Goal: Task Accomplishment & Management: Complete application form

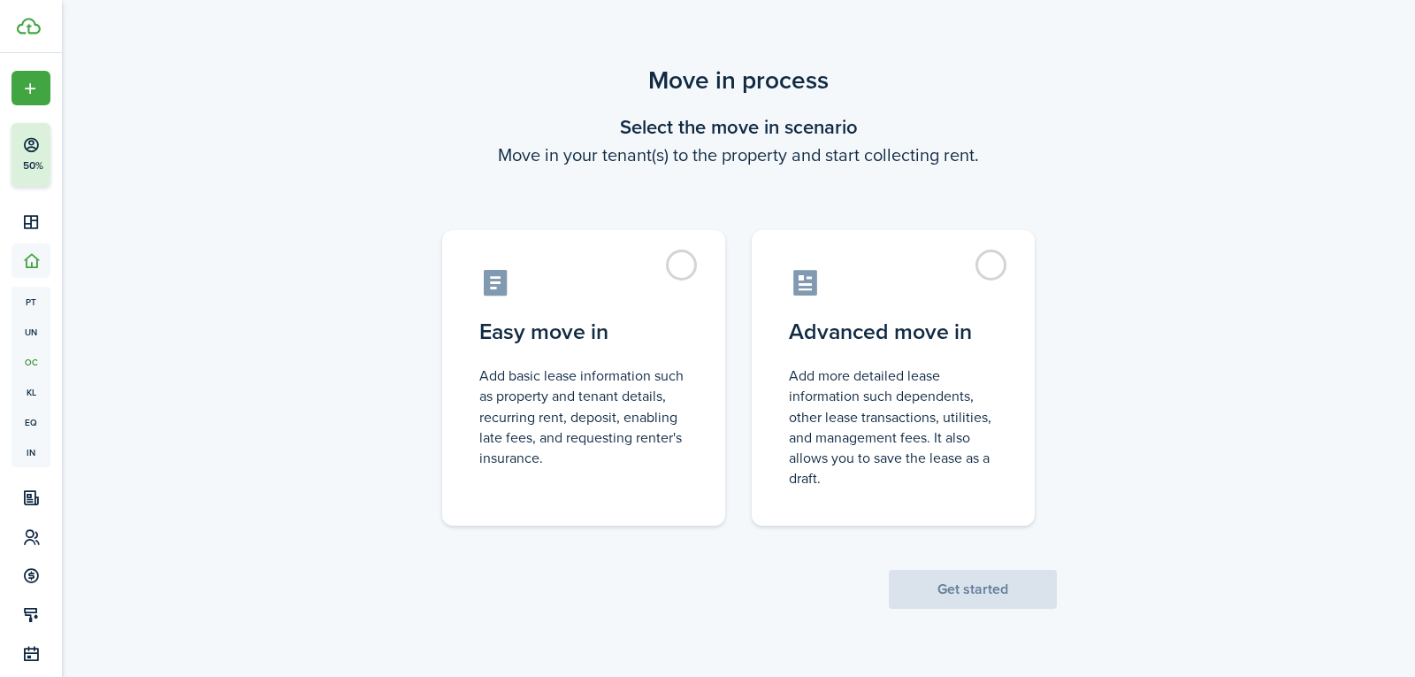
scroll to position [7, 0]
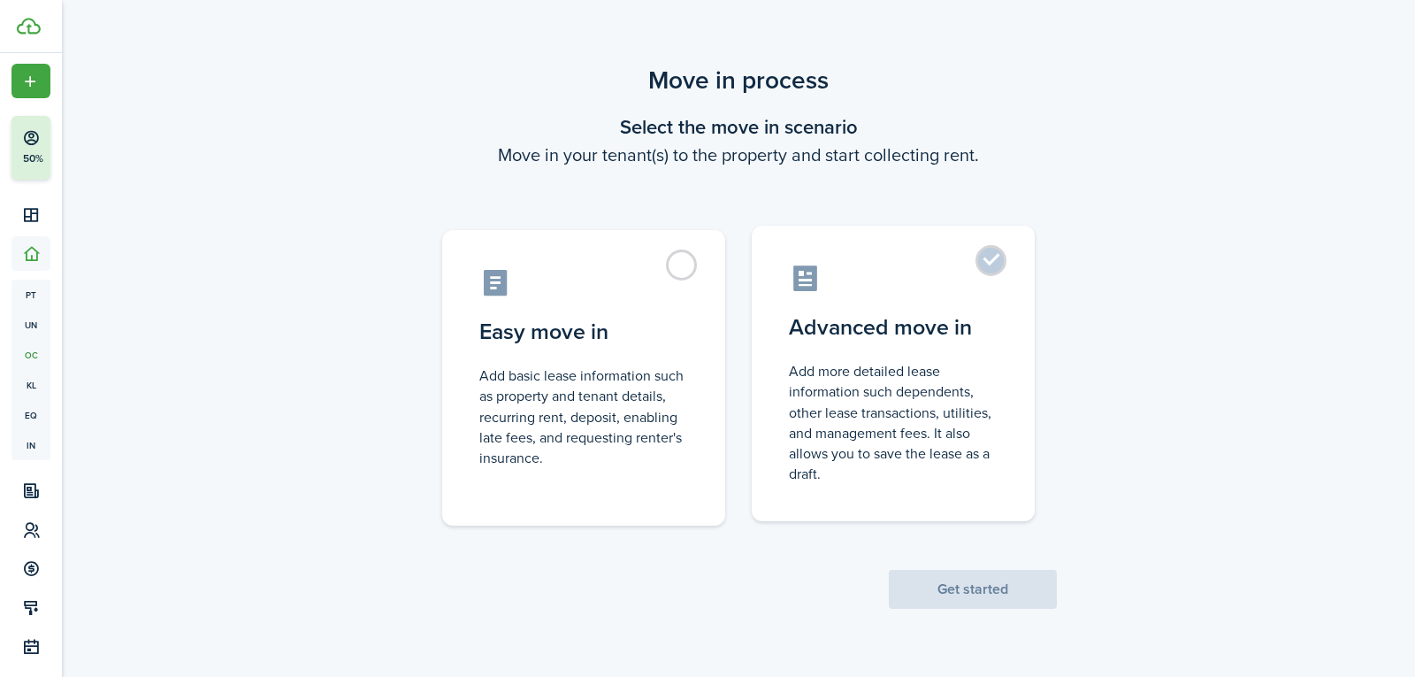
click at [990, 254] on label "Advanced move in Add more detailed lease information such dependents, other lea…" at bounding box center [893, 373] width 283 height 295
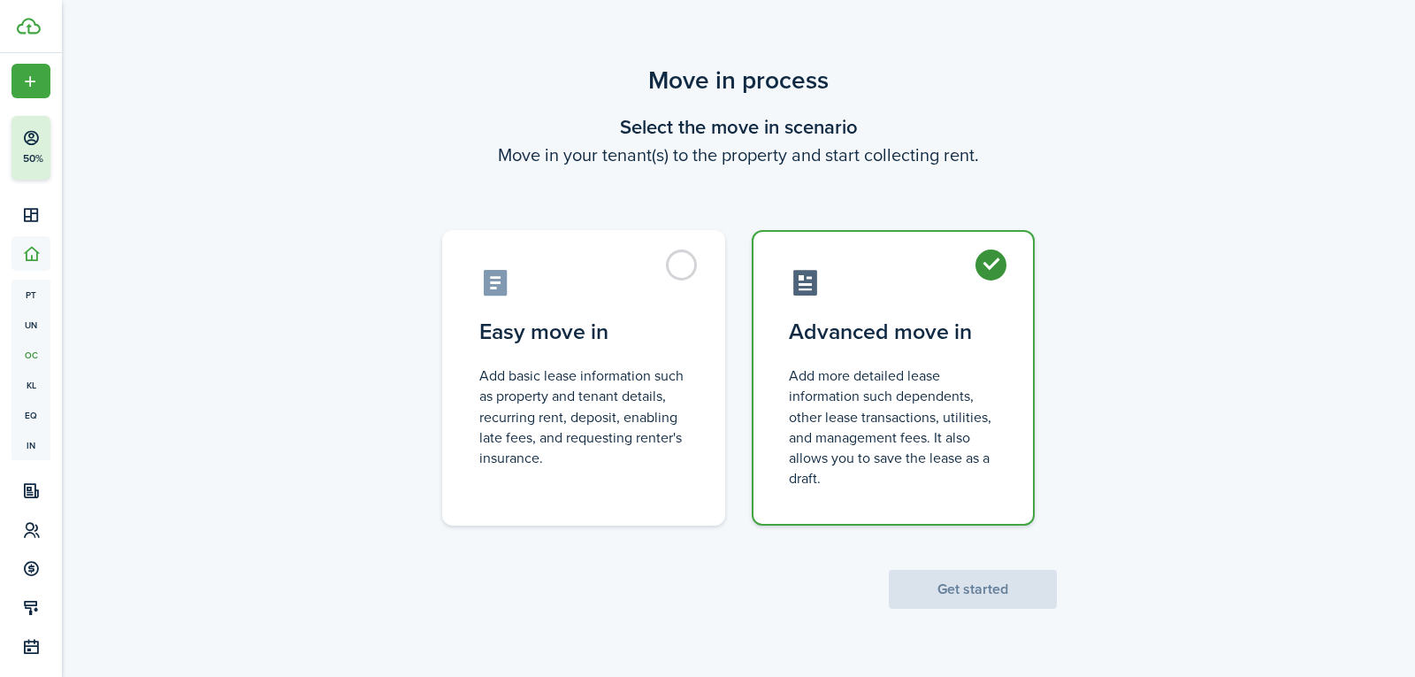
radio input "true"
click at [949, 593] on button "Get started" at bounding box center [973, 588] width 168 height 39
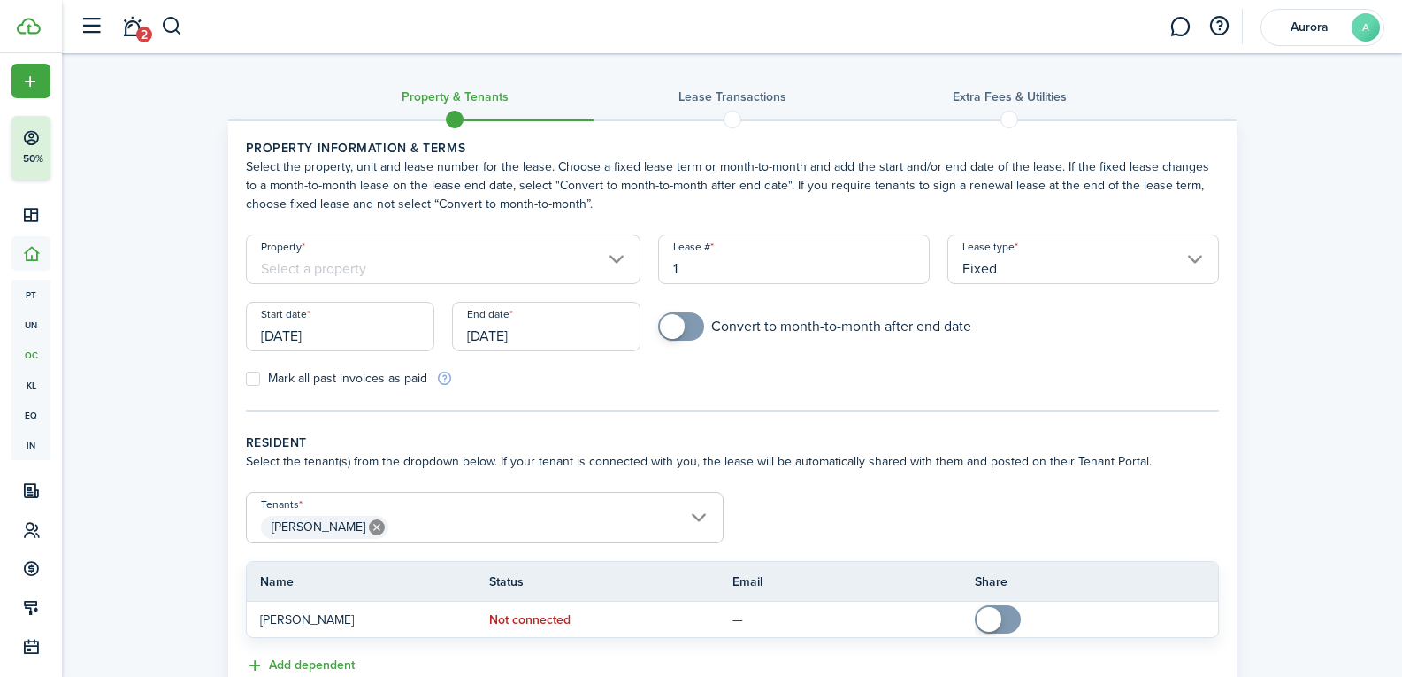
click at [553, 248] on input "Property" at bounding box center [443, 259] width 395 height 50
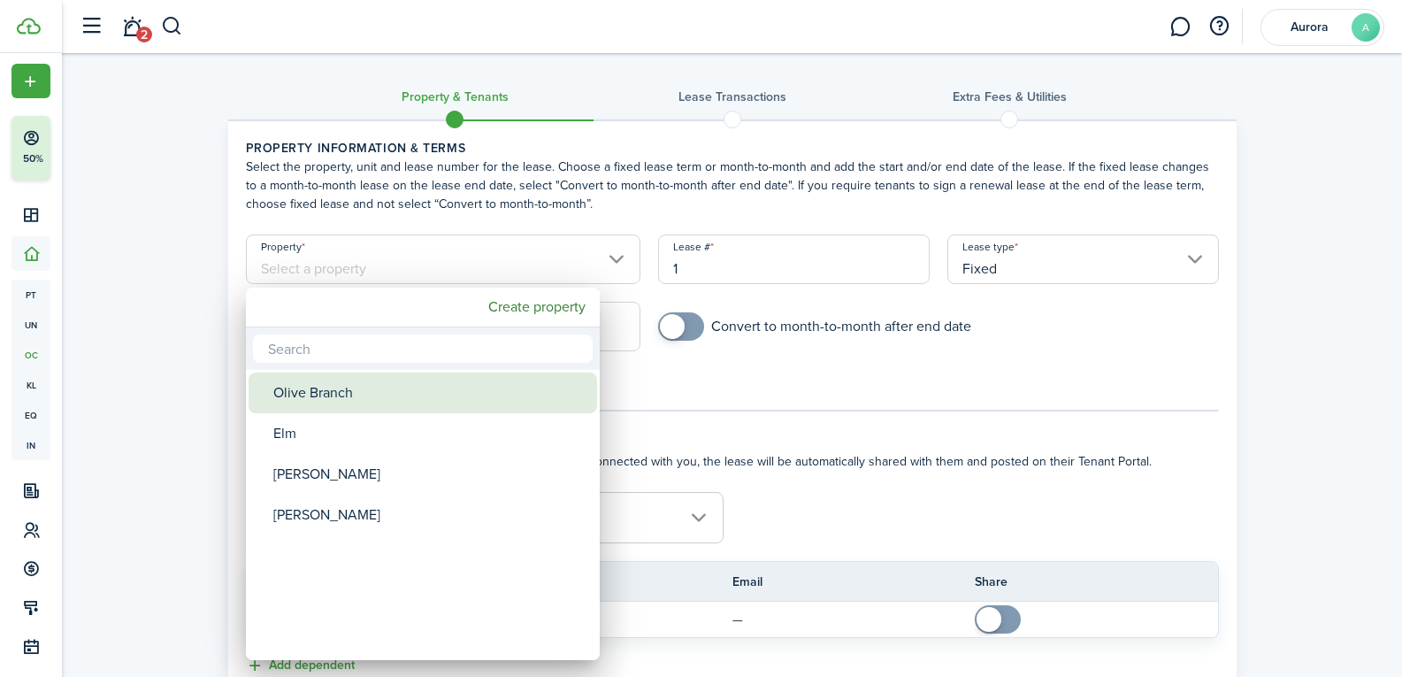
click at [479, 382] on div "Olive Branch" at bounding box center [429, 392] width 313 height 41
type input "Olive Branch"
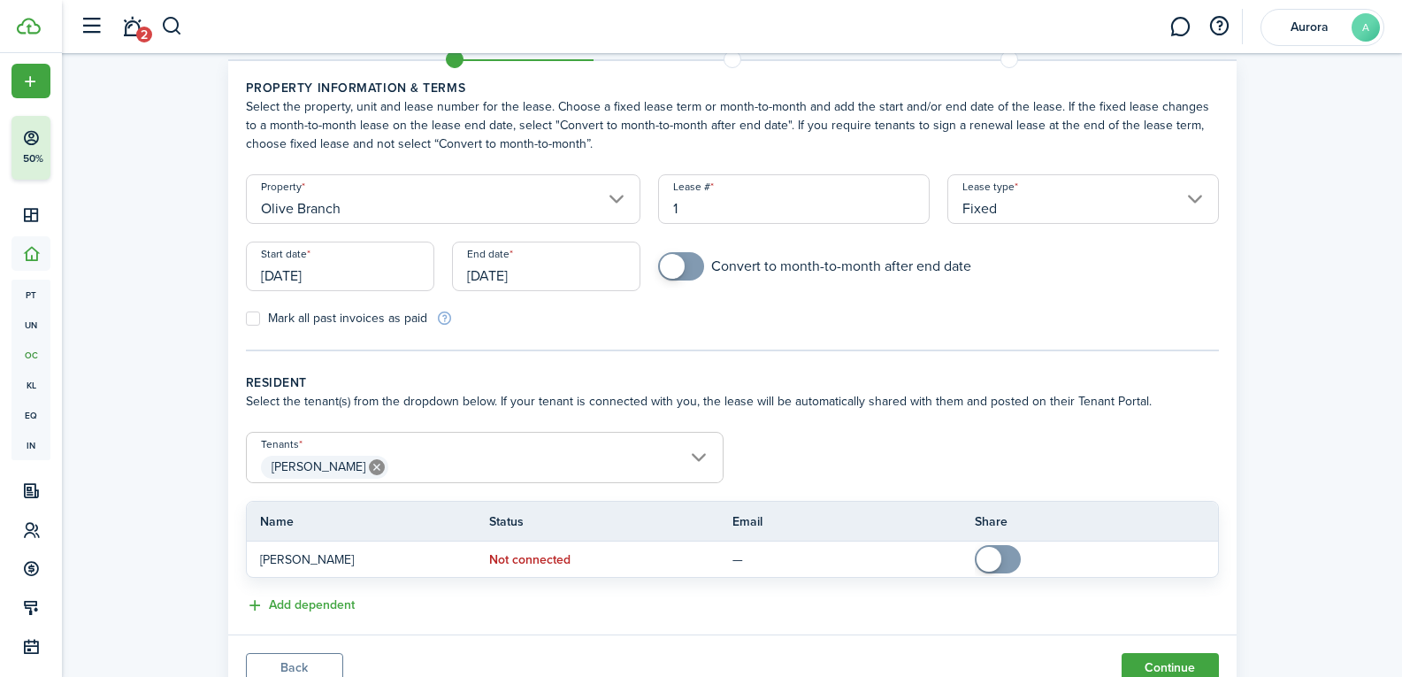
scroll to position [88, 0]
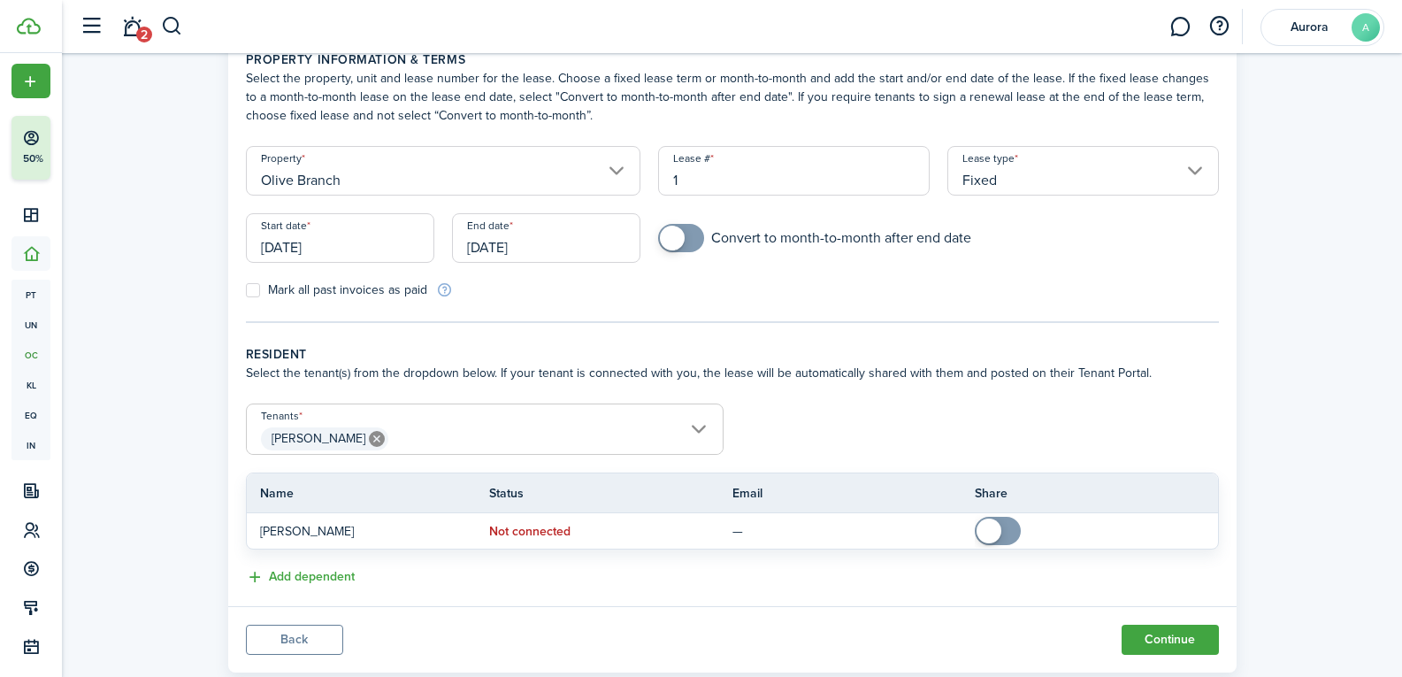
click at [357, 256] on input "[DATE]" at bounding box center [340, 238] width 188 height 50
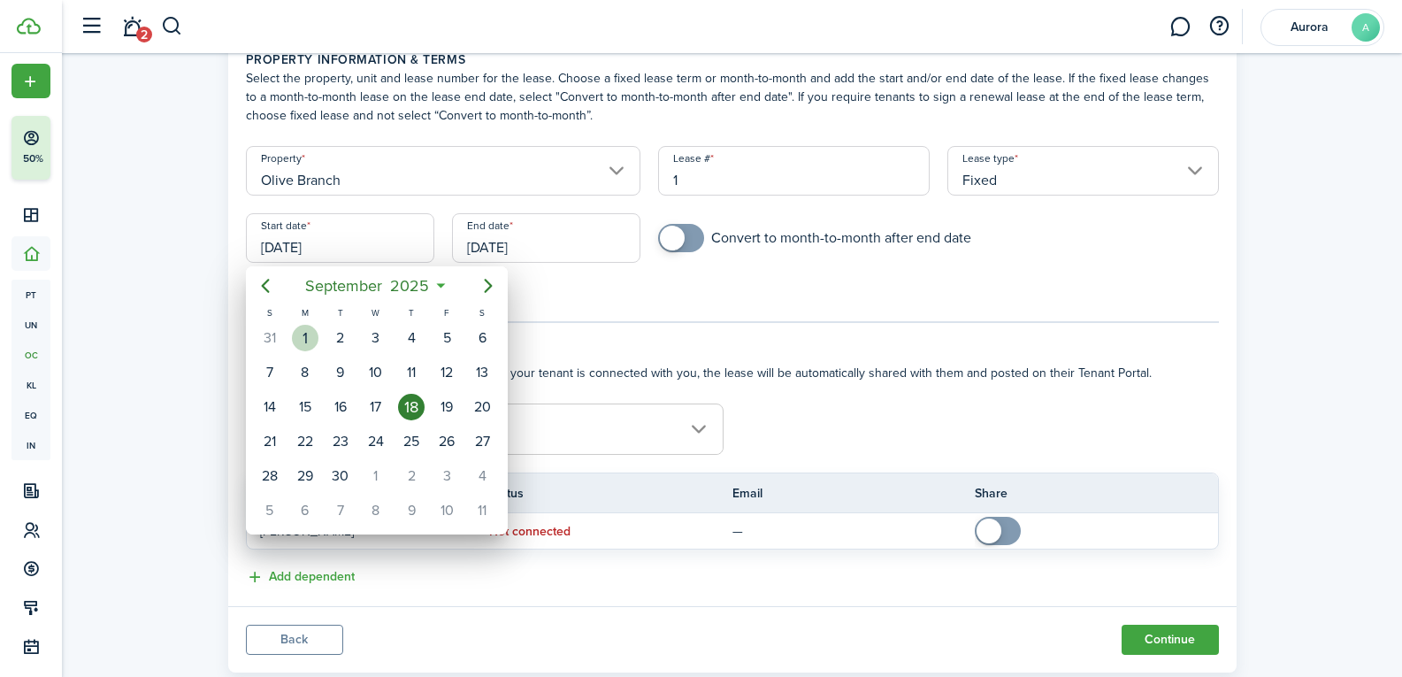
click at [315, 340] on div "1" at bounding box center [305, 338] width 27 height 27
type input "[DATE]"
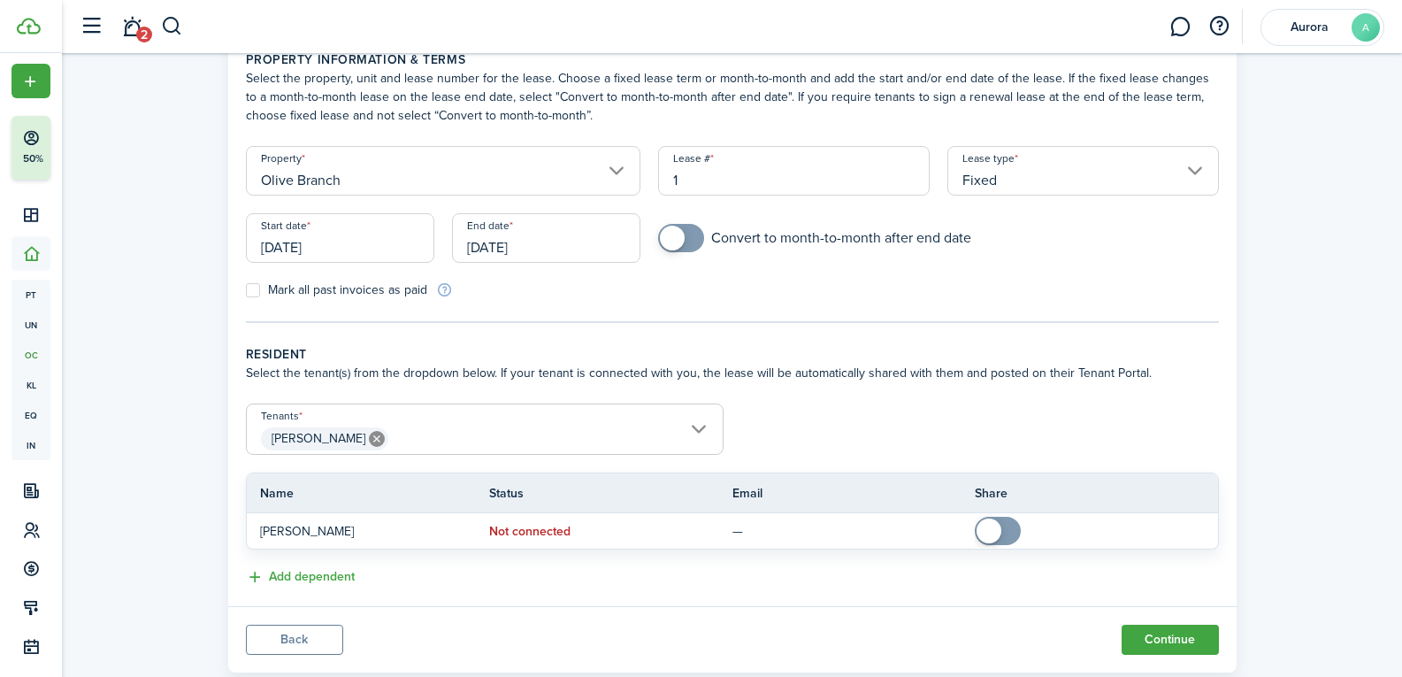
click at [580, 339] on panel-main-body "Property information & terms Select the property, unit and lease number for the…" at bounding box center [732, 319] width 1008 height 573
click at [251, 286] on label "Mark all past invoices as paid" at bounding box center [336, 290] width 181 height 14
click at [246, 290] on input "Mark all past invoices as paid" at bounding box center [245, 290] width 1 height 1
checkbox input "true"
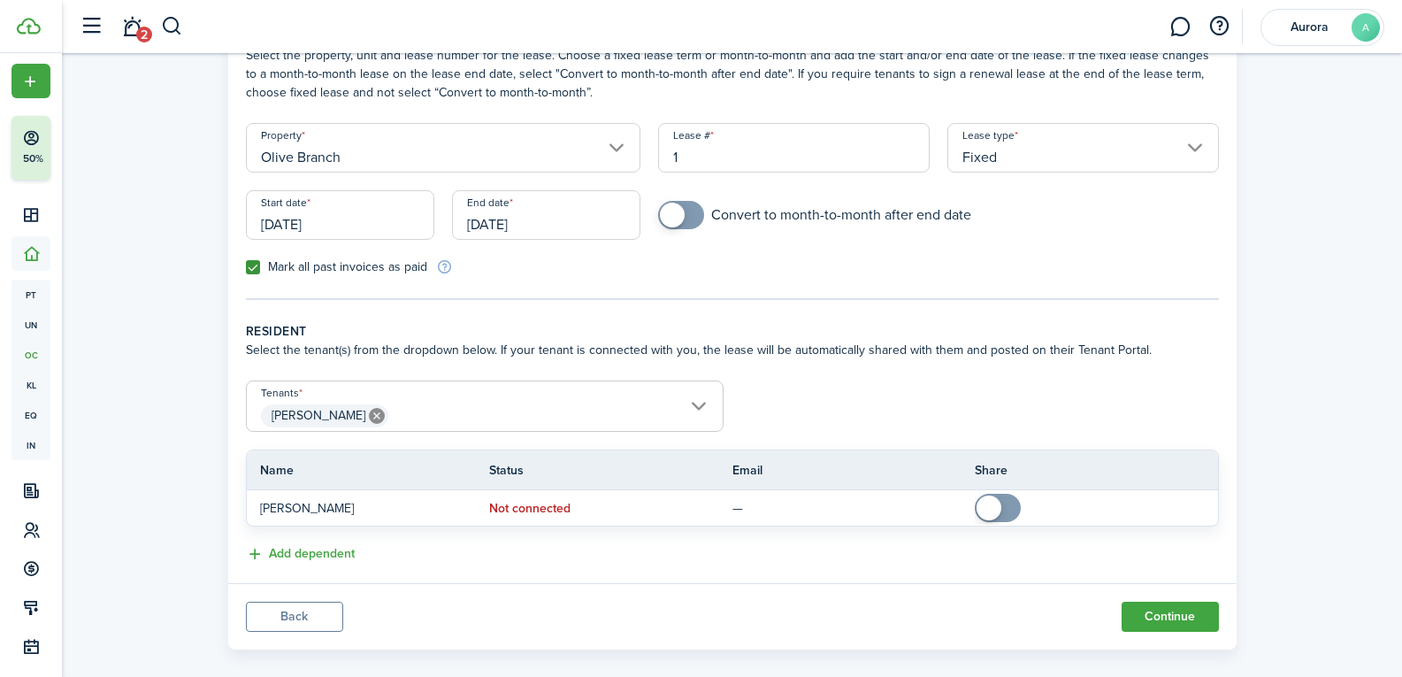
scroll to position [133, 0]
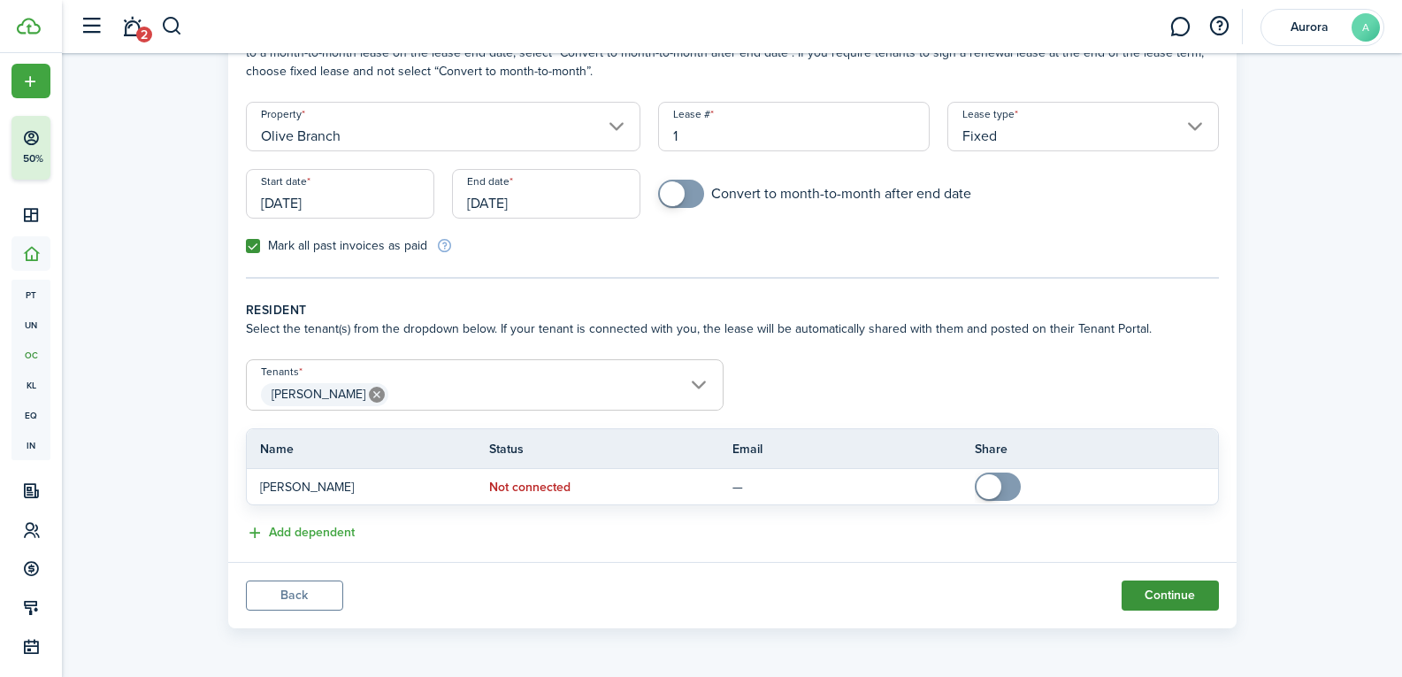
click at [1161, 591] on button "Continue" at bounding box center [1169, 595] width 97 height 30
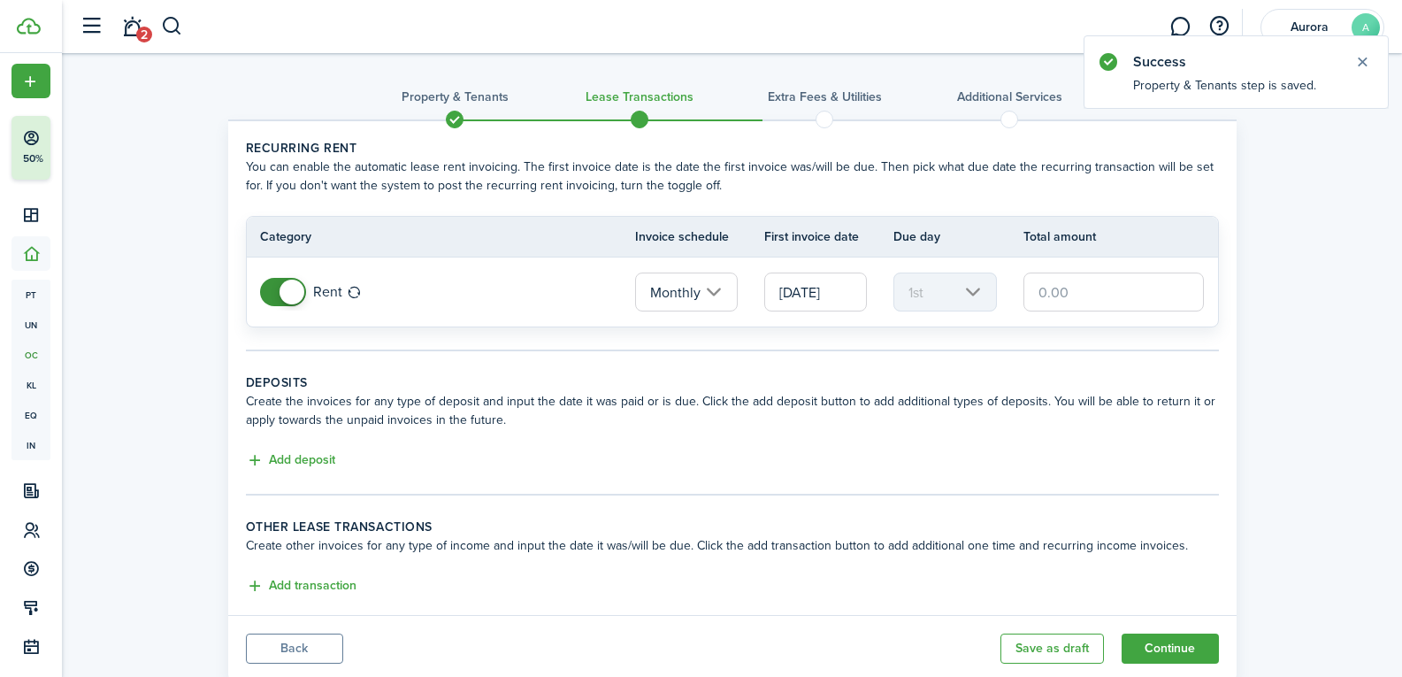
click at [692, 287] on input "Monthly" at bounding box center [686, 291] width 103 height 39
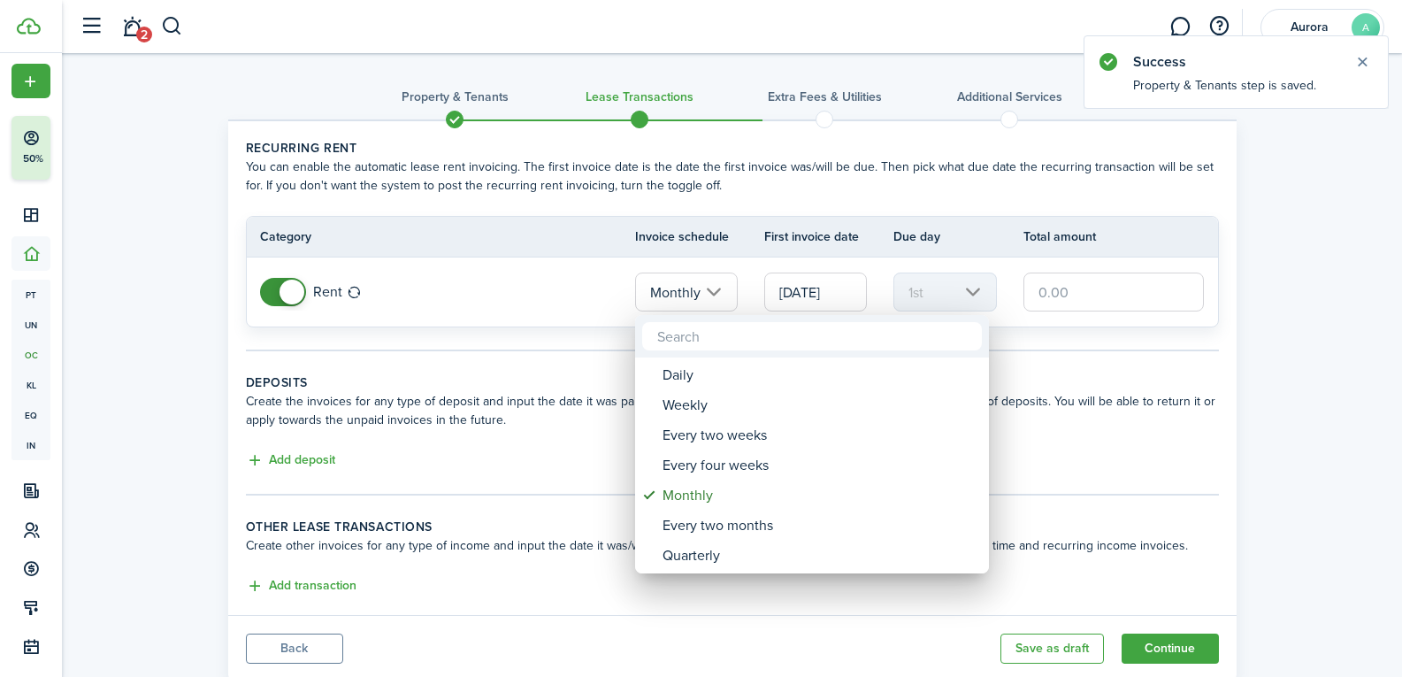
click at [599, 397] on div at bounding box center [701, 338] width 1685 height 959
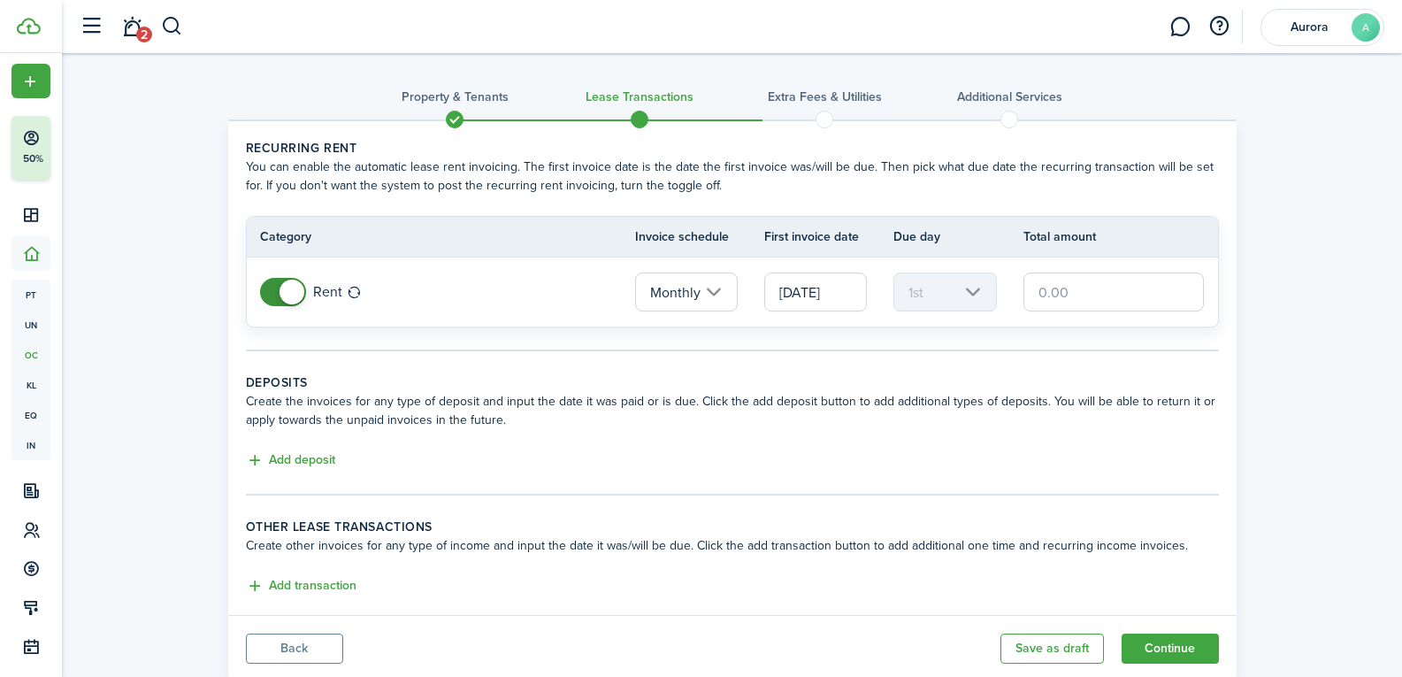
click at [1057, 294] on input "text" at bounding box center [1113, 291] width 181 height 39
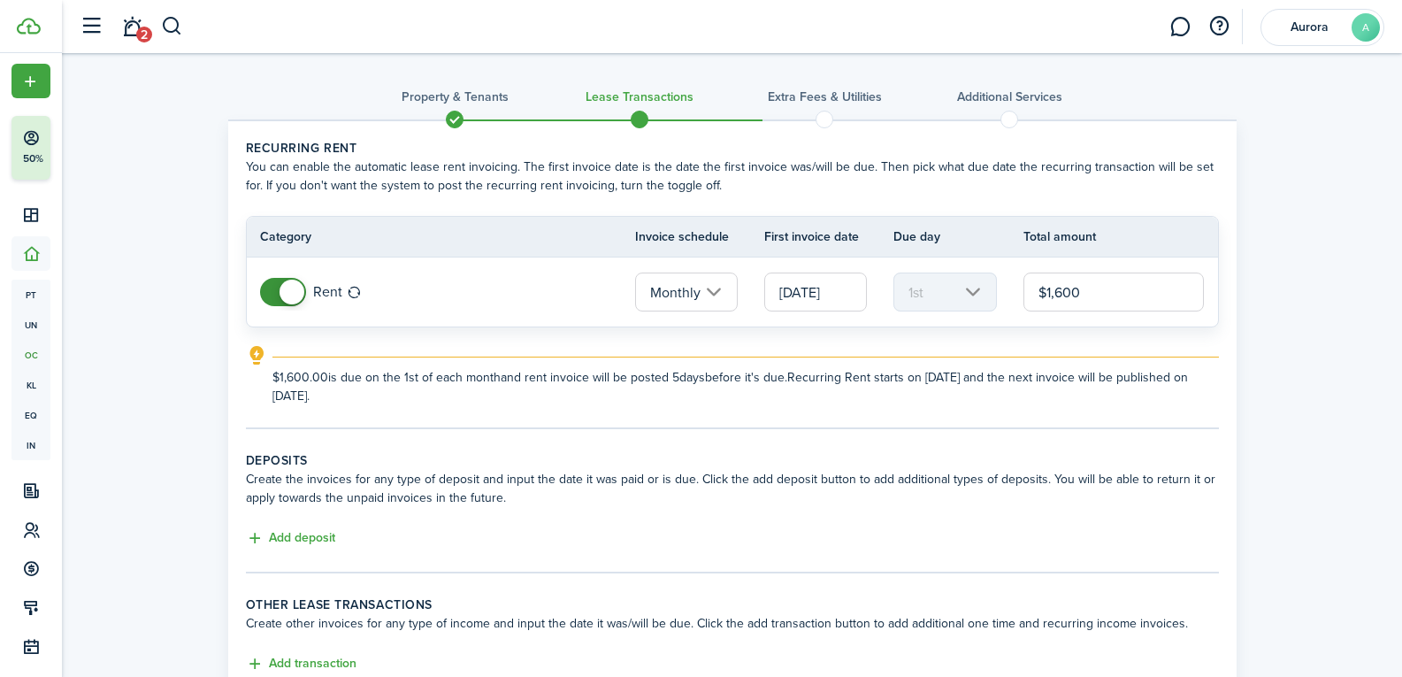
type input "$1,600.00"
click at [885, 470] on wizard-step-header-description "Create the invoices for any type of deposit and input the date it was paid or i…" at bounding box center [732, 488] width 973 height 37
click at [328, 540] on button "Add deposit" at bounding box center [290, 538] width 89 height 20
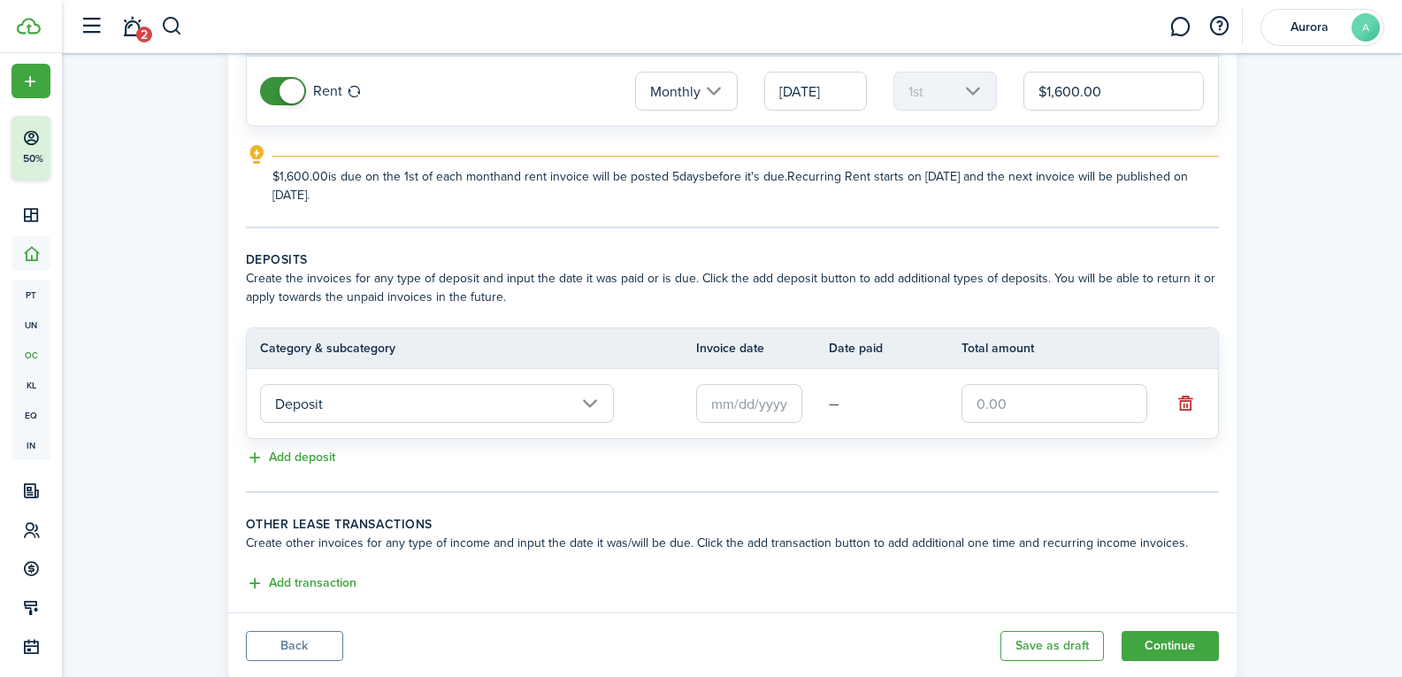
scroll to position [251, 0]
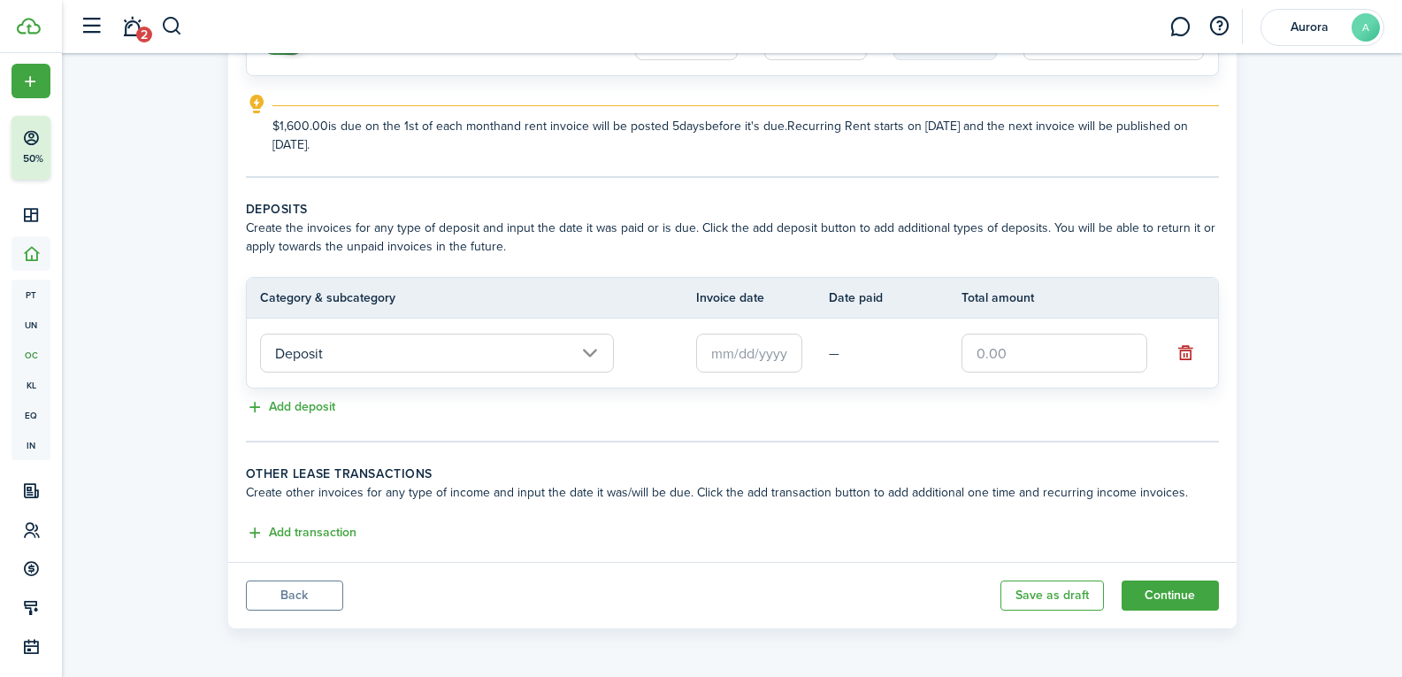
click at [775, 355] on input "text" at bounding box center [749, 352] width 106 height 39
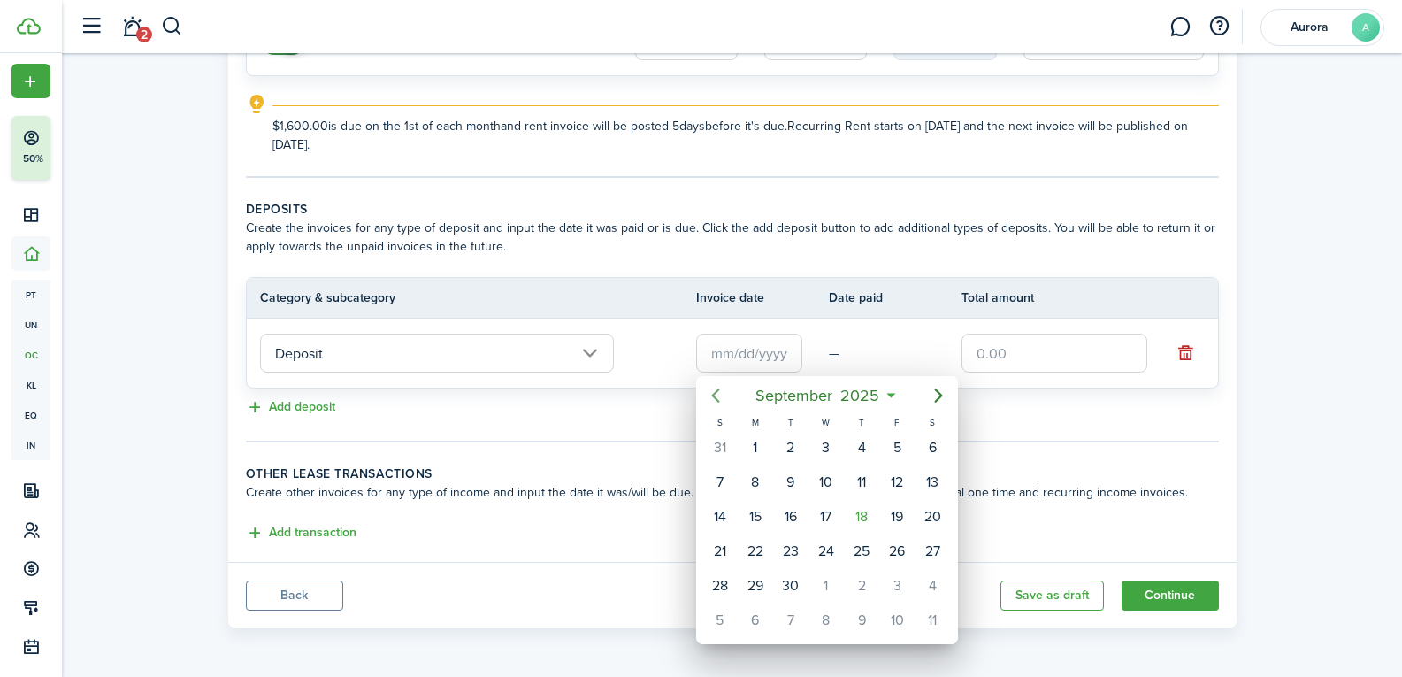
click at [715, 393] on icon "Previous page" at bounding box center [715, 395] width 8 height 14
click at [929, 522] on div "16" at bounding box center [932, 516] width 27 height 27
type input "[DATE]"
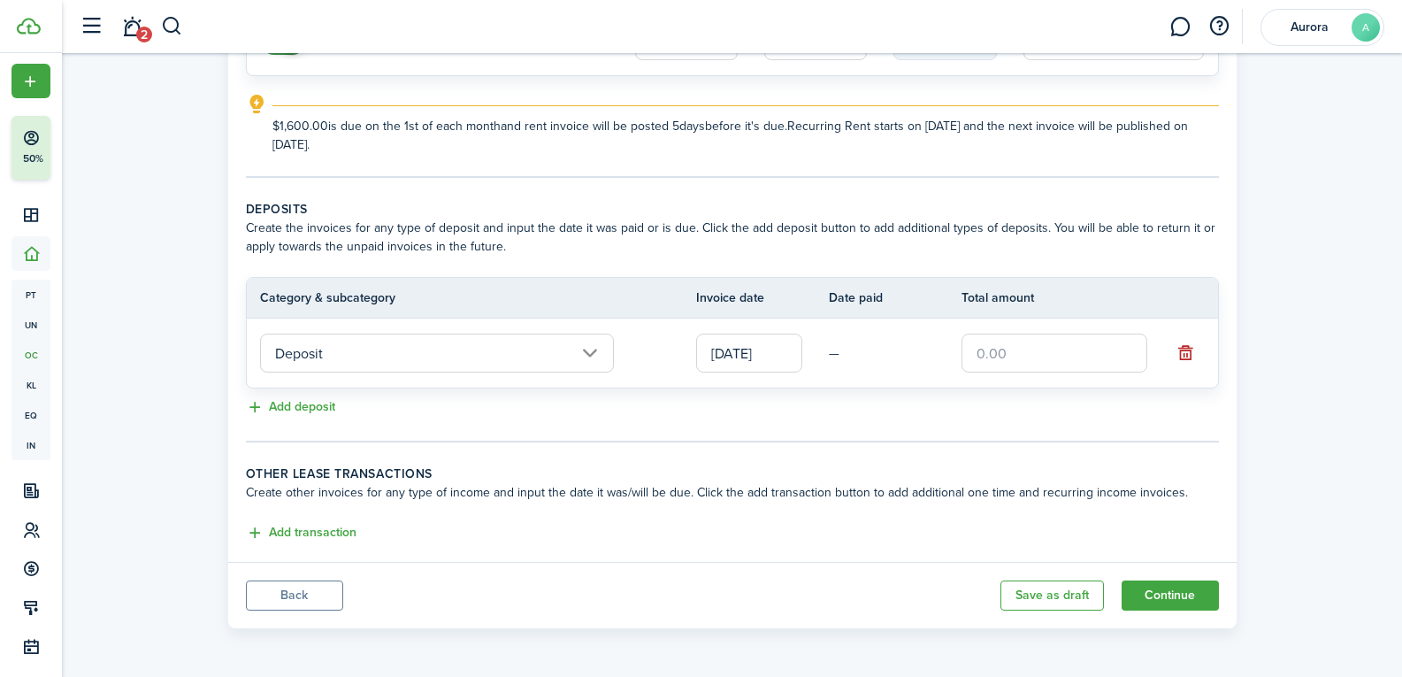
drag, startPoint x: 1009, startPoint y: 355, endPoint x: 960, endPoint y: 338, distance: 51.5
click at [1009, 354] on input "text" at bounding box center [1054, 352] width 186 height 39
type input "$1,500.00"
click at [899, 414] on div "Add deposit" at bounding box center [732, 407] width 973 height 21
click at [1173, 583] on button "Continue" at bounding box center [1169, 595] width 97 height 30
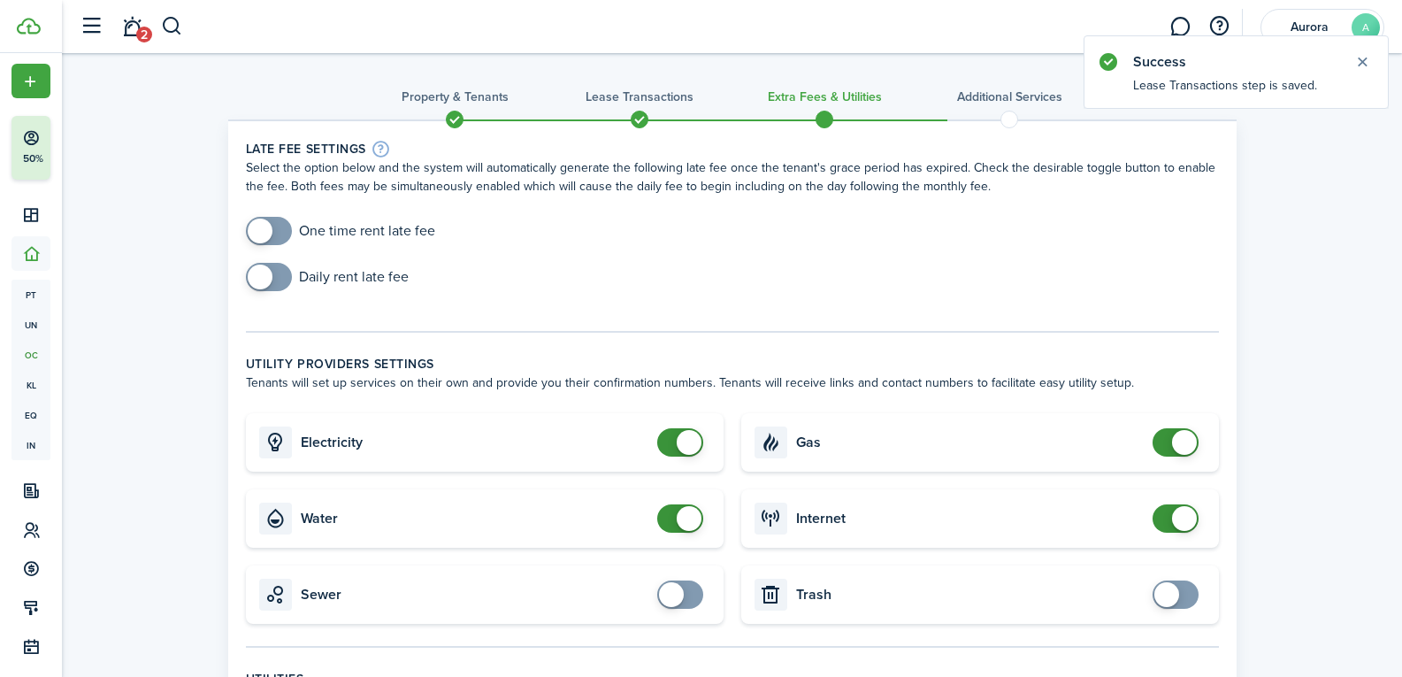
checkbox input "true"
click at [264, 227] on span at bounding box center [260, 230] width 25 height 25
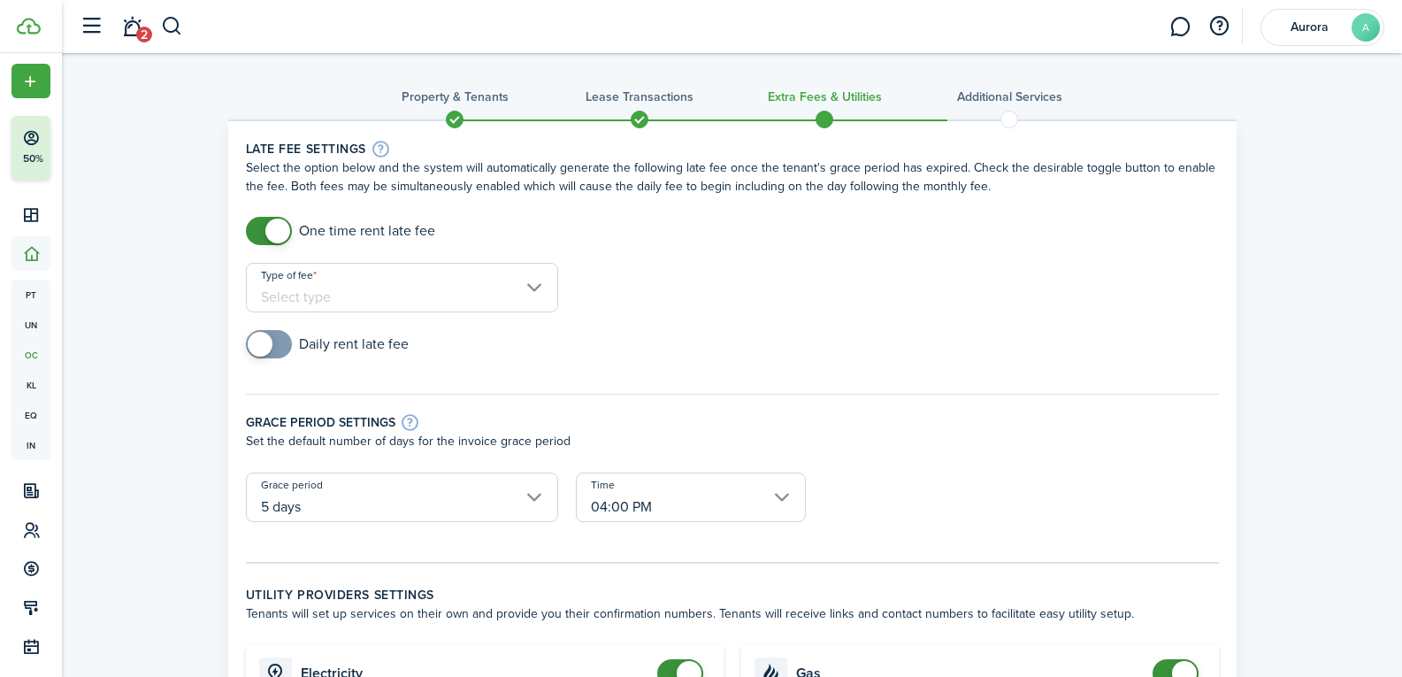
checkbox input "true"
click at [261, 340] on span at bounding box center [260, 344] width 25 height 25
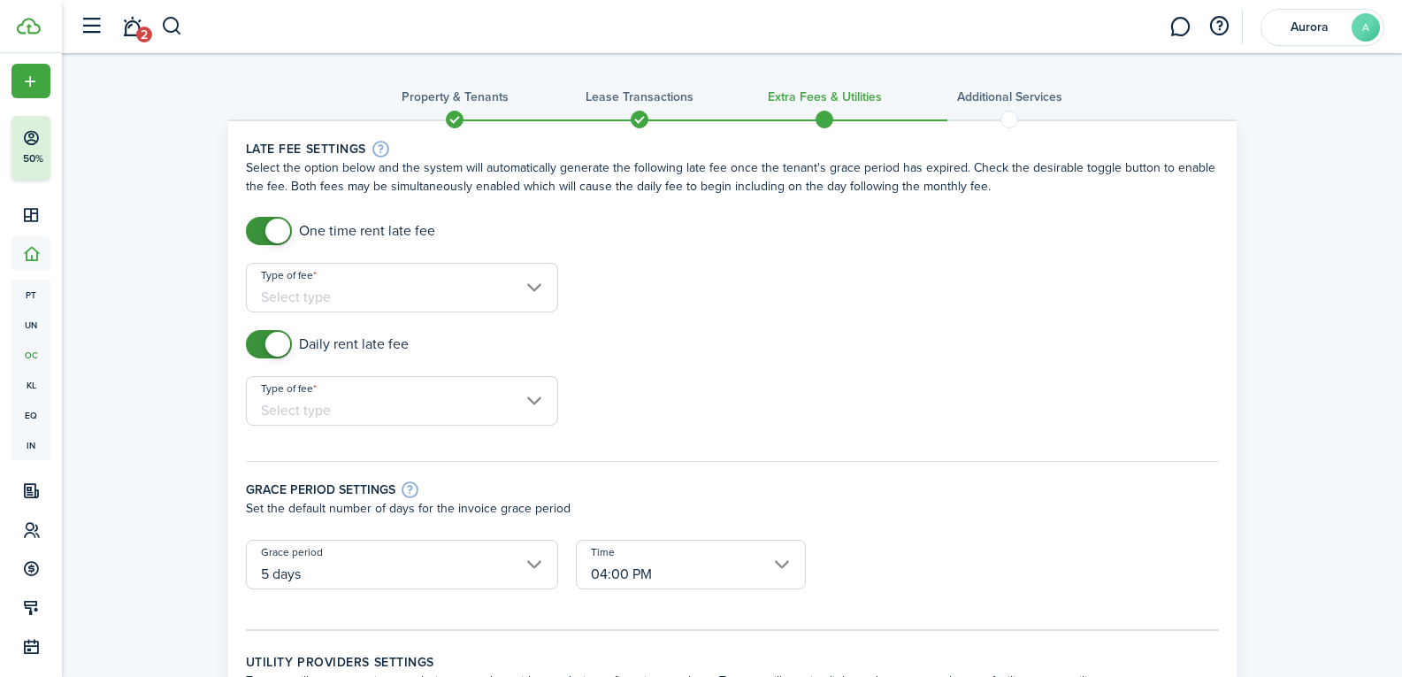
click at [394, 294] on input "Type of fee" at bounding box center [402, 288] width 312 height 50
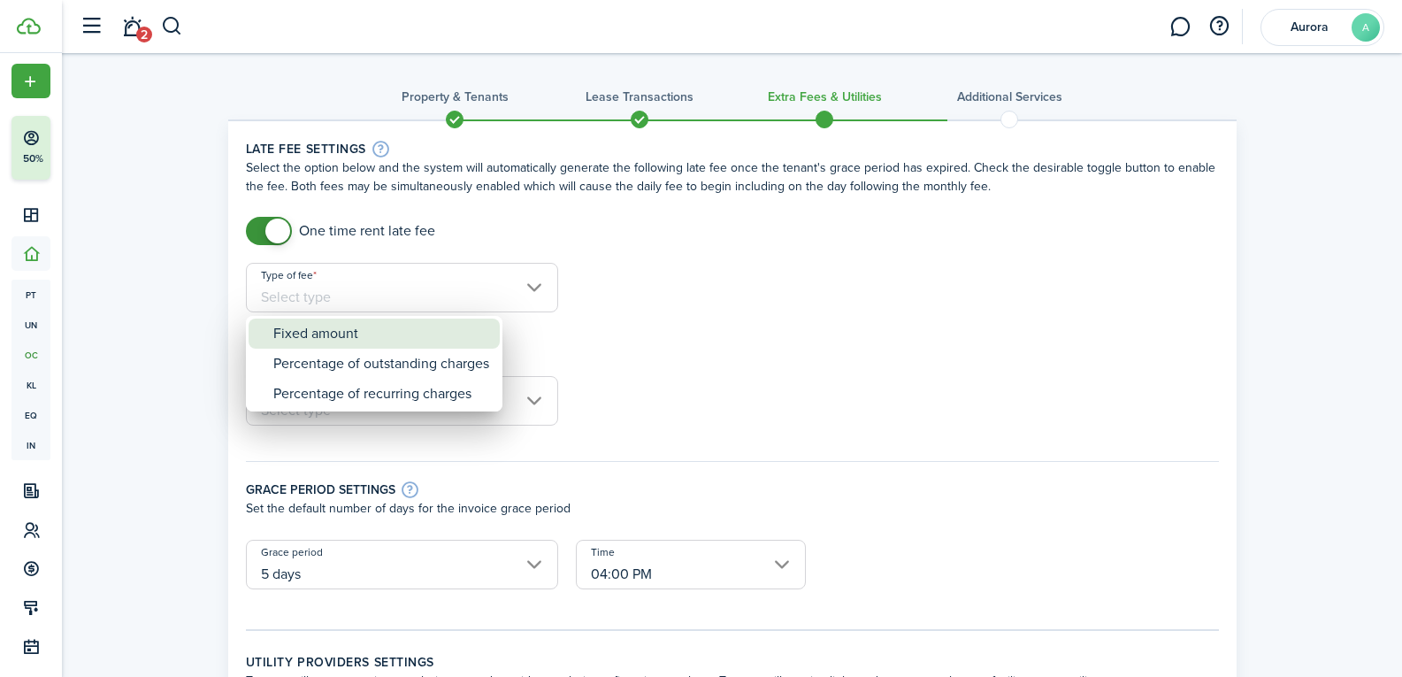
click at [456, 328] on div "Fixed amount" at bounding box center [381, 333] width 216 height 30
type input "Fixed amount"
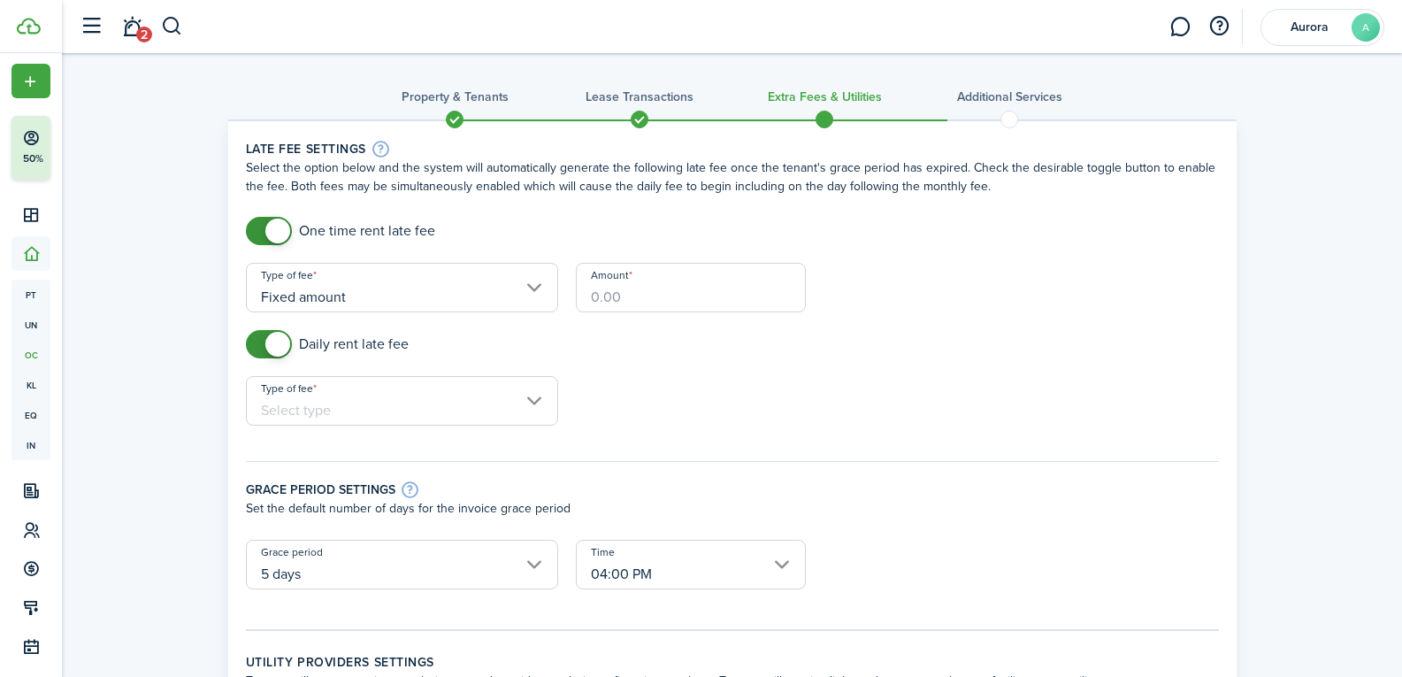
click at [648, 292] on input "Amount" at bounding box center [691, 288] width 230 height 50
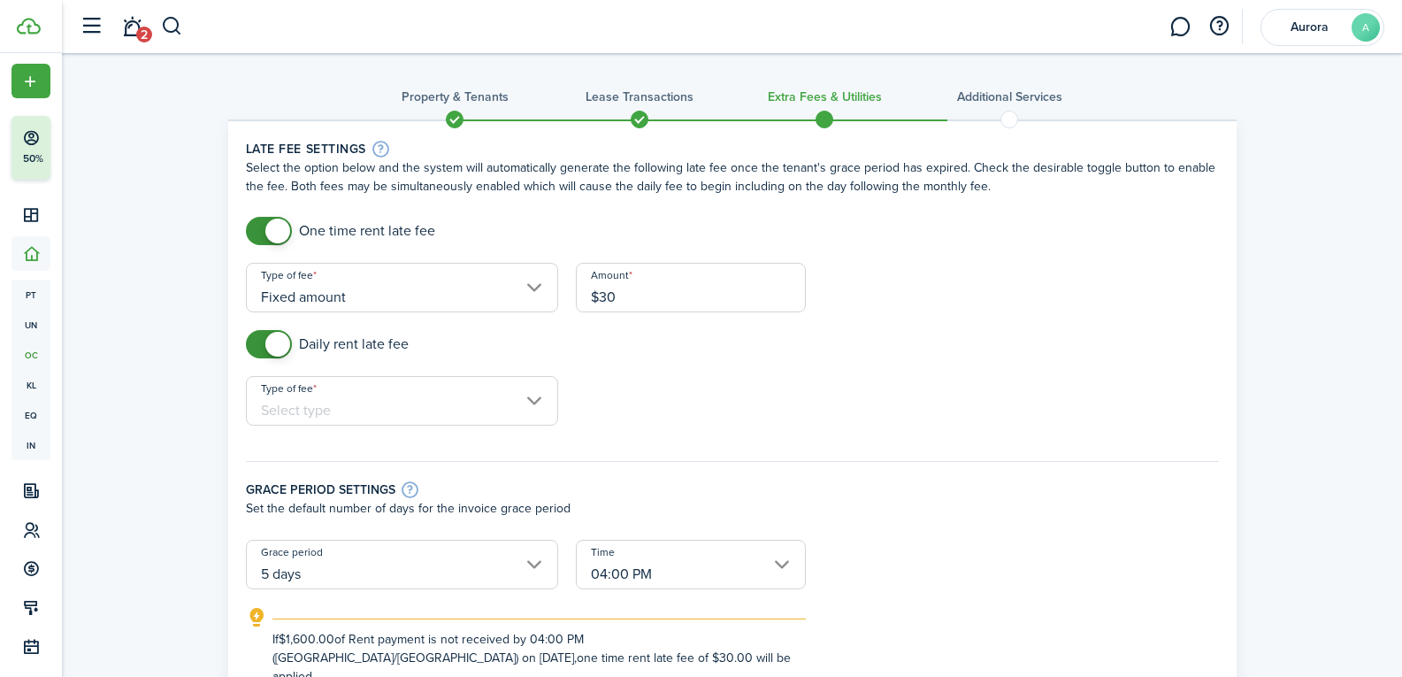
click at [516, 400] on input "Type of fee" at bounding box center [402, 401] width 312 height 50
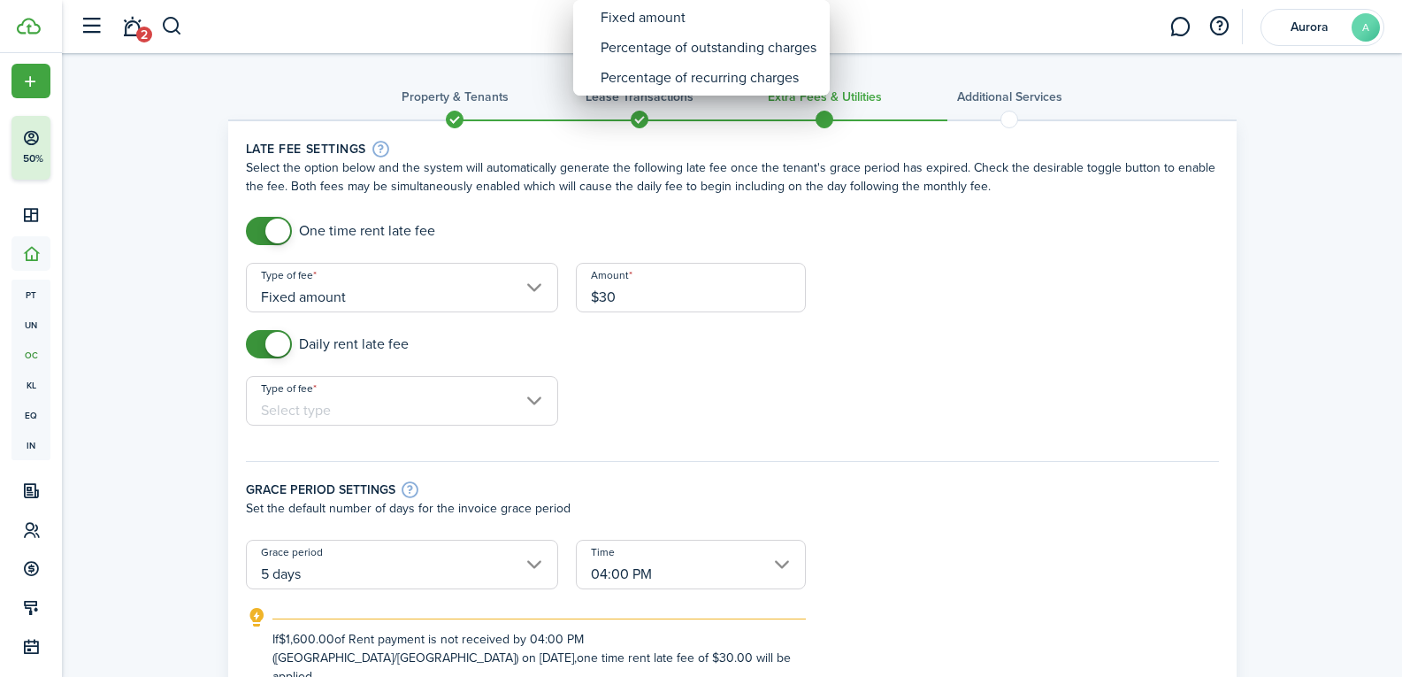
type input "$30.00"
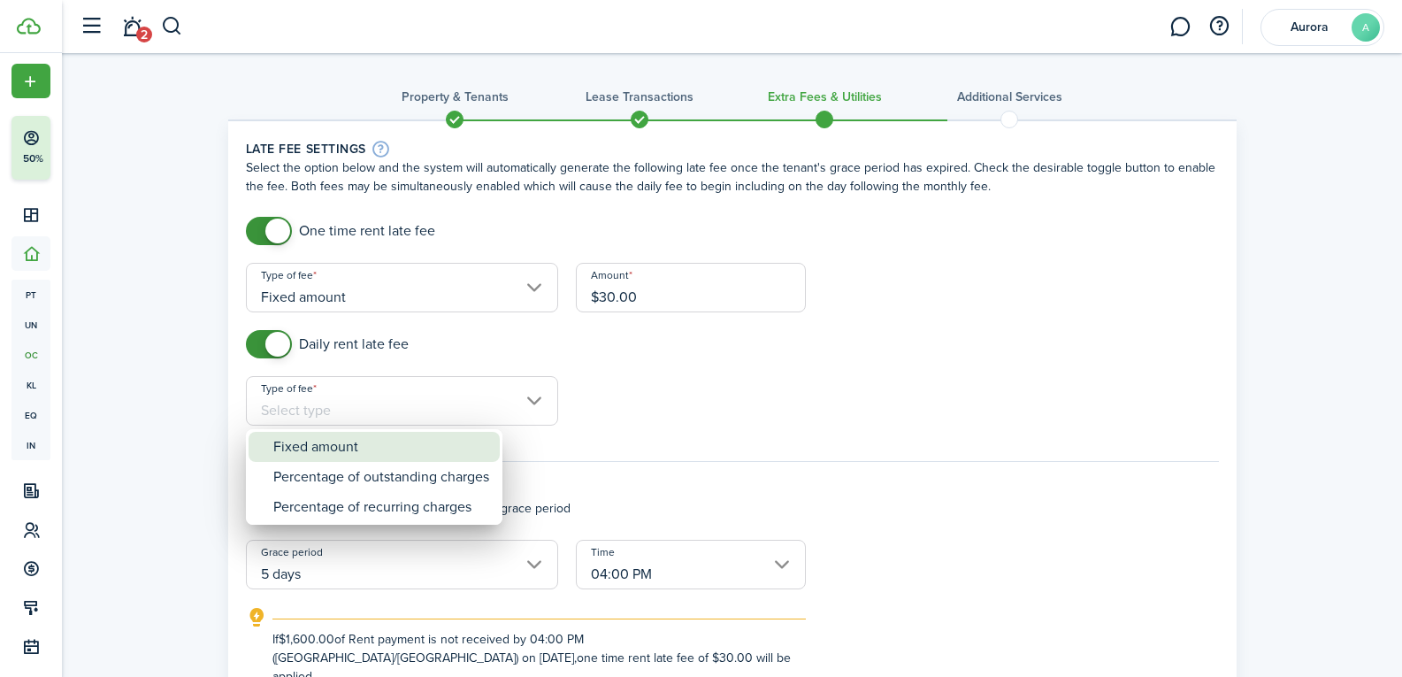
click at [474, 450] on div "Fixed amount" at bounding box center [381, 447] width 216 height 30
type input "Fixed amount"
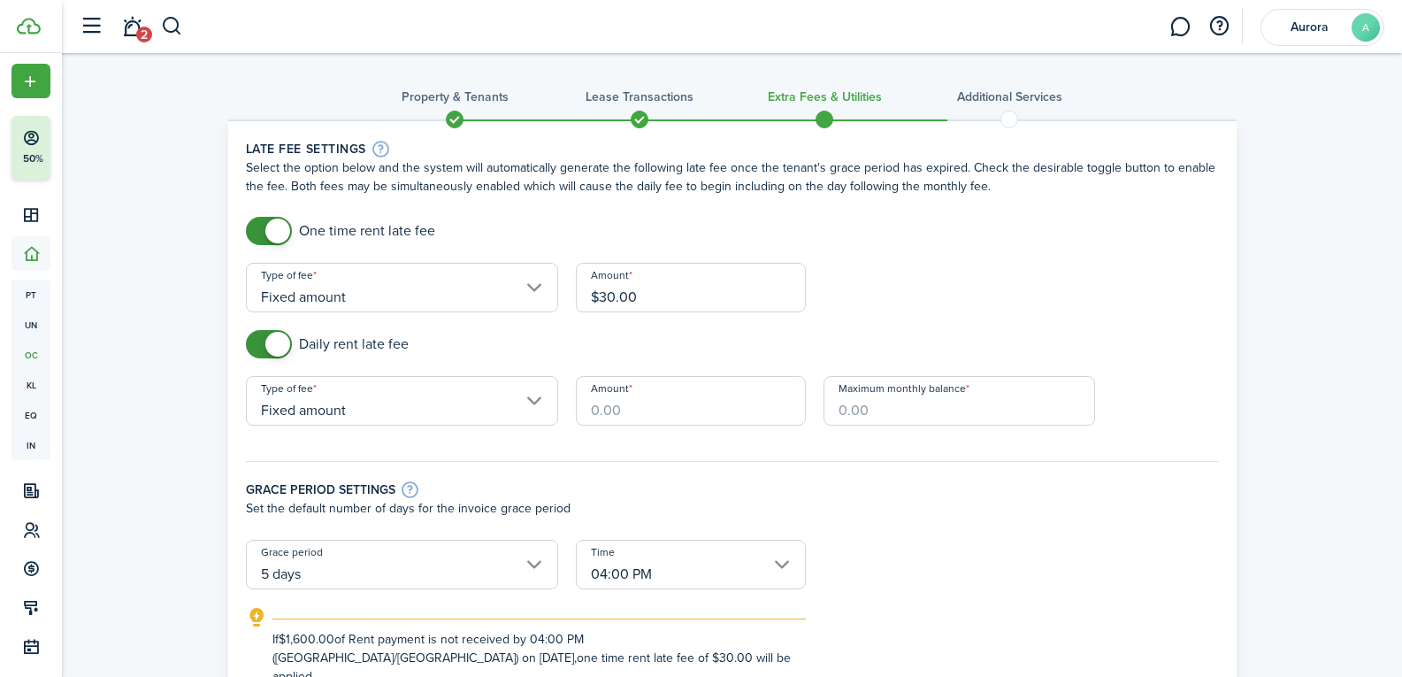
click at [653, 413] on input "Amount" at bounding box center [691, 401] width 230 height 50
type input "$15.00"
click at [860, 439] on div "Maximum monthly balance" at bounding box center [958, 409] width 289 height 67
click at [872, 420] on input "Maximum monthly balance" at bounding box center [958, 401] width 271 height 50
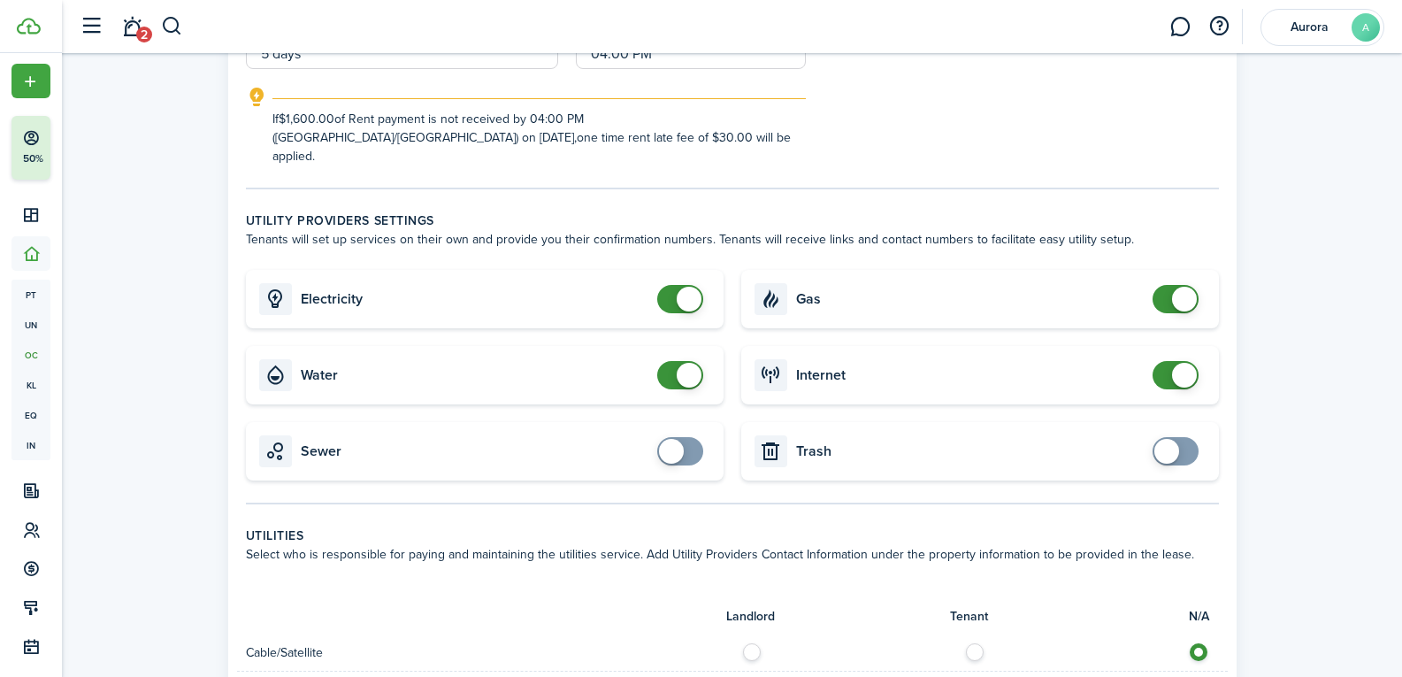
scroll to position [531, 0]
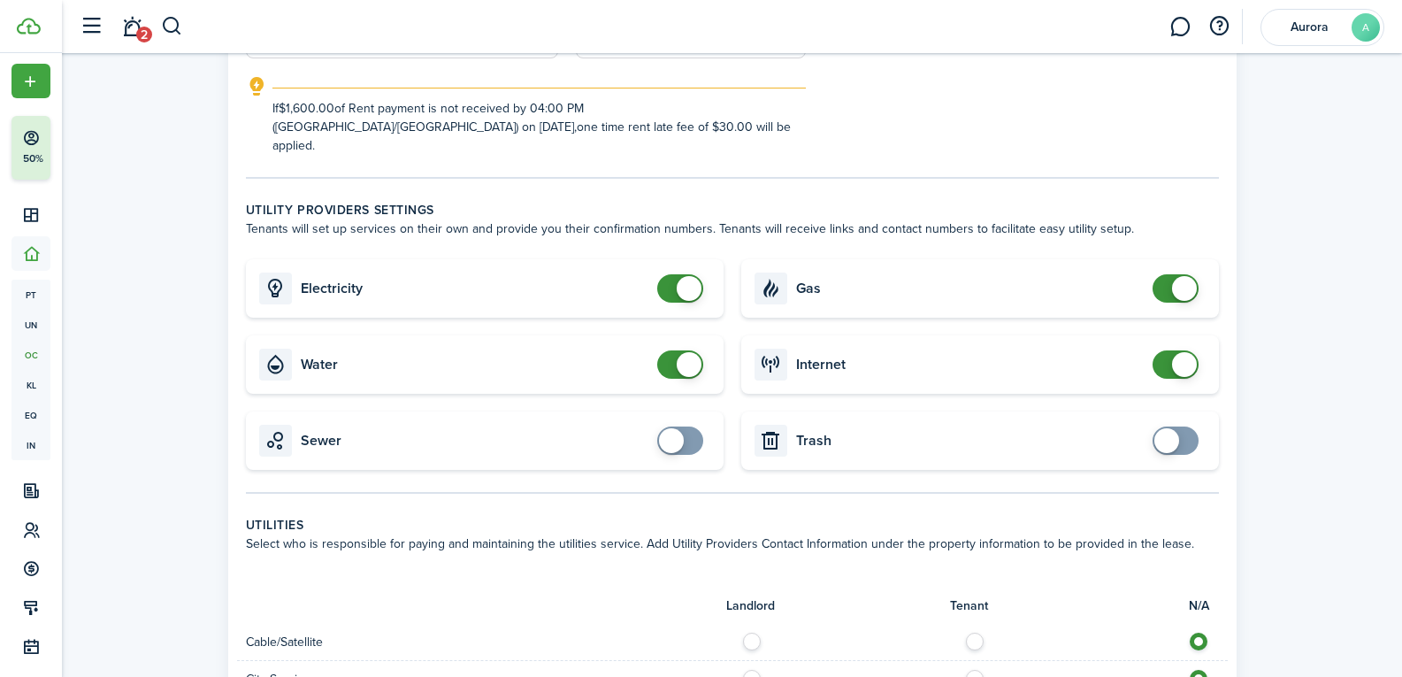
click at [685, 276] on span at bounding box center [689, 288] width 25 height 25
checkbox input "true"
click at [684, 274] on span at bounding box center [680, 288] width 18 height 28
click at [1173, 428] on span at bounding box center [1166, 440] width 25 height 25
checkbox input "true"
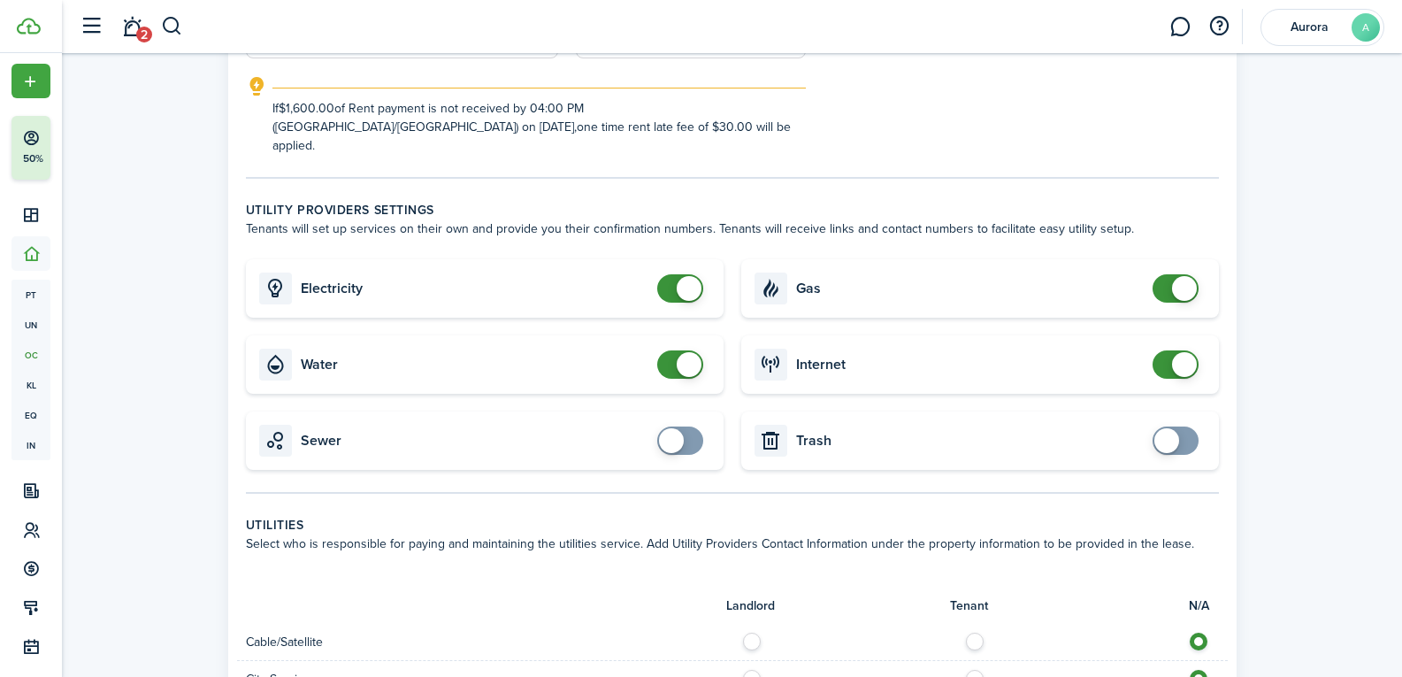
click at [1175, 431] on span at bounding box center [1175, 440] width 18 height 28
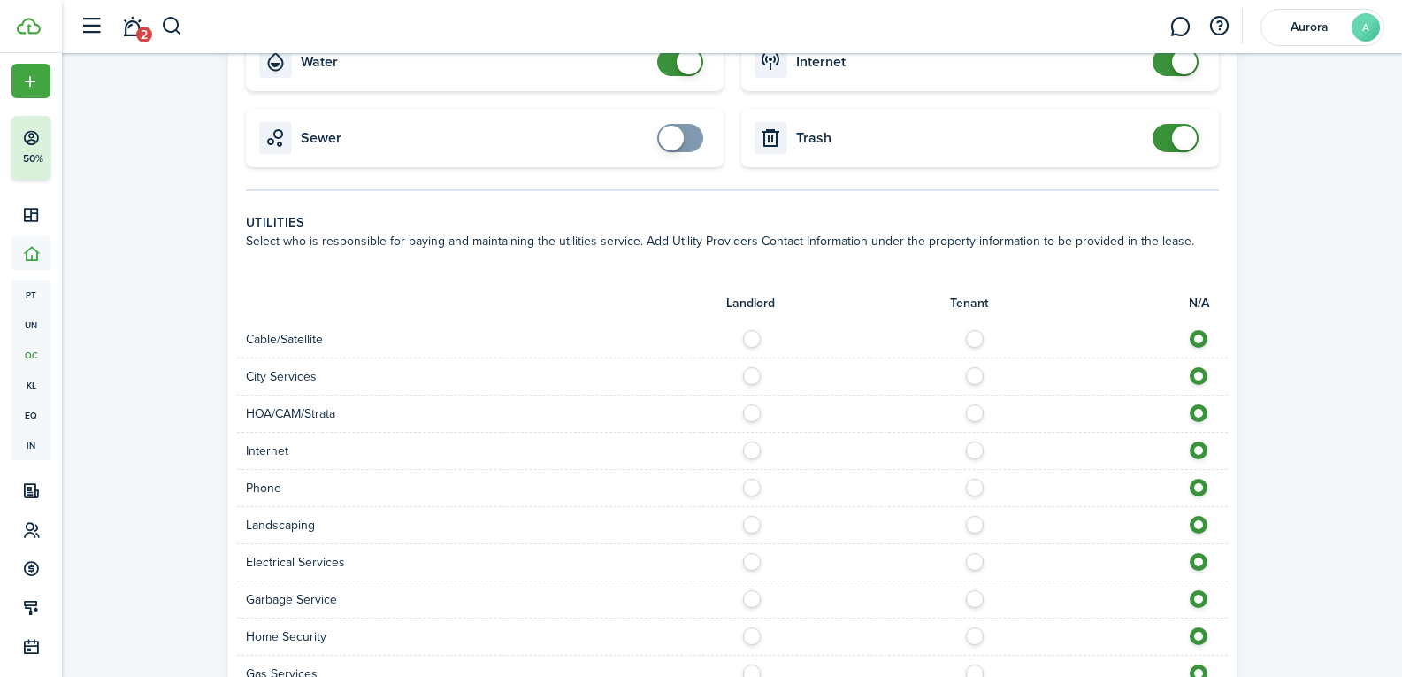
scroll to position [796, 0]
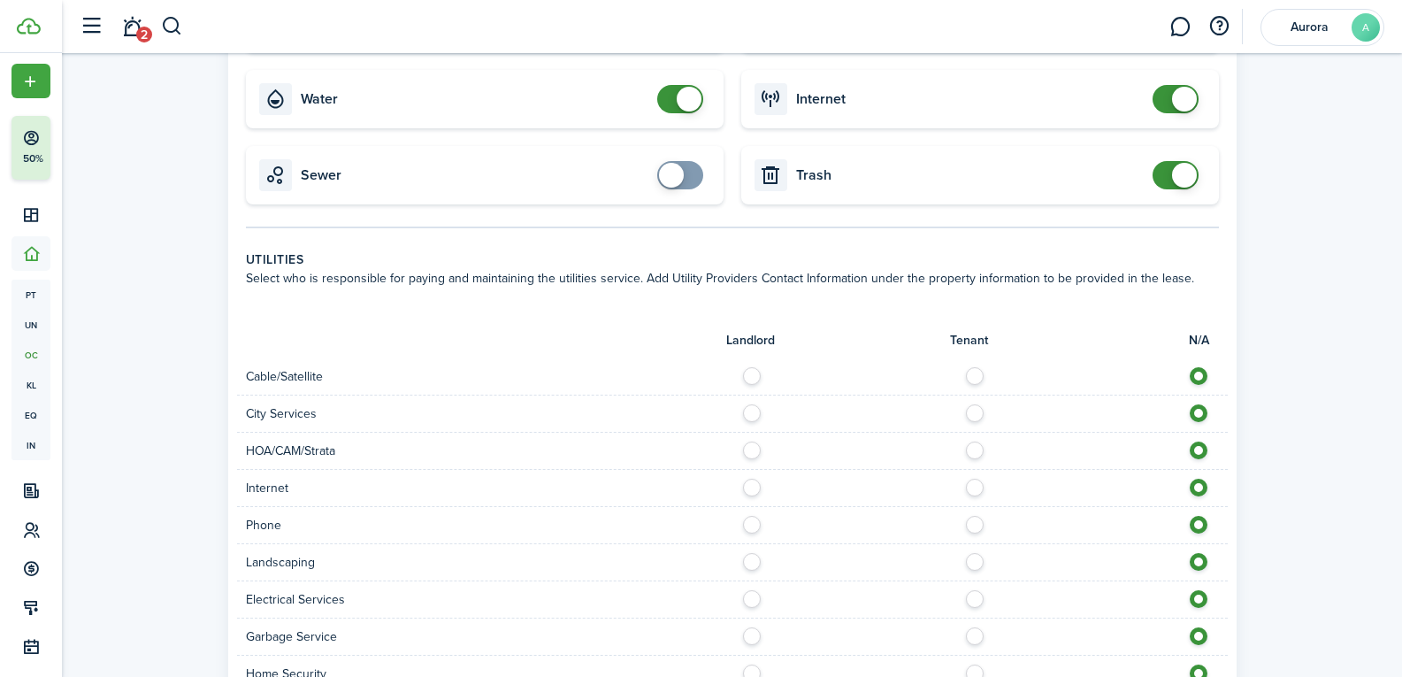
click at [749, 367] on label at bounding box center [756, 371] width 31 height 9
click at [970, 367] on label at bounding box center [979, 371] width 31 height 9
radio input "false"
radio input "true"
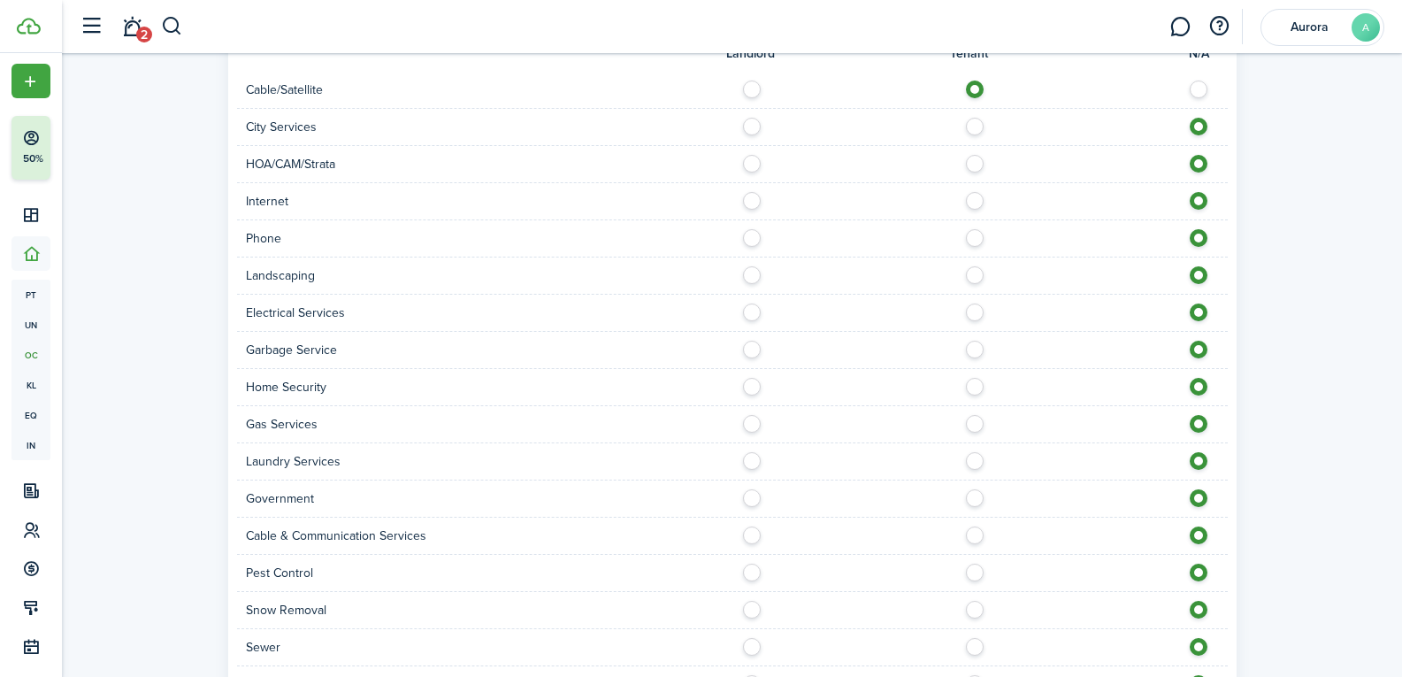
scroll to position [1150, 0]
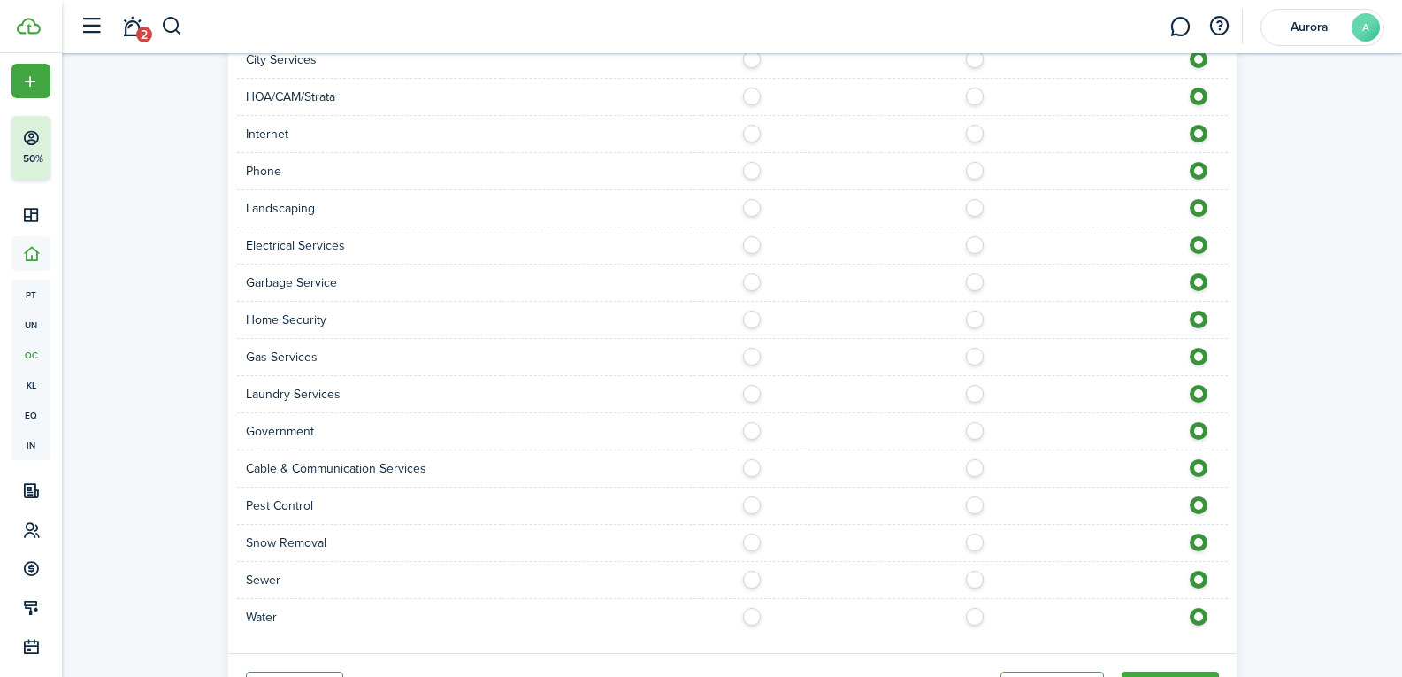
click at [975, 385] on label at bounding box center [979, 389] width 31 height 9
radio input "true"
click at [975, 422] on label at bounding box center [979, 426] width 31 height 9
radio input "true"
click at [970, 459] on label at bounding box center [979, 463] width 31 height 9
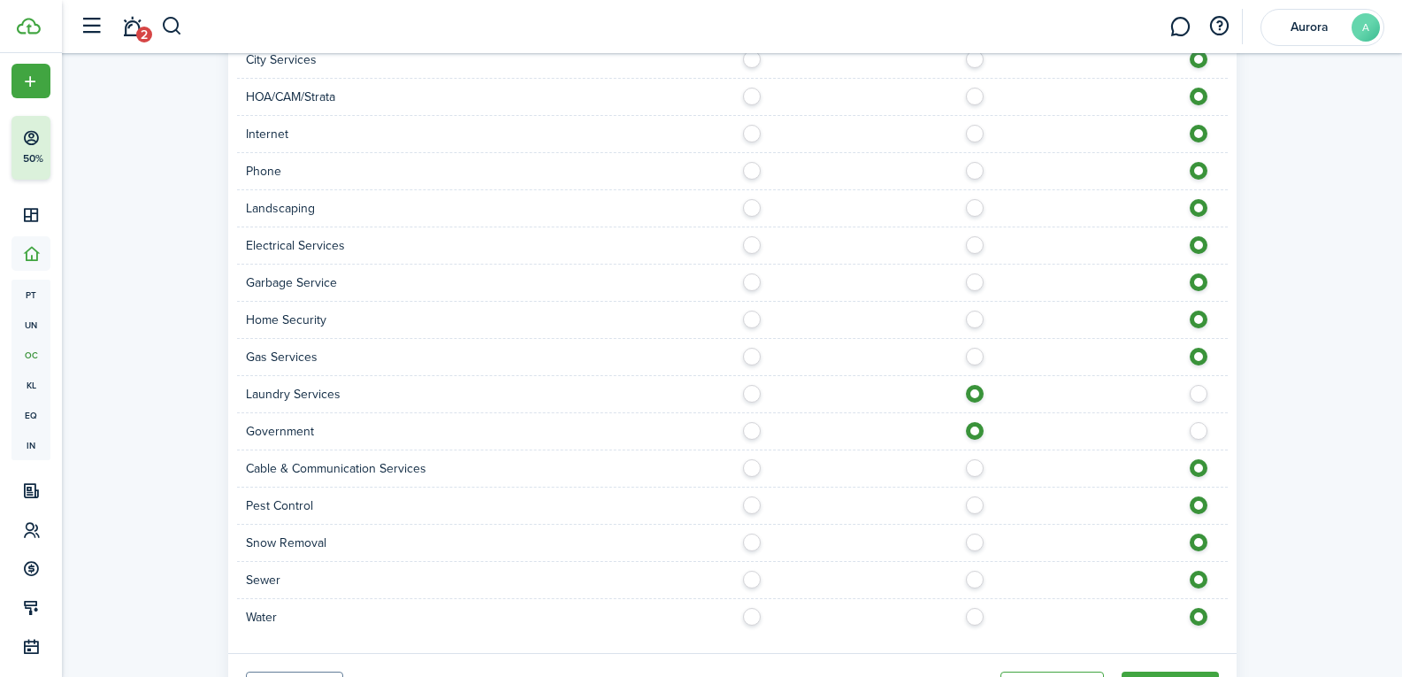
radio input "true"
click at [753, 496] on label at bounding box center [756, 500] width 31 height 9
radio input "true"
click at [978, 533] on label at bounding box center [979, 537] width 31 height 9
radio input "true"
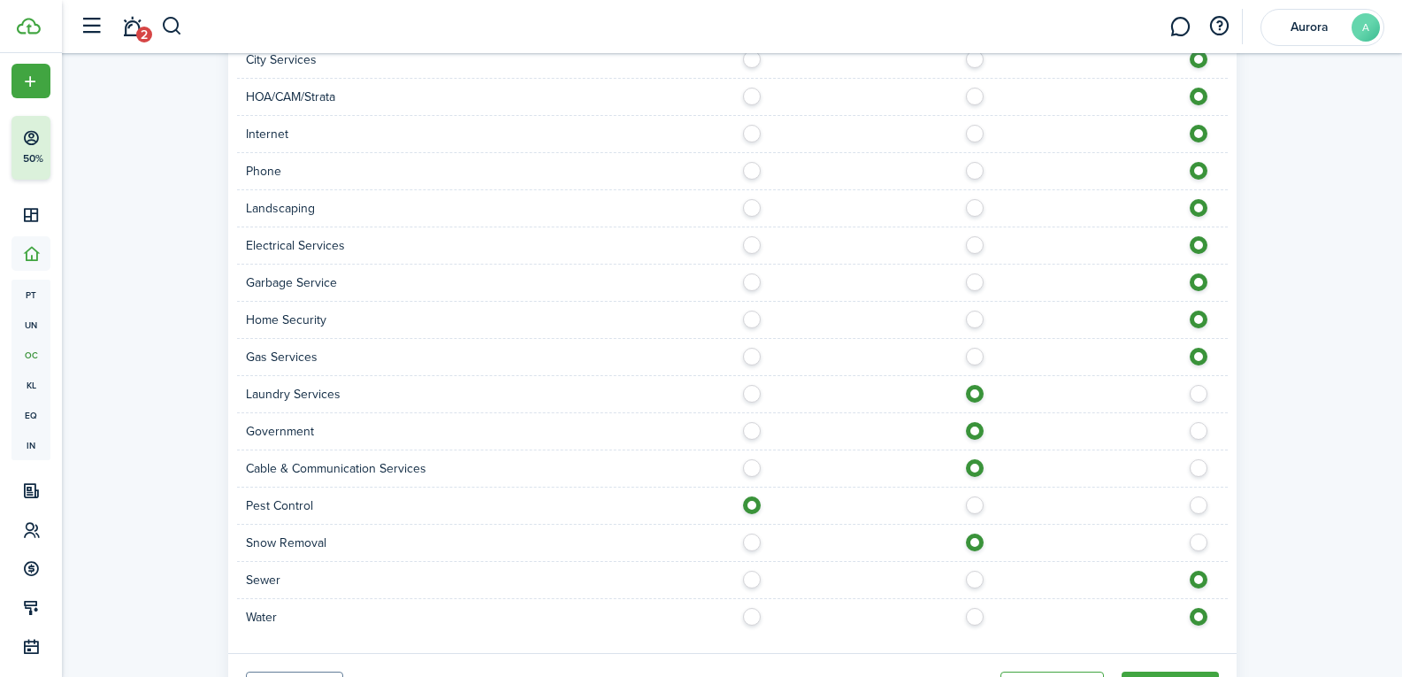
click at [749, 570] on label at bounding box center [756, 574] width 31 height 9
radio input "true"
click at [983, 608] on div at bounding box center [979, 617] width 495 height 19
click at [979, 608] on label at bounding box center [979, 612] width 31 height 9
radio input "true"
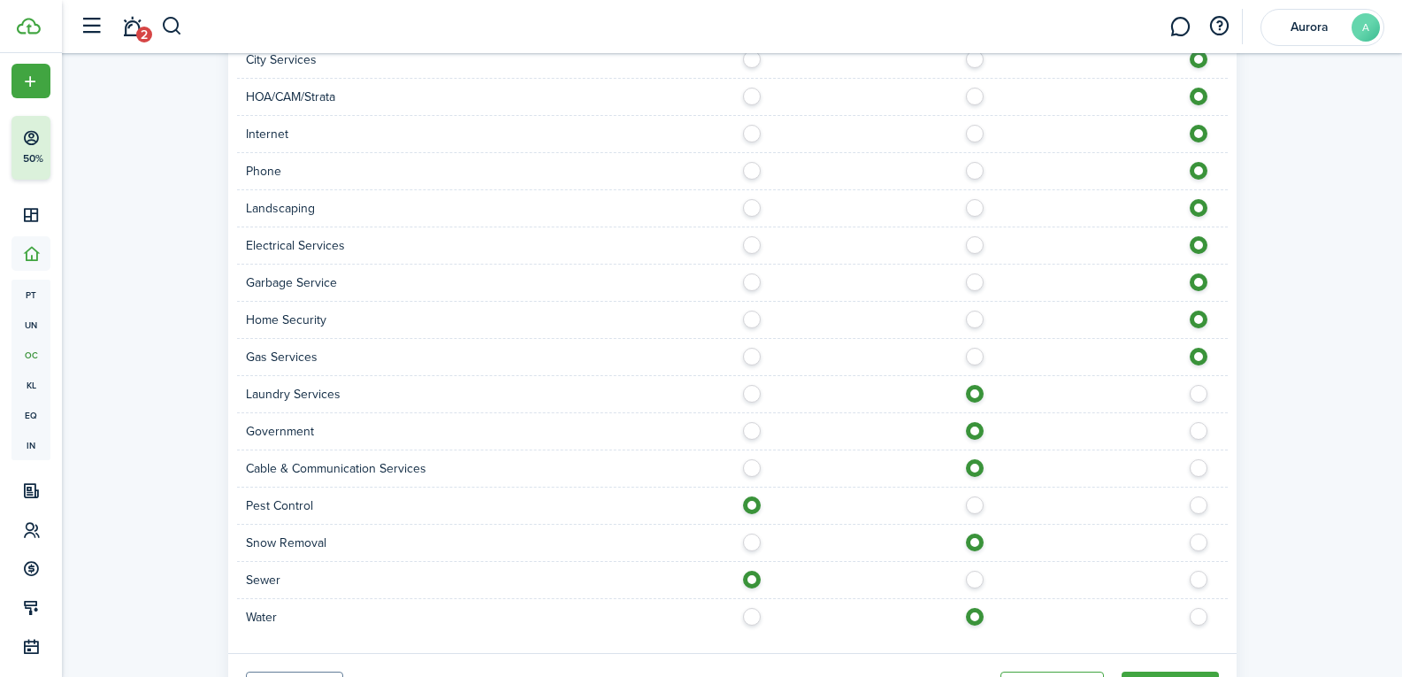
click at [974, 348] on label at bounding box center [979, 352] width 31 height 9
radio input "true"
drag, startPoint x: 970, startPoint y: 299, endPoint x: 975, endPoint y: 287, distance: 13.1
click at [973, 310] on label at bounding box center [979, 314] width 31 height 9
radio input "true"
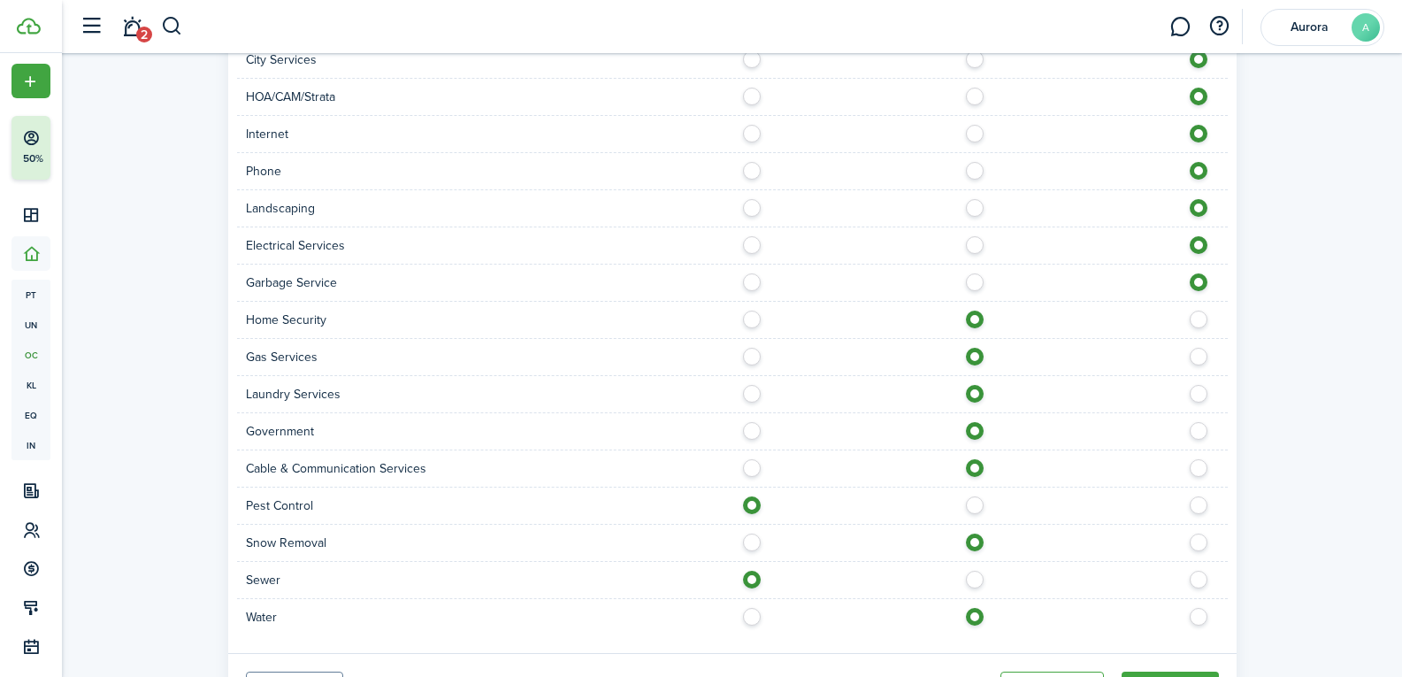
drag, startPoint x: 973, startPoint y: 267, endPoint x: 969, endPoint y: 242, distance: 25.0
click at [973, 273] on label at bounding box center [979, 277] width 31 height 9
radio input "true"
click at [973, 236] on label at bounding box center [979, 240] width 31 height 9
radio input "true"
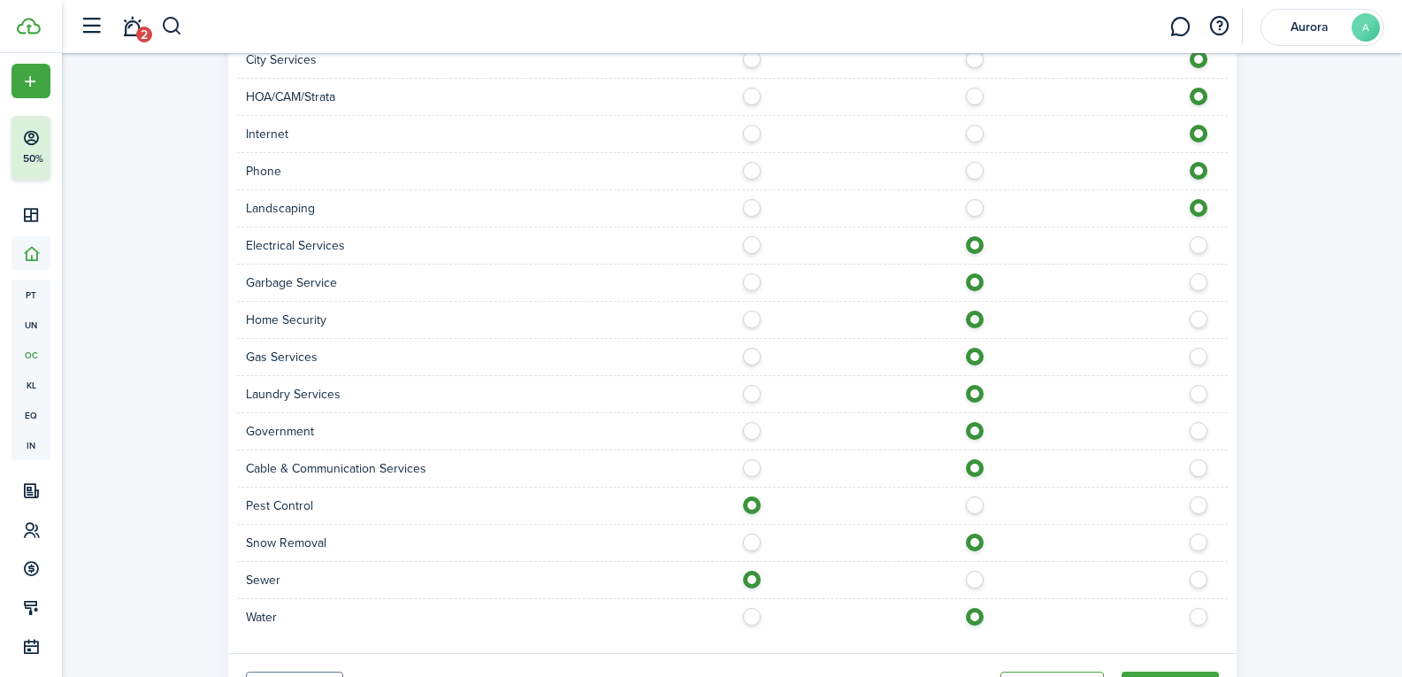
click at [975, 199] on label at bounding box center [979, 203] width 31 height 9
radio input "true"
click at [979, 162] on label at bounding box center [979, 166] width 31 height 9
radio input "true"
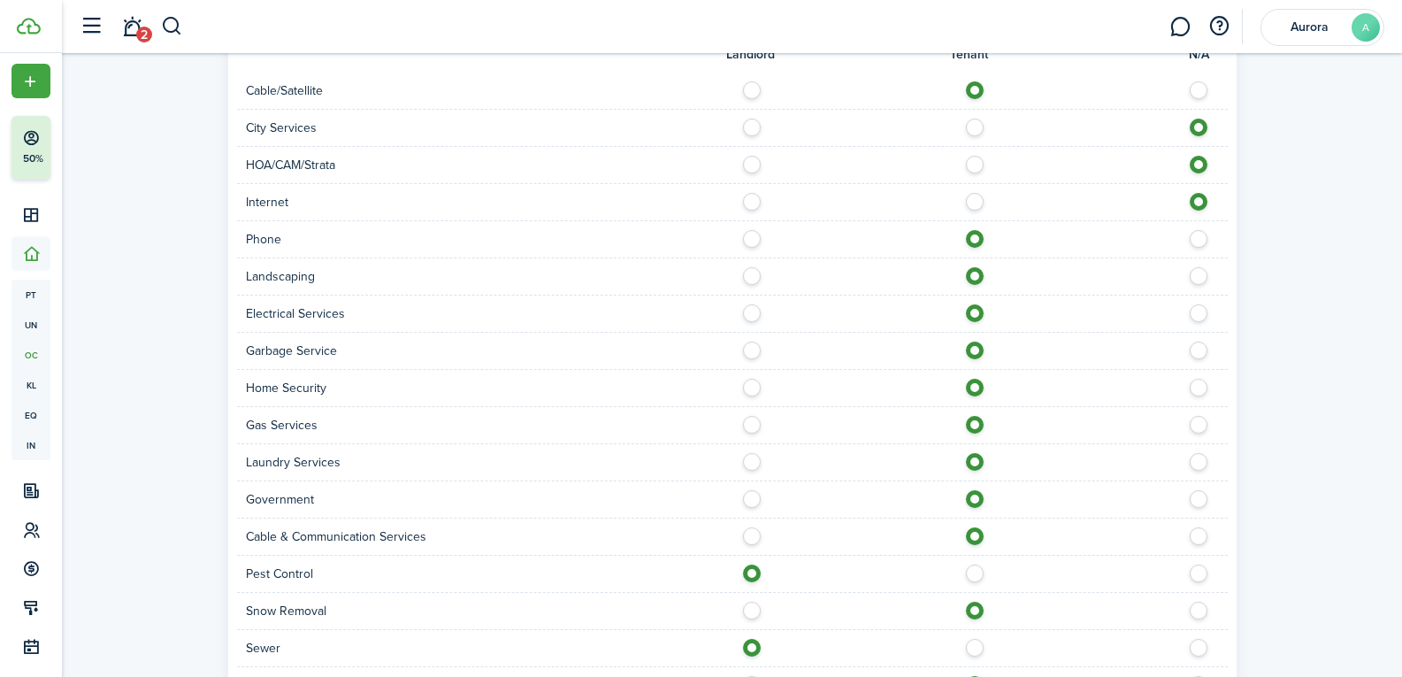
scroll to position [1061, 0]
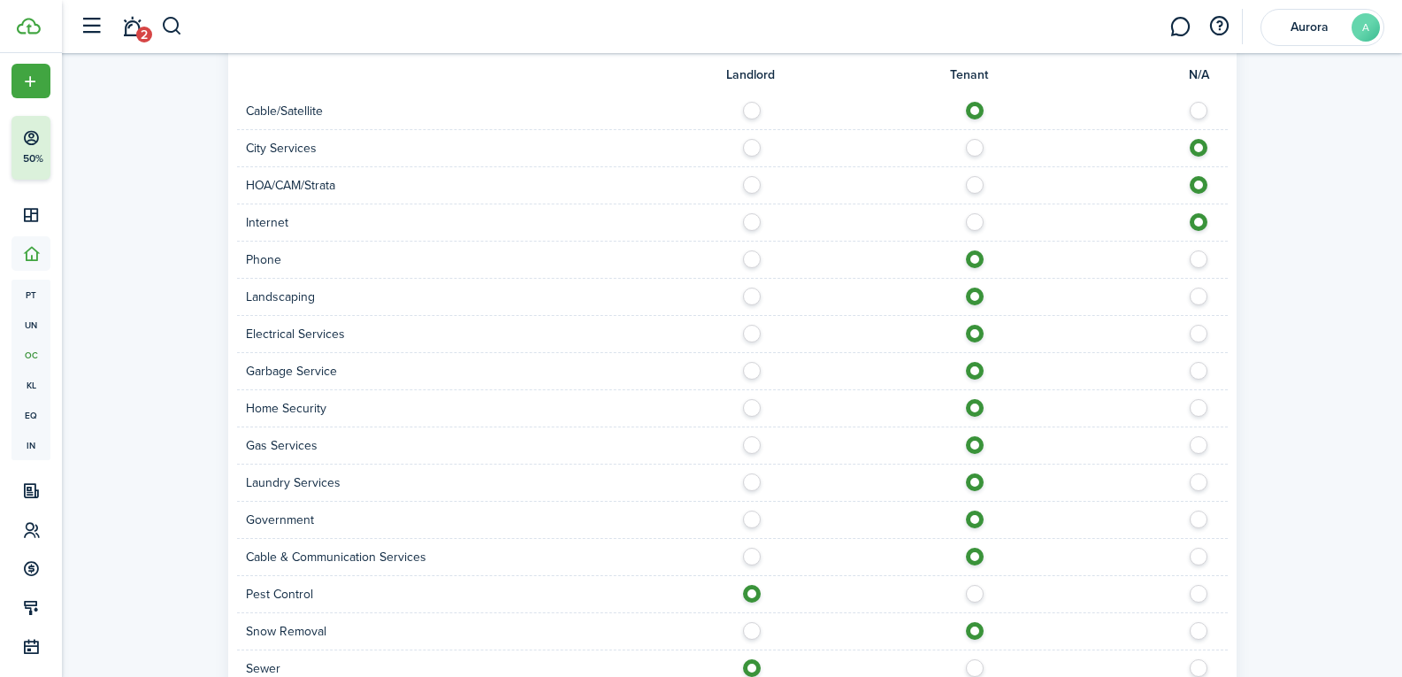
click at [975, 213] on label at bounding box center [979, 217] width 31 height 9
radio input "true"
click at [976, 176] on label at bounding box center [979, 180] width 31 height 9
radio input "true"
click at [976, 139] on label at bounding box center [979, 143] width 31 height 9
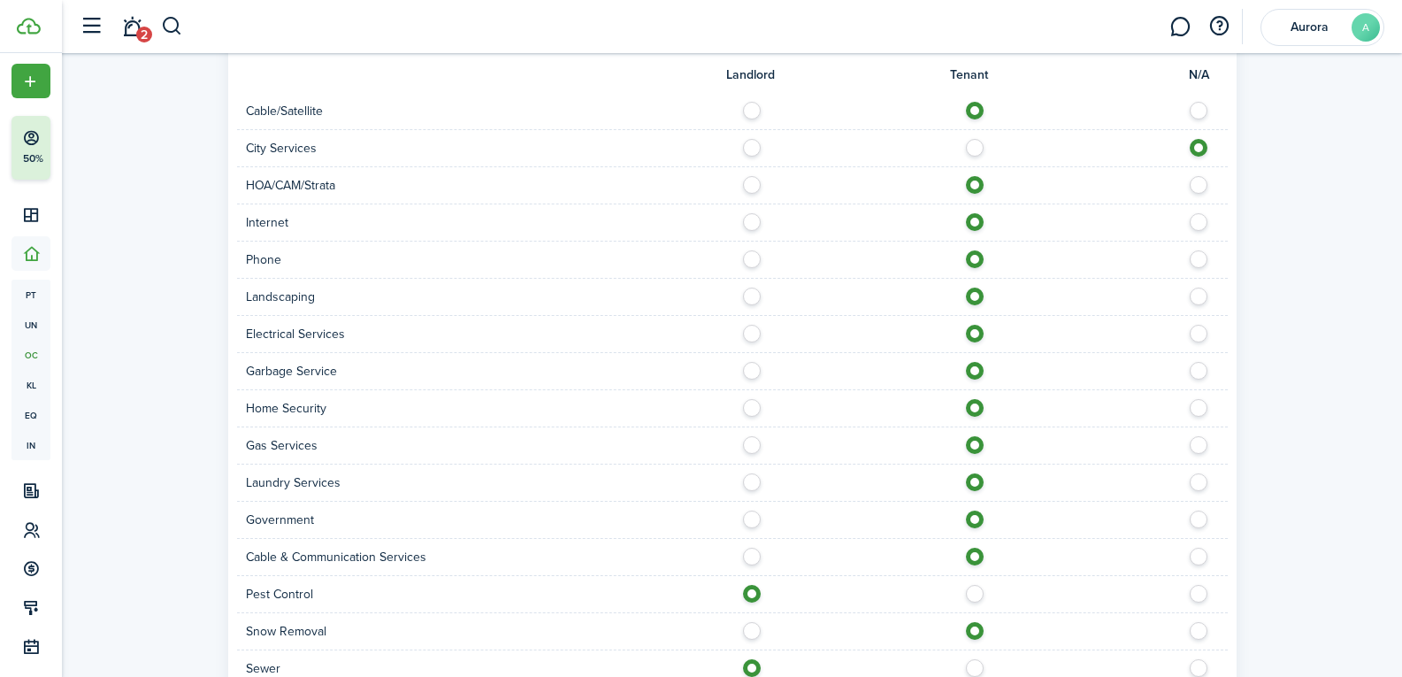
radio input "true"
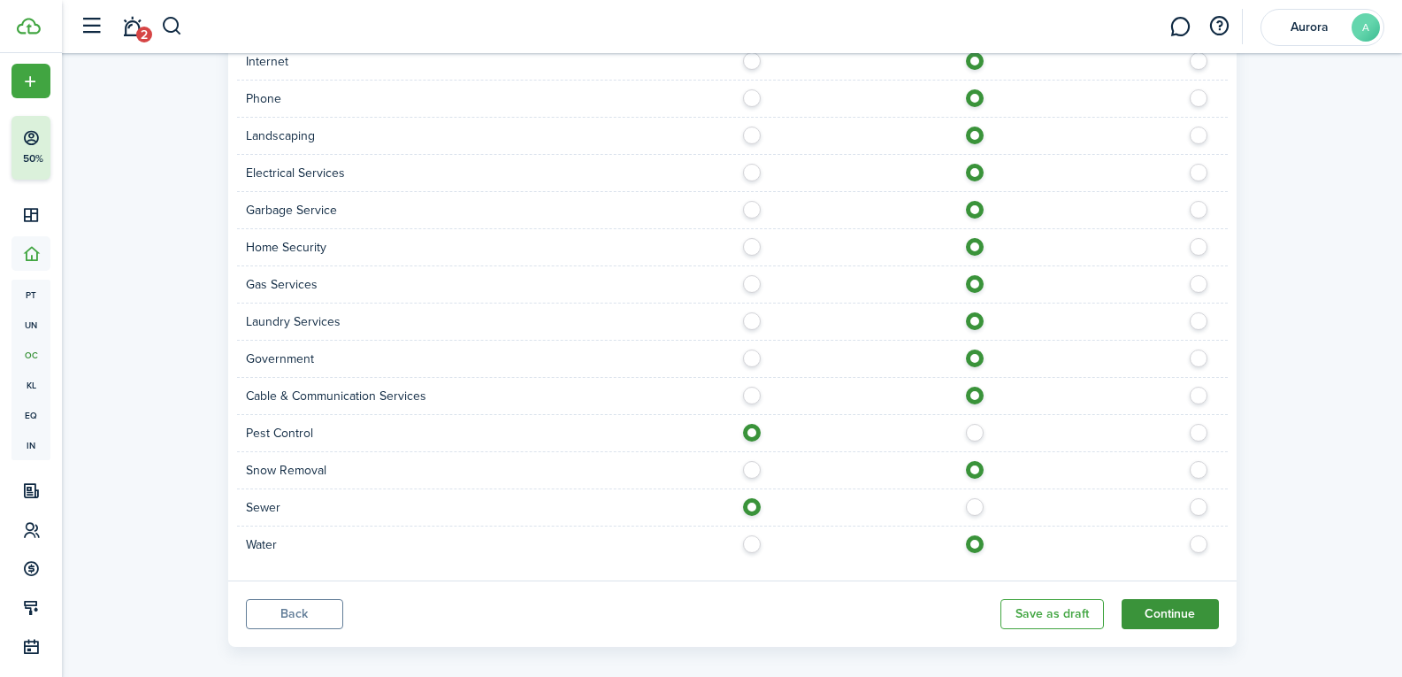
click at [1144, 599] on button "Continue" at bounding box center [1169, 614] width 97 height 30
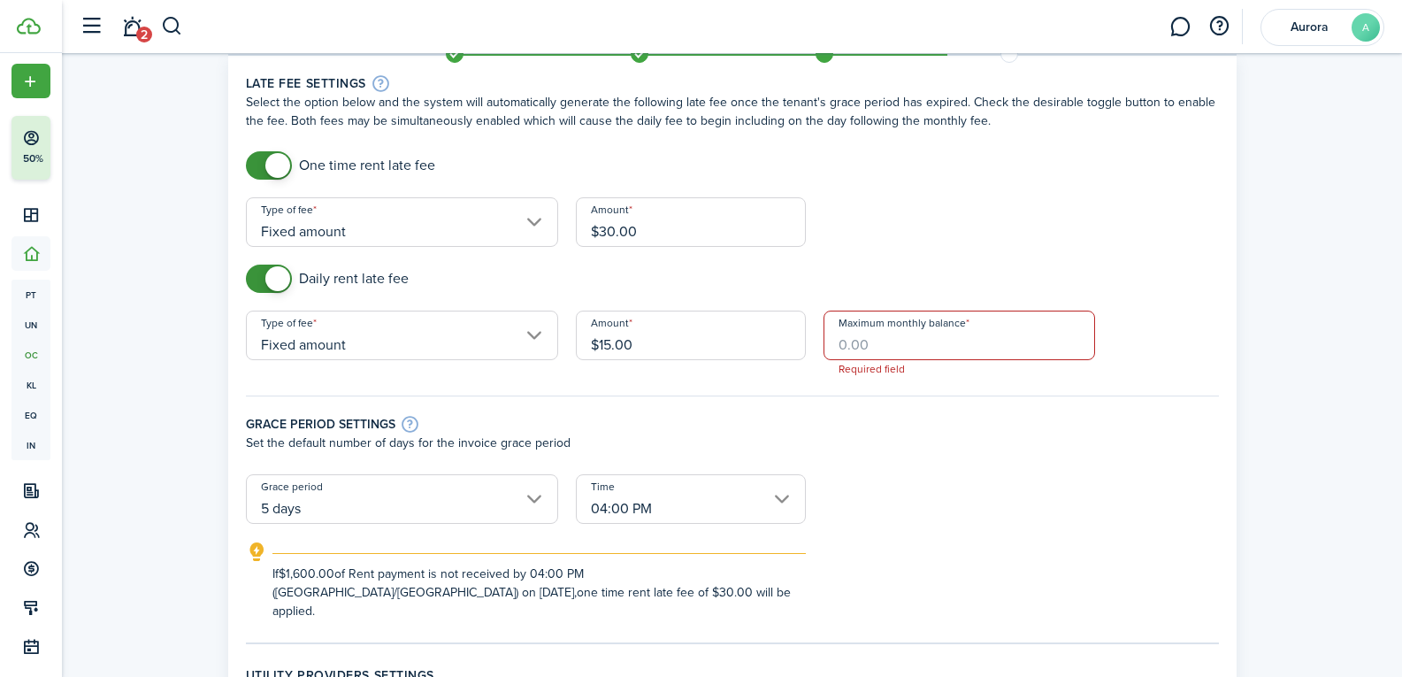
scroll to position [63, 0]
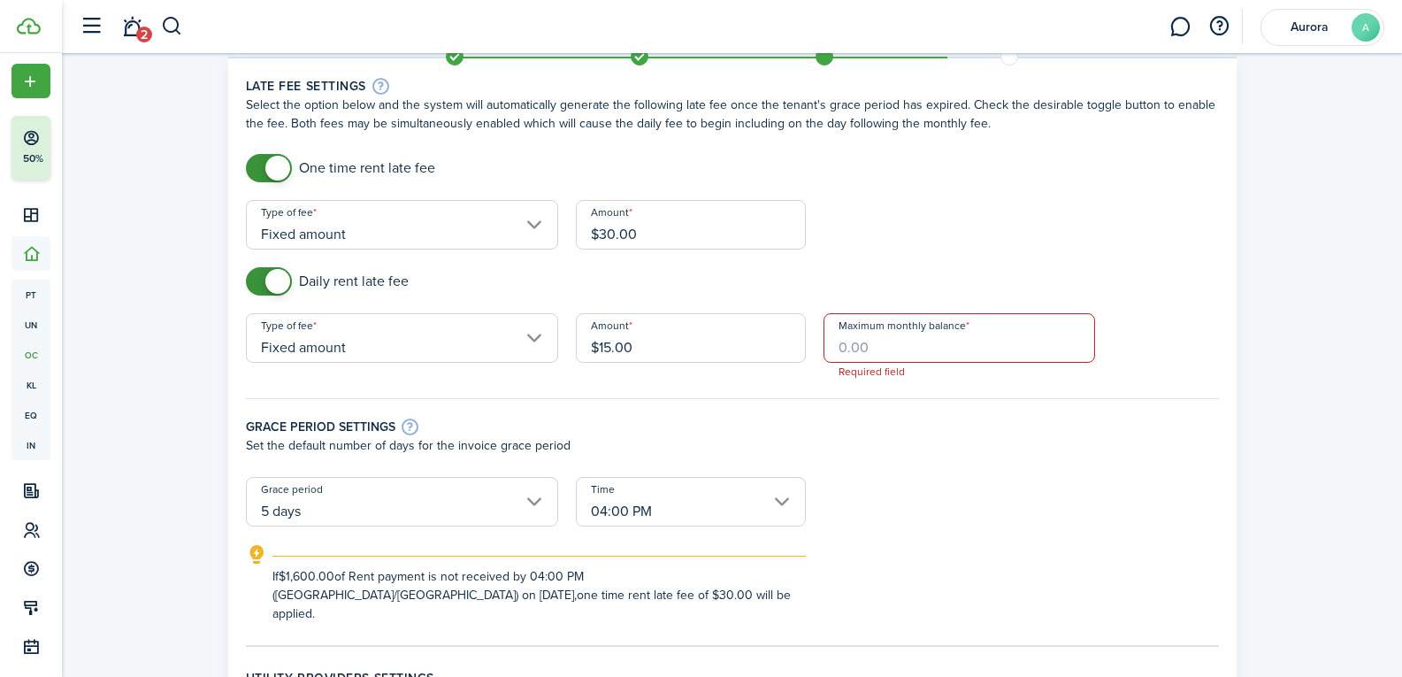
click at [914, 343] on input "Maximum monthly balance" at bounding box center [958, 338] width 271 height 50
click at [890, 338] on input "Maximum monthly balance" at bounding box center [958, 338] width 271 height 50
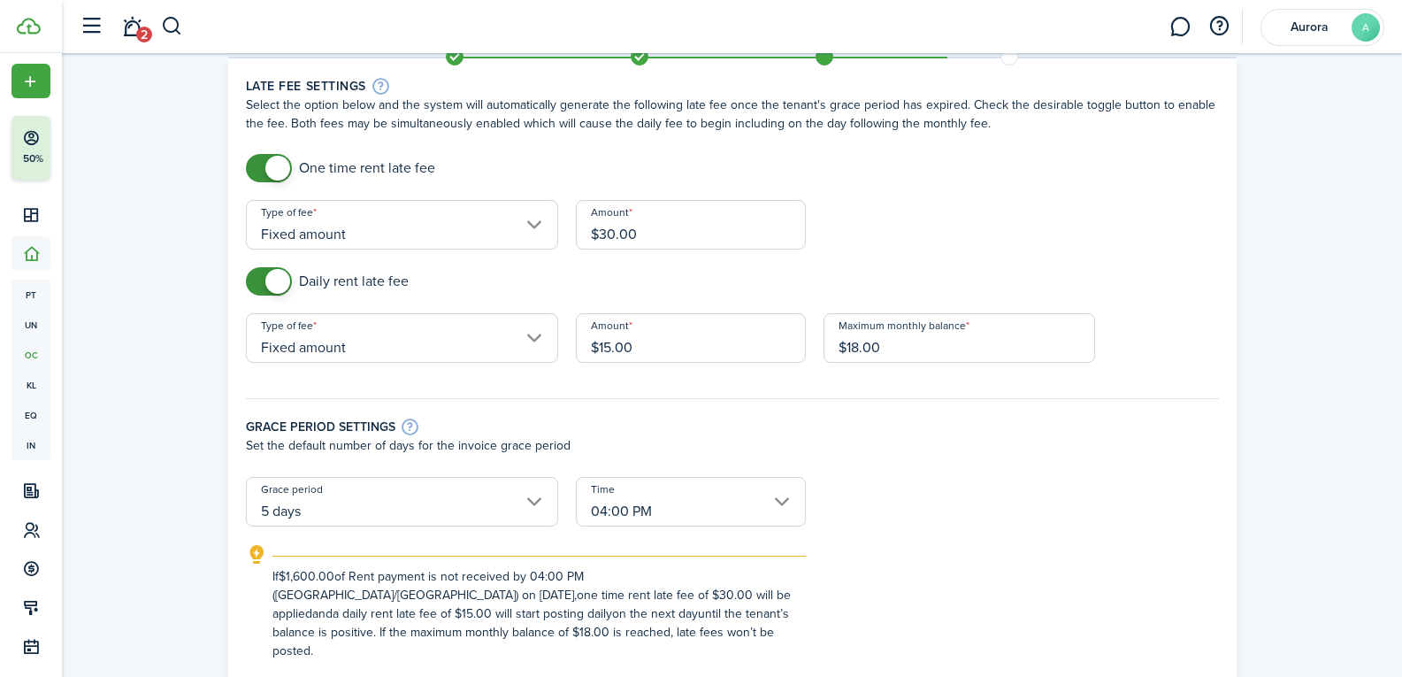
drag, startPoint x: 910, startPoint y: 368, endPoint x: 888, endPoint y: 335, distance: 39.5
click at [890, 340] on div "Maximum monthly balance $18.00" at bounding box center [958, 346] width 289 height 67
drag, startPoint x: 898, startPoint y: 344, endPoint x: 768, endPoint y: 307, distance: 136.0
click at [768, 307] on form "One time rent late fee Type of fee Fixed amount Amount $30.00 Daily rent late f…" at bounding box center [732, 407] width 990 height 506
type input "$192.00"
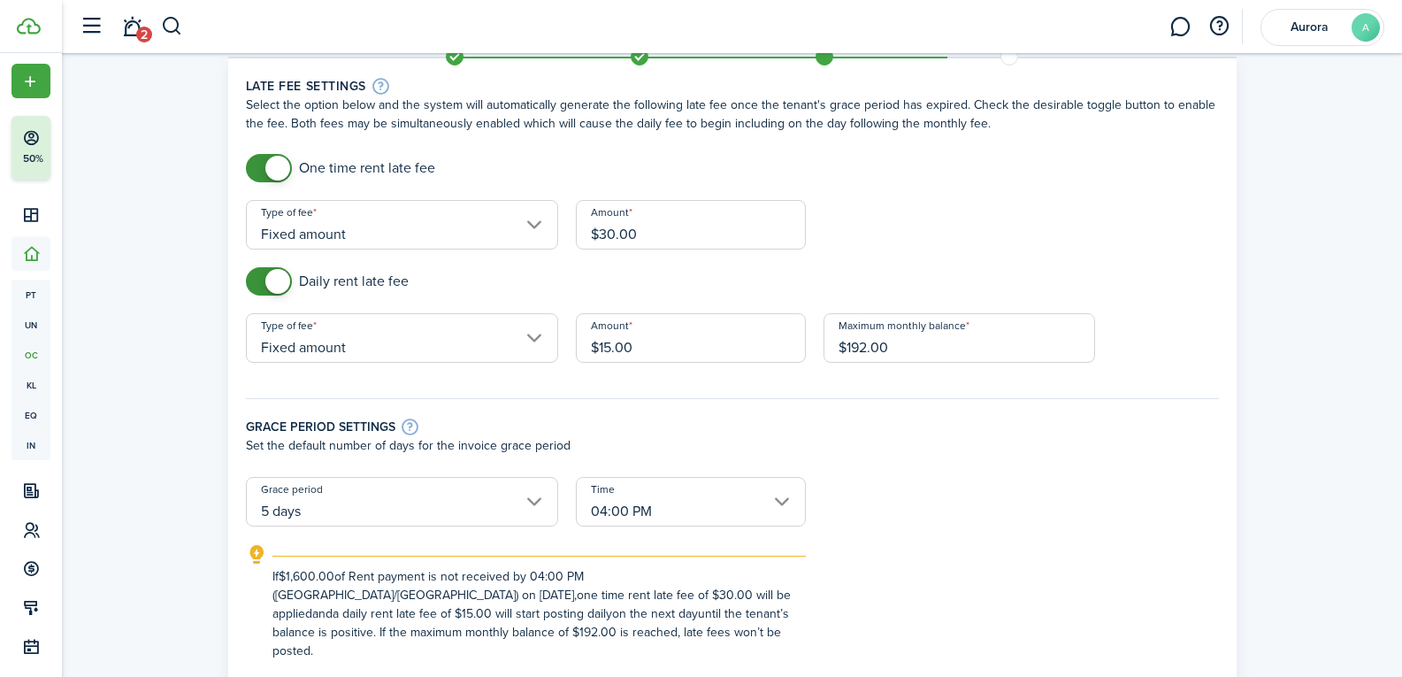
click at [840, 439] on p "Set the default number of days for the invoice grace period" at bounding box center [732, 445] width 973 height 19
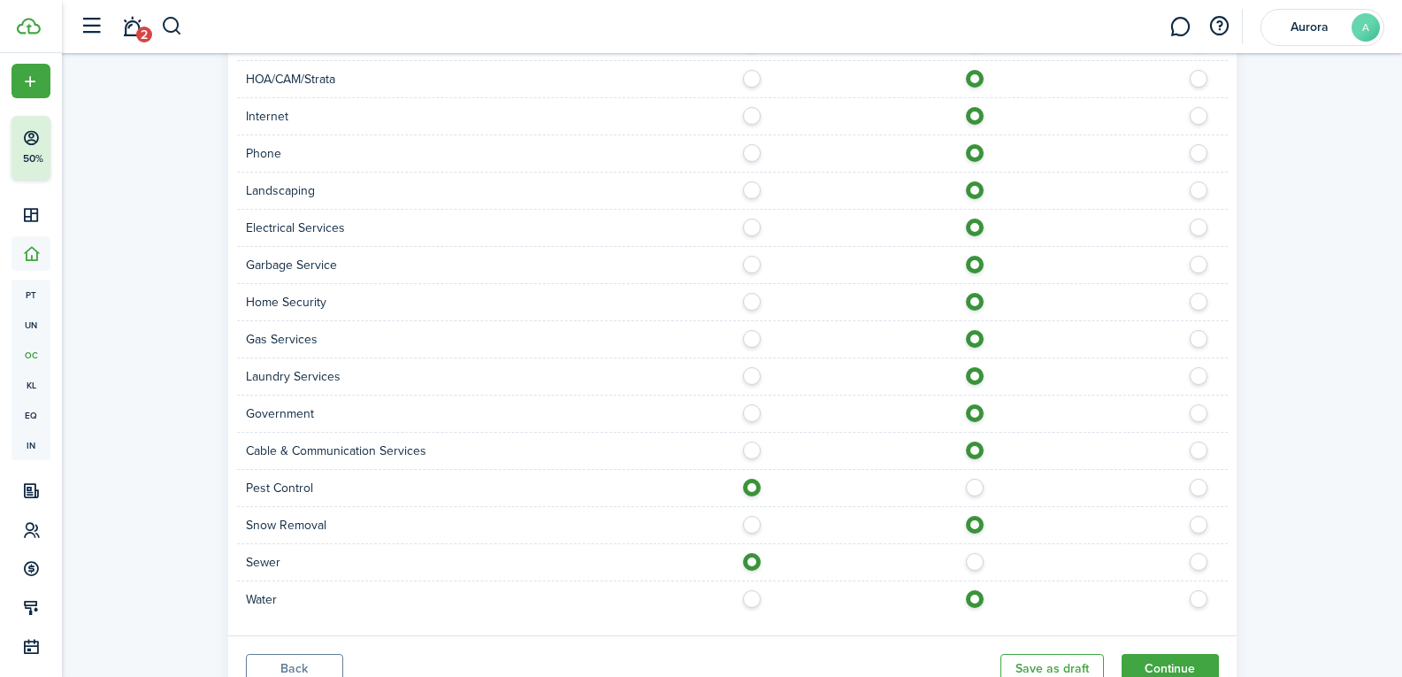
scroll to position [1259, 0]
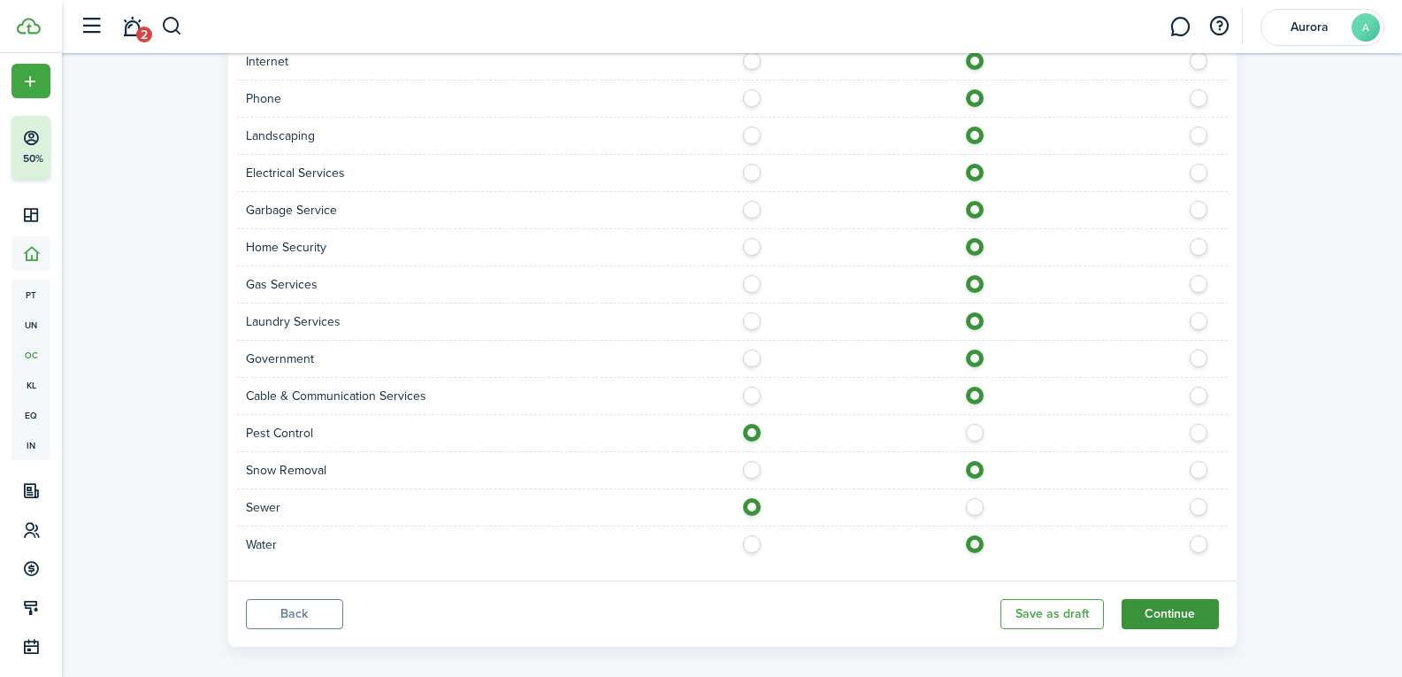
click at [1185, 604] on button "Continue" at bounding box center [1169, 614] width 97 height 30
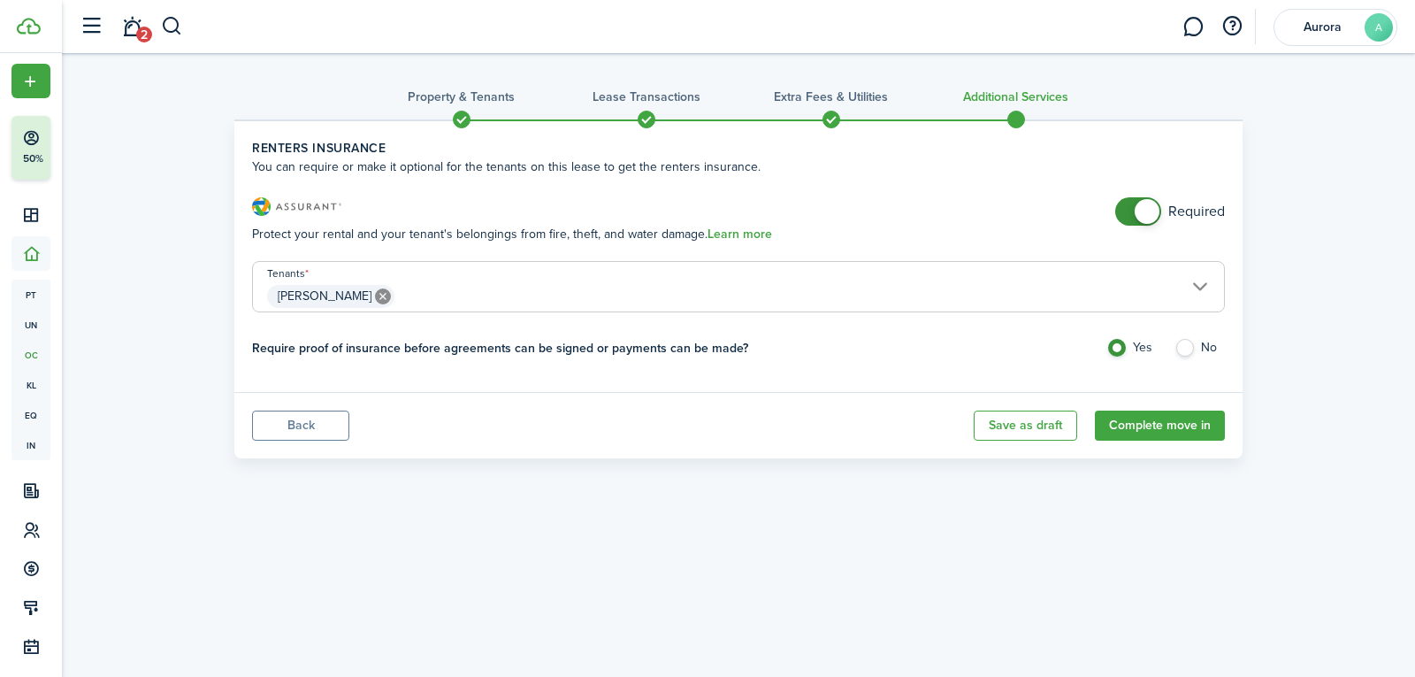
click at [1185, 340] on label "No" at bounding box center [1199, 352] width 50 height 27
radio input "false"
radio input "true"
click at [1166, 423] on button "Complete move in" at bounding box center [1160, 425] width 130 height 30
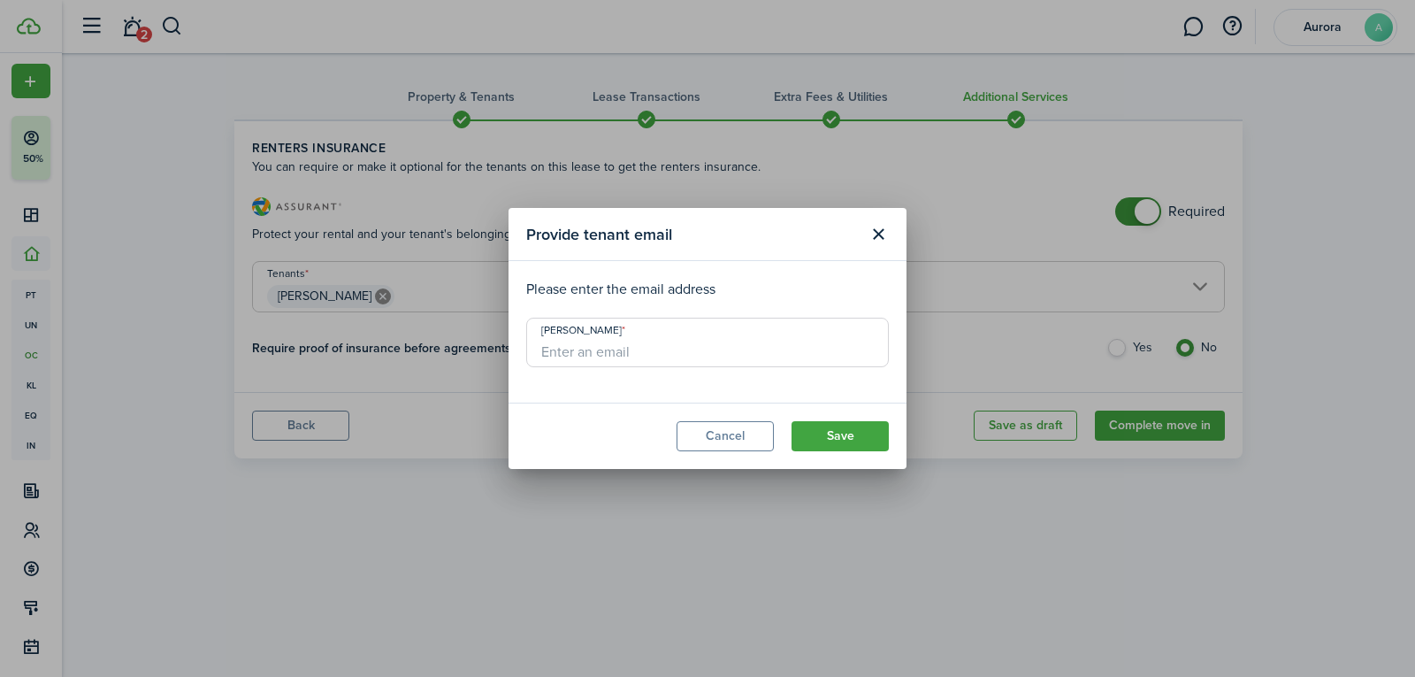
click at [786, 339] on input "[PERSON_NAME]" at bounding box center [707, 342] width 363 height 50
type input "[EMAIL_ADDRESS][DOMAIN_NAME]"
click at [877, 426] on button "Save" at bounding box center [839, 436] width 97 height 30
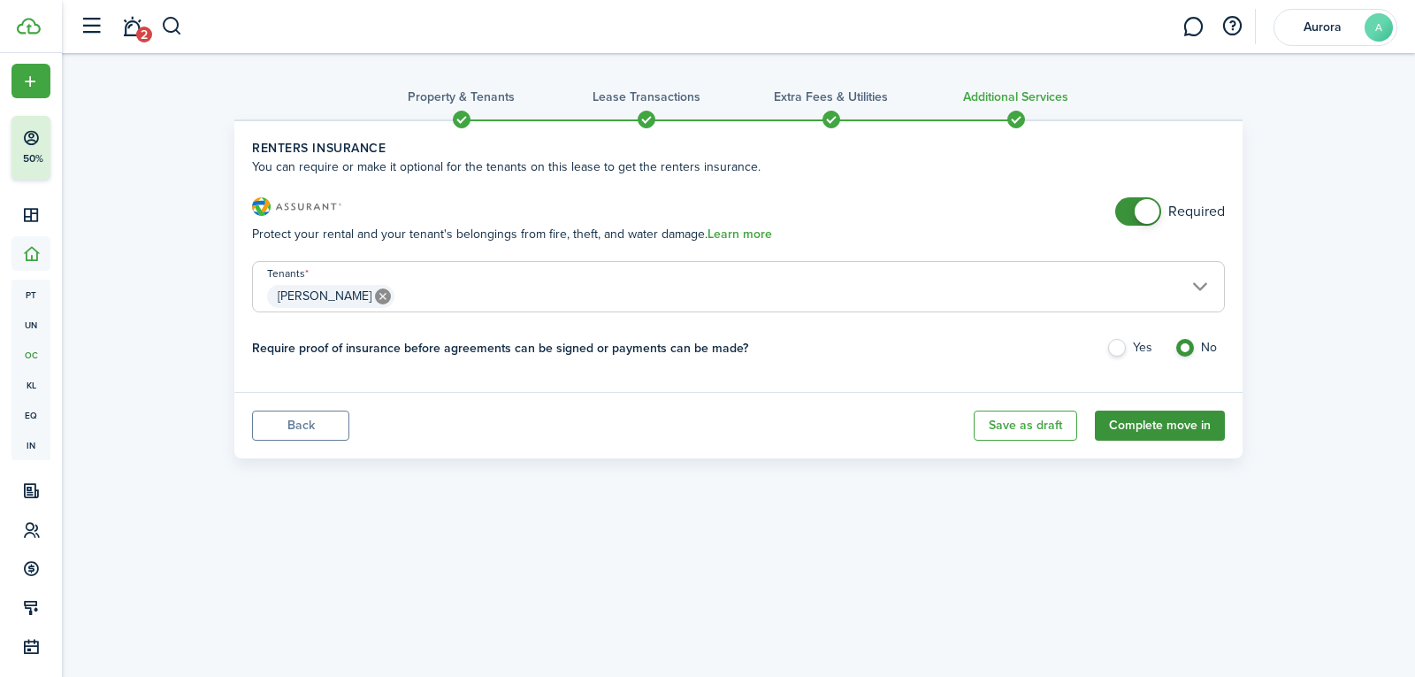
click at [1122, 422] on button "Complete move in" at bounding box center [1160, 425] width 130 height 30
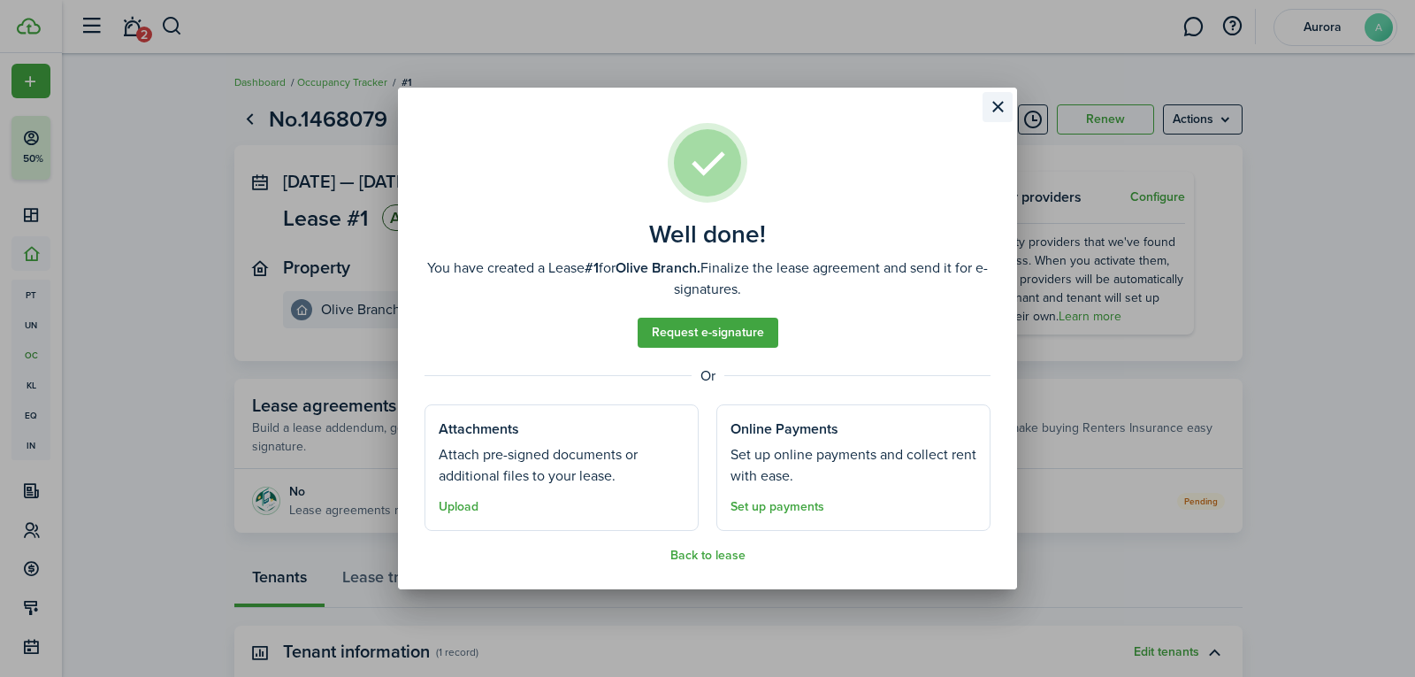
click at [990, 105] on button "Close modal" at bounding box center [997, 107] width 30 height 30
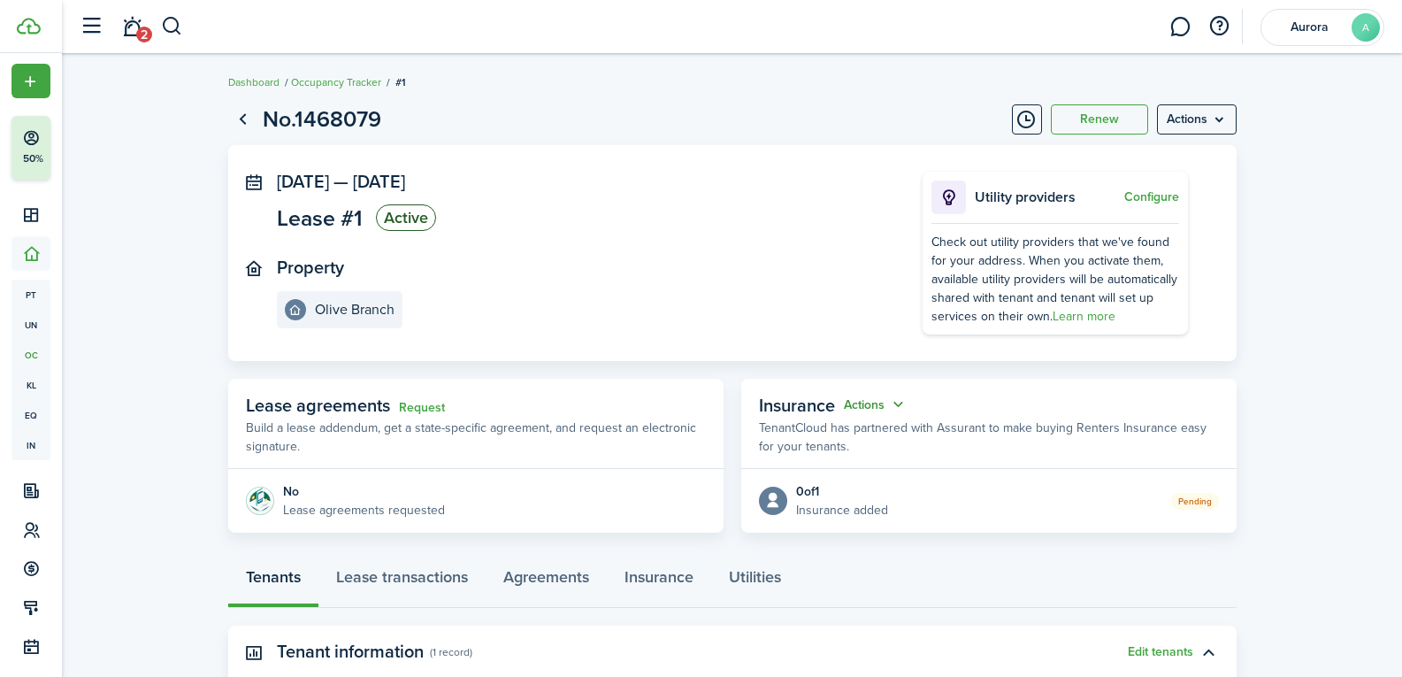
click at [898, 414] on button "Actions" at bounding box center [876, 404] width 64 height 20
click at [864, 467] on button "Cancel" at bounding box center [831, 470] width 155 height 30
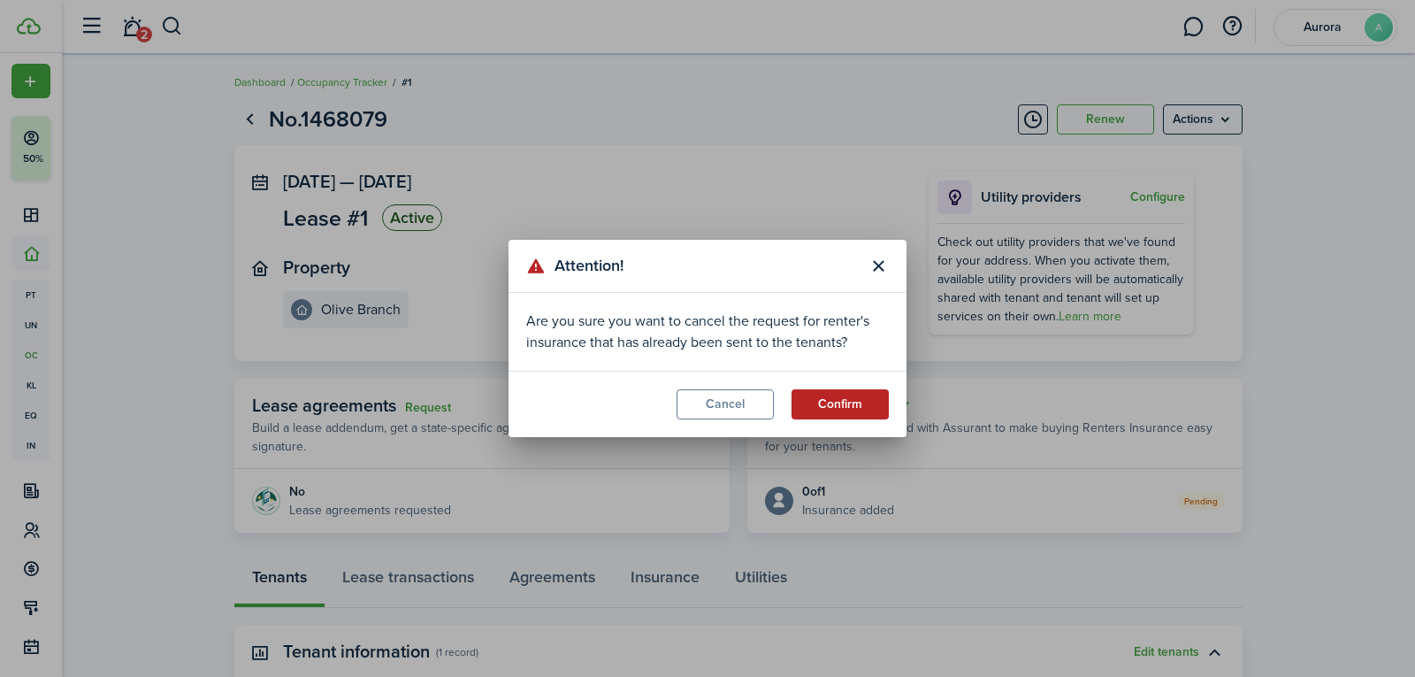
click at [867, 396] on button "Confirm" at bounding box center [839, 404] width 97 height 30
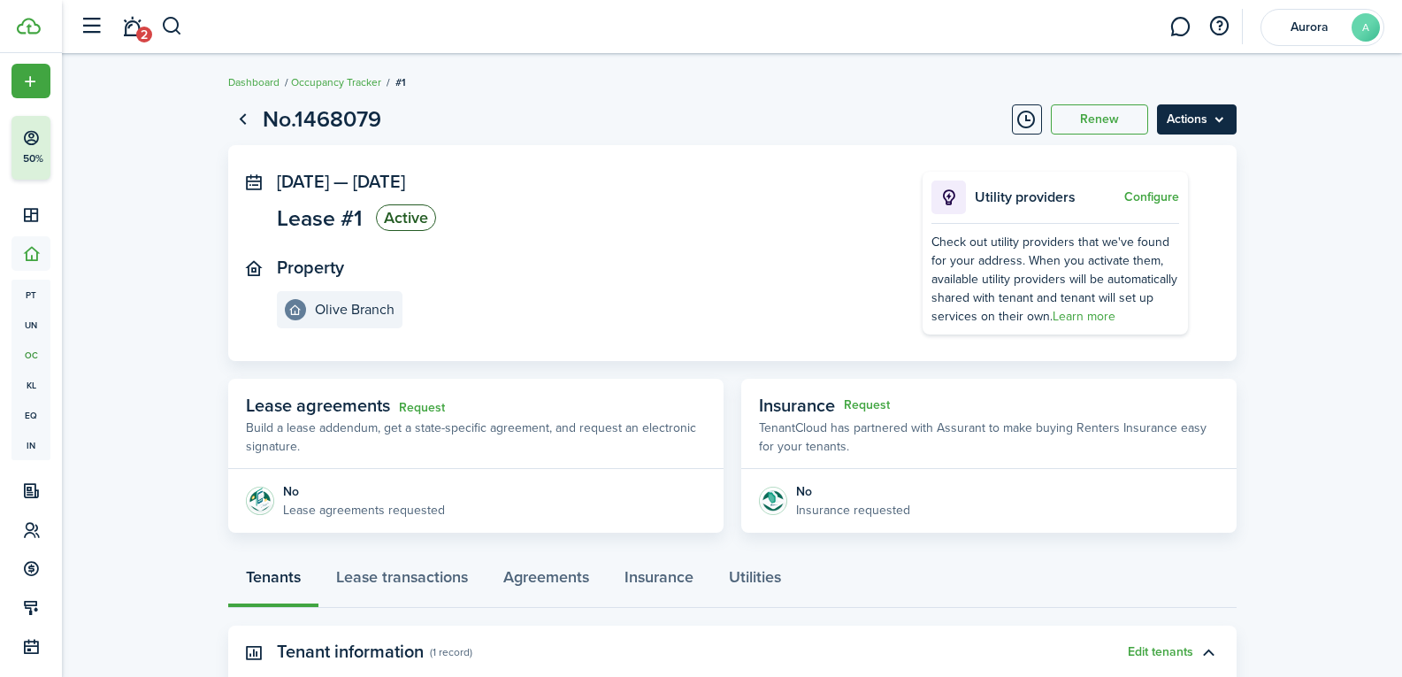
click at [1195, 123] on menu-btn "Actions" at bounding box center [1197, 119] width 80 height 30
click at [897, 89] on breadcrumb "Dashboard Occupancy Tracker #1" at bounding box center [732, 73] width 1008 height 41
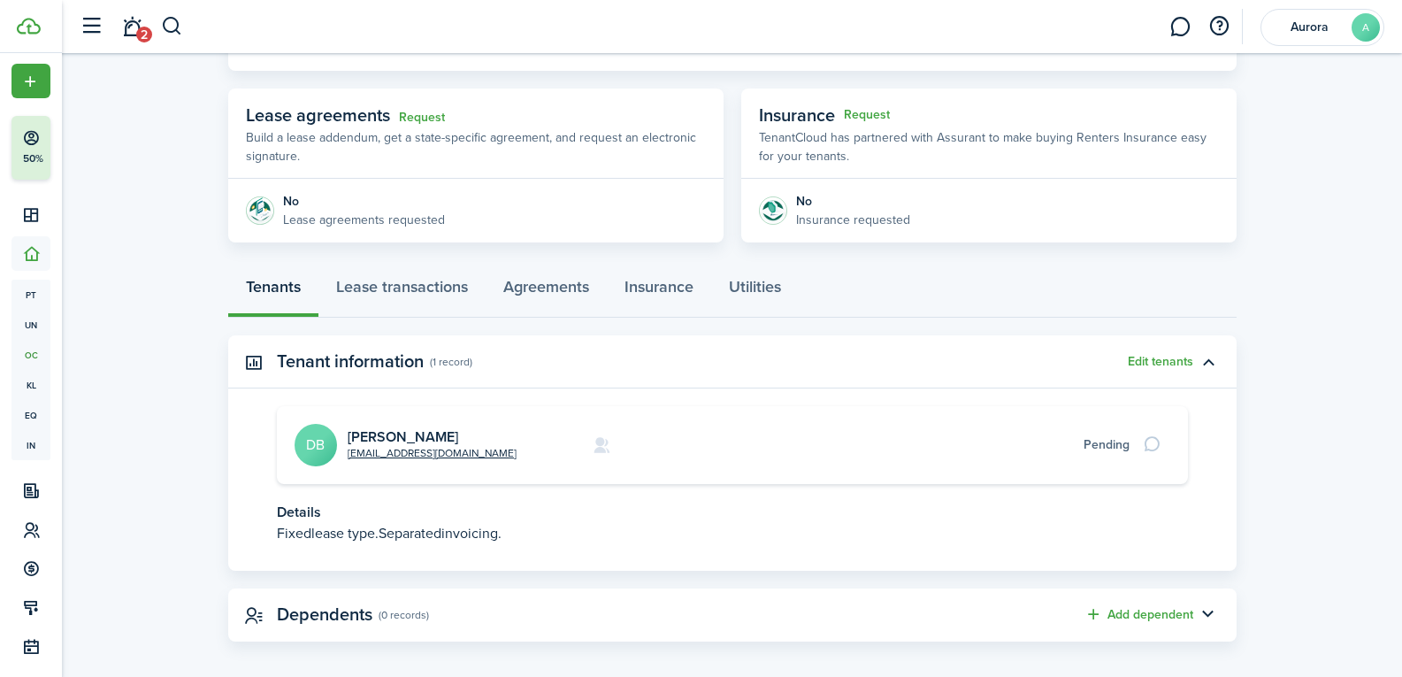
scroll to position [303, 0]
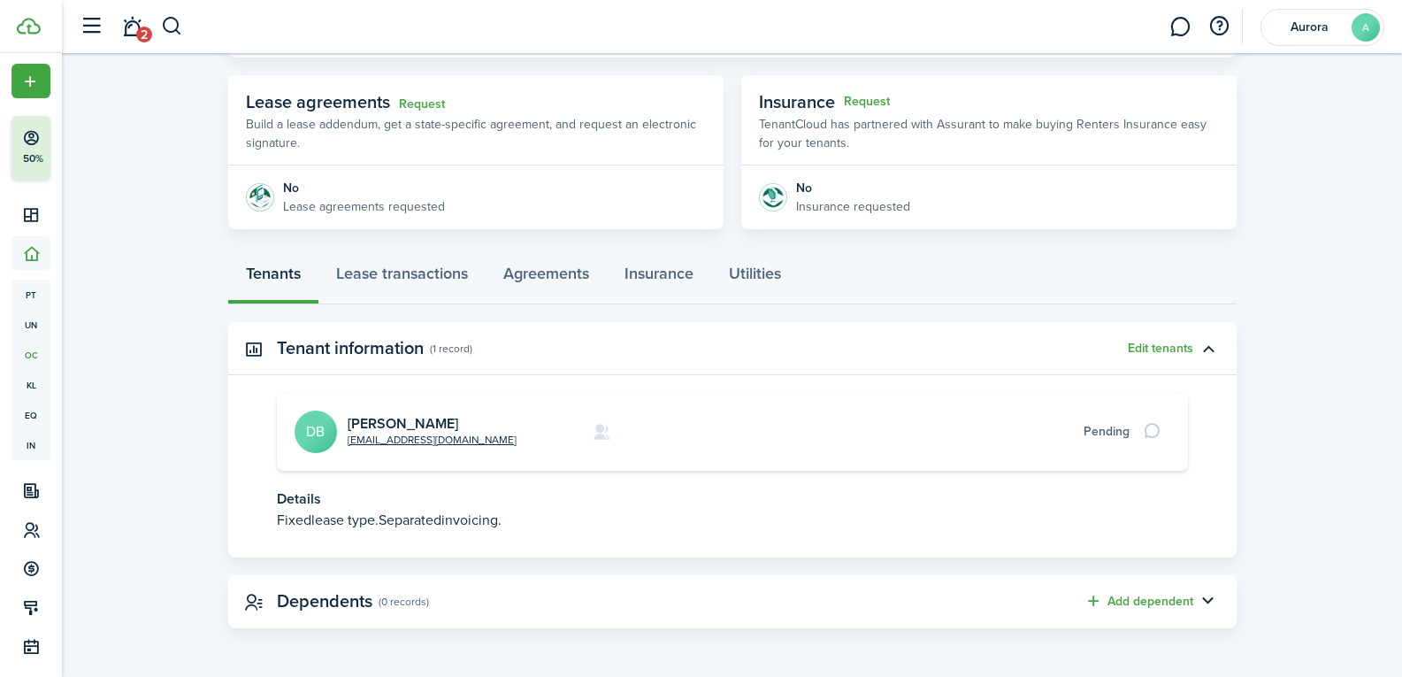
click at [478, 521] on span "invoicing." at bounding box center [471, 519] width 60 height 20
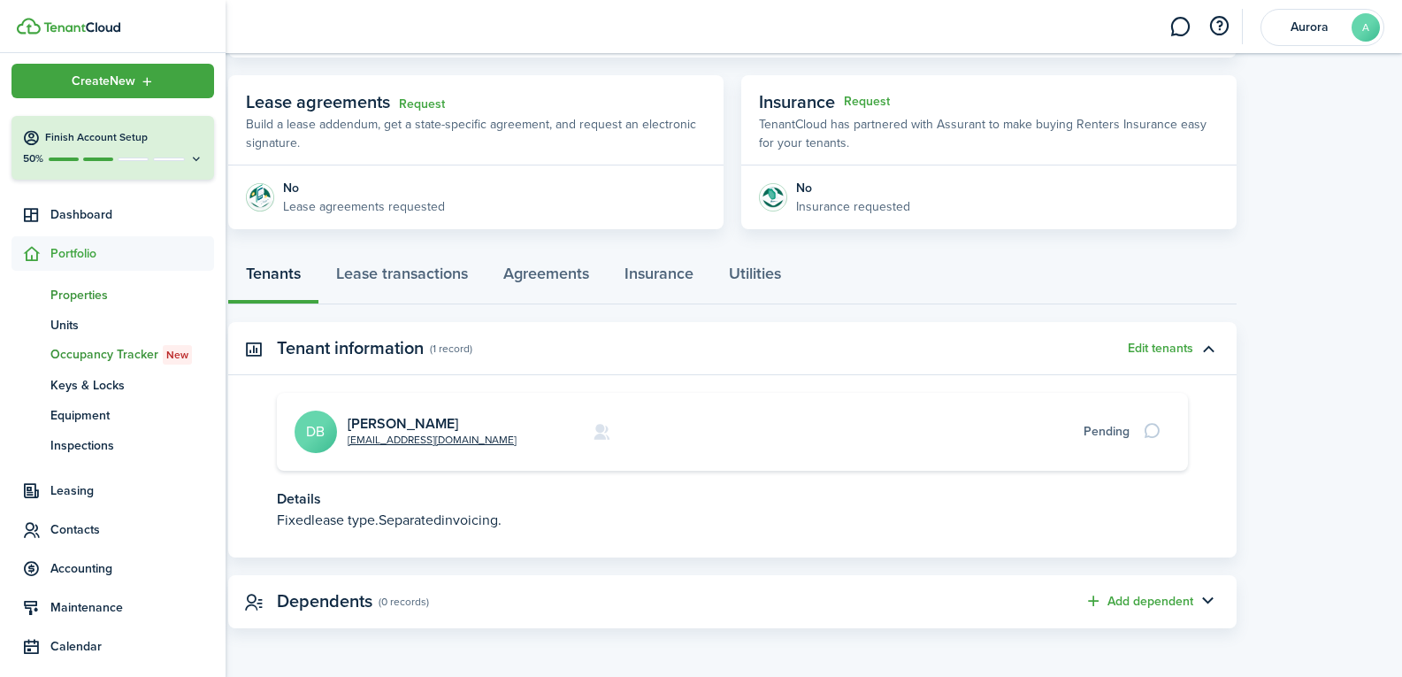
click at [104, 294] on span "Properties" at bounding box center [132, 295] width 164 height 19
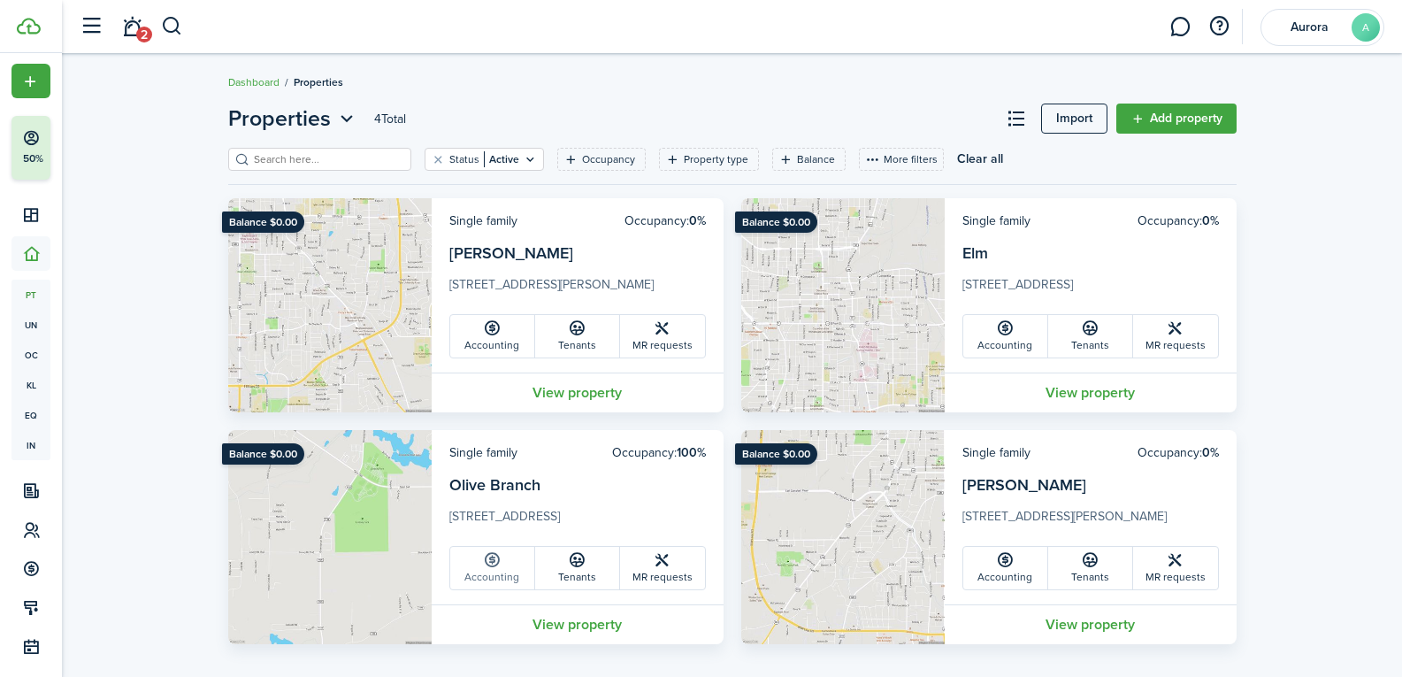
click at [465, 563] on link "Accounting" at bounding box center [492, 568] width 85 height 42
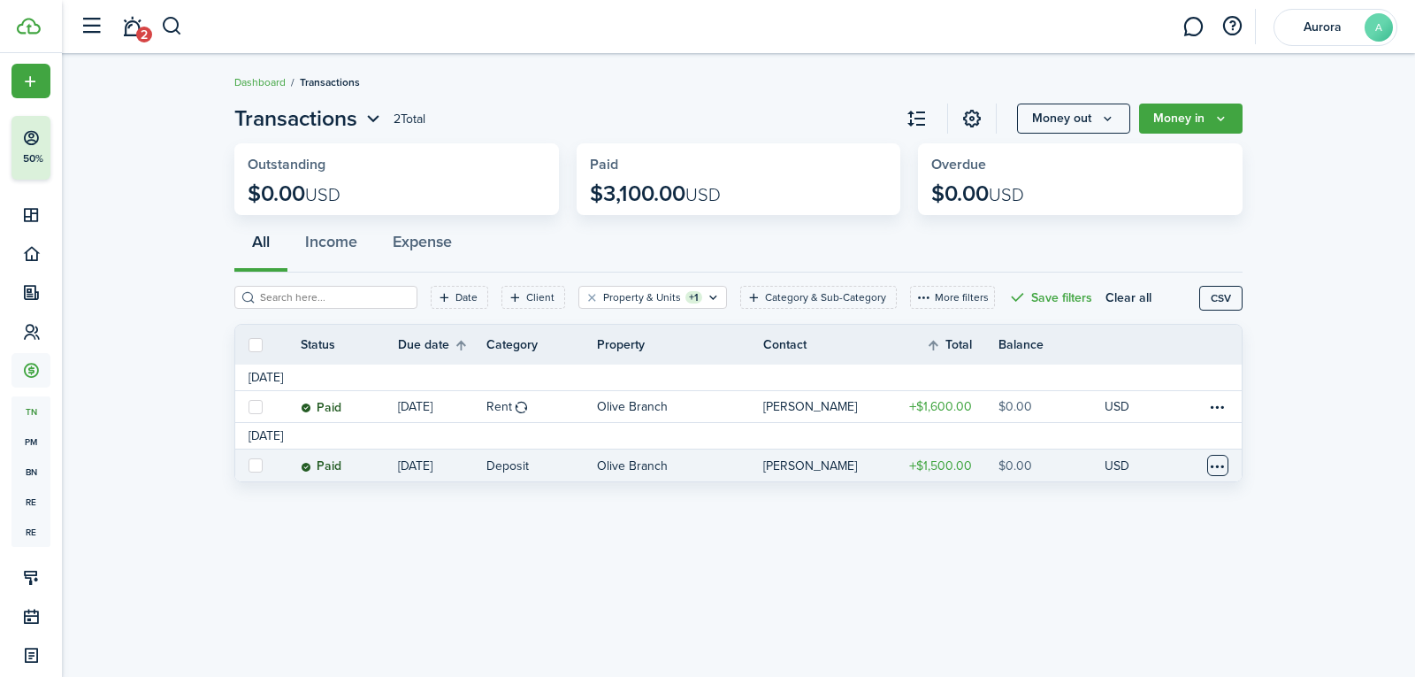
click at [1215, 460] on table-menu-btn-icon at bounding box center [1217, 465] width 21 height 21
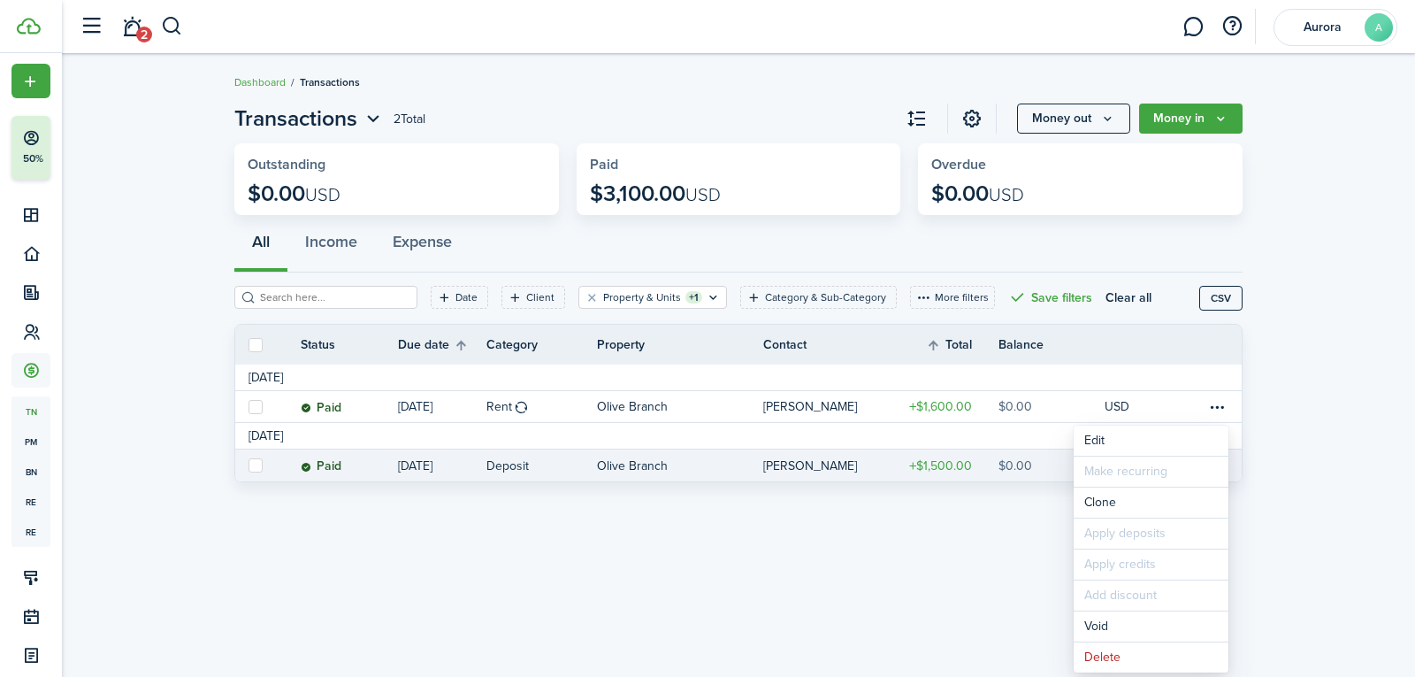
click at [928, 514] on div "Transactions 2 Total Money out Money in Outstanding $0.00 USD Paid $3,100.00 US…" at bounding box center [738, 365] width 1353 height 543
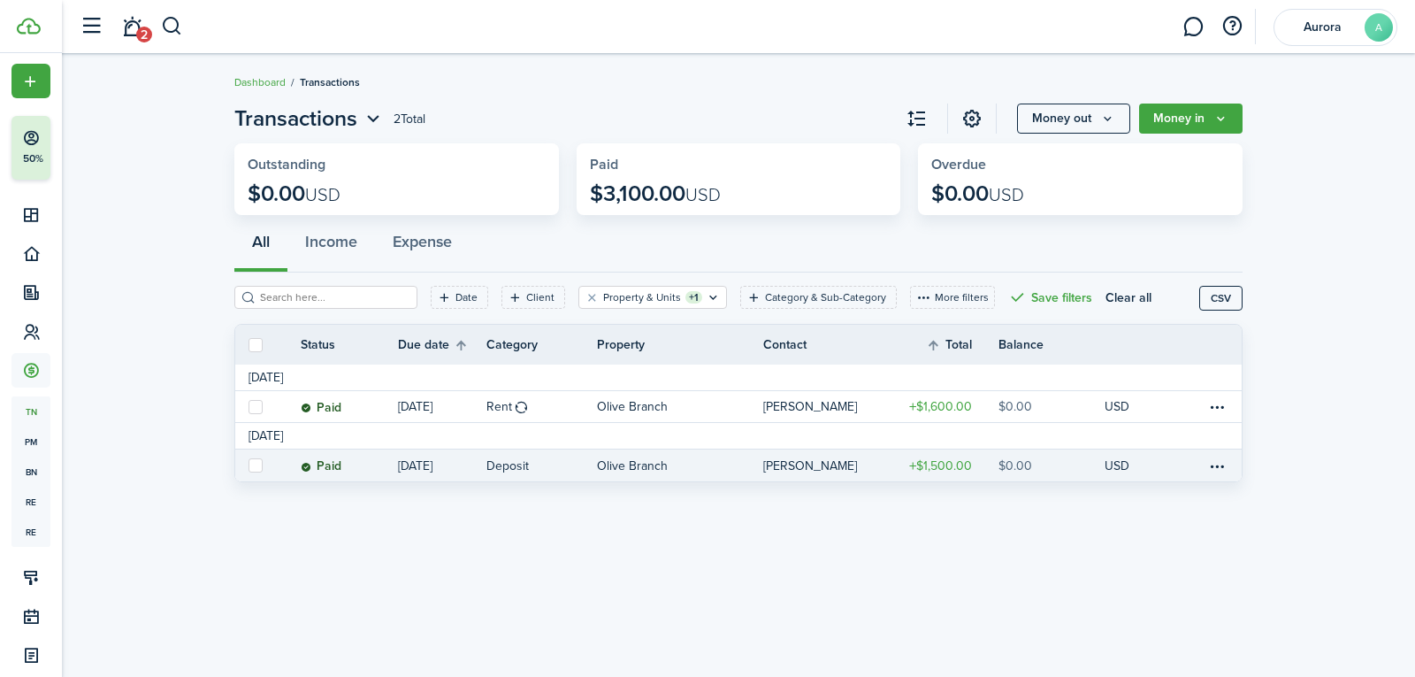
click at [921, 459] on table-amount-title "$1,500.00" at bounding box center [940, 465] width 63 height 19
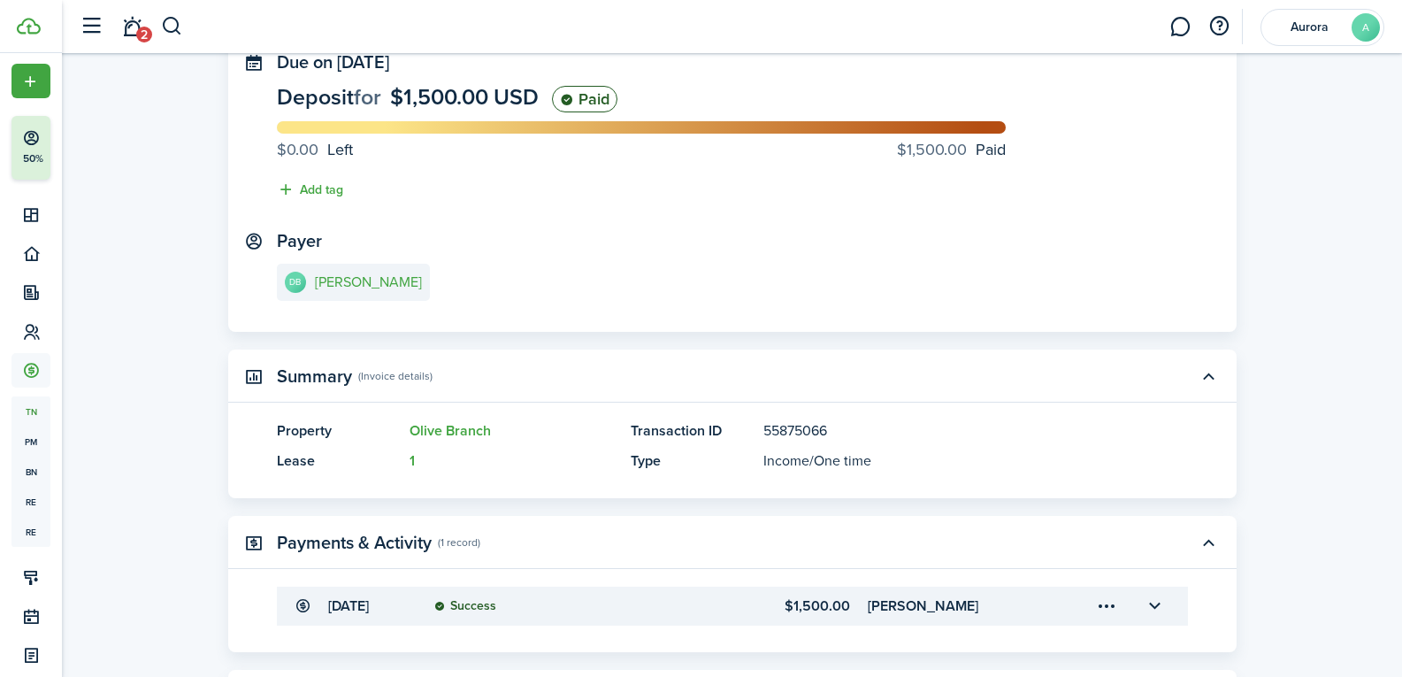
scroll to position [252, 0]
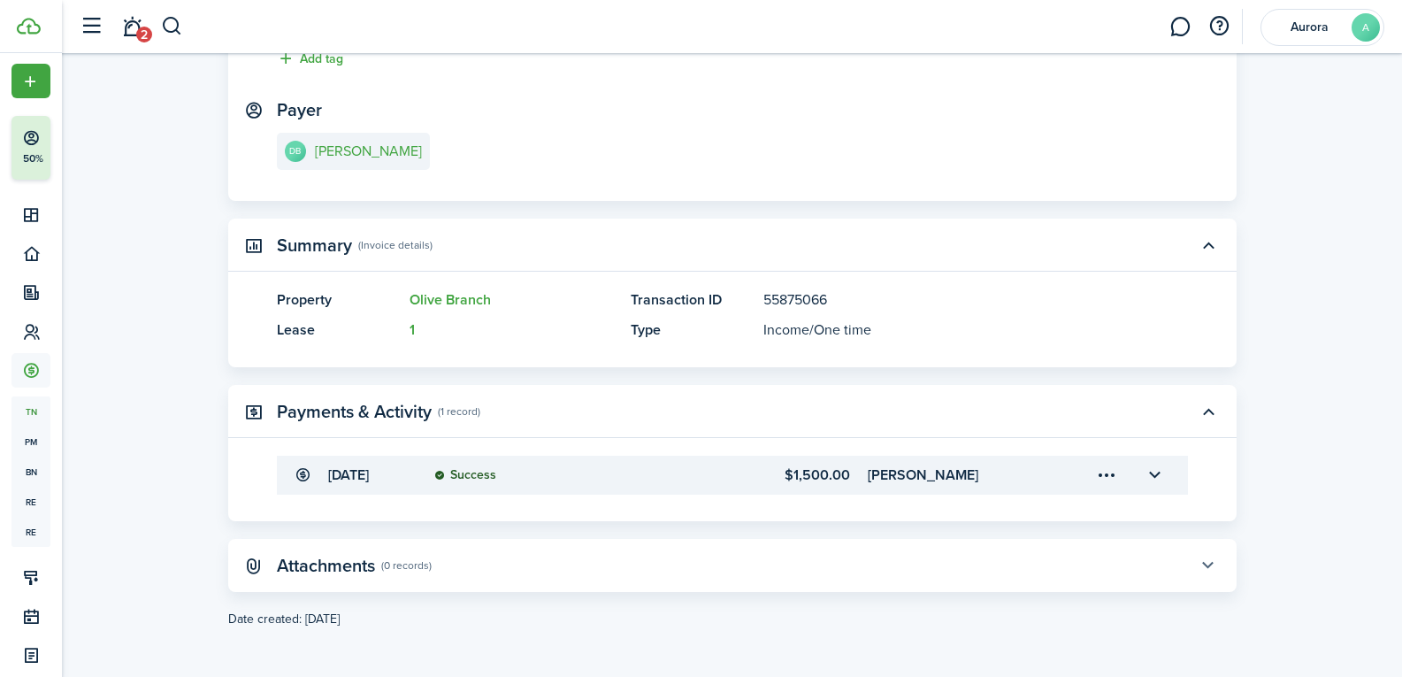
click at [1218, 578] on button "button" at bounding box center [1208, 565] width 30 height 30
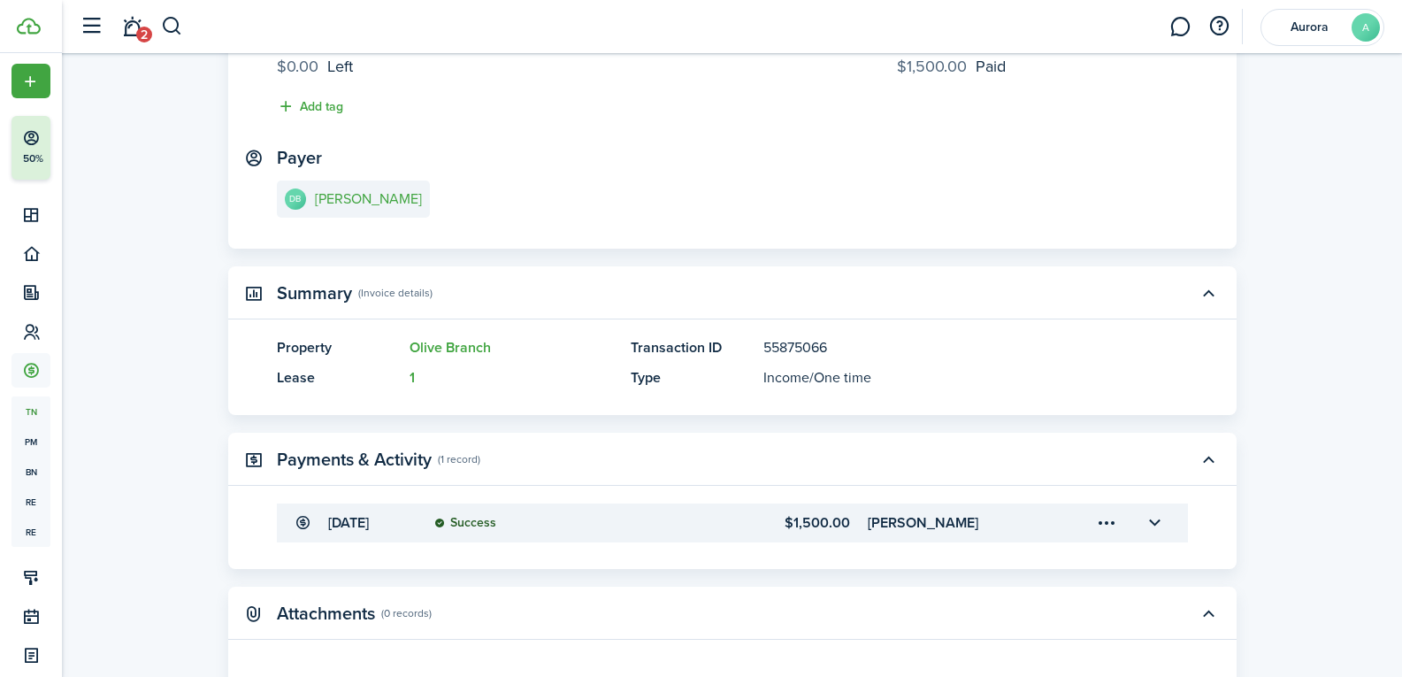
scroll to position [13, 0]
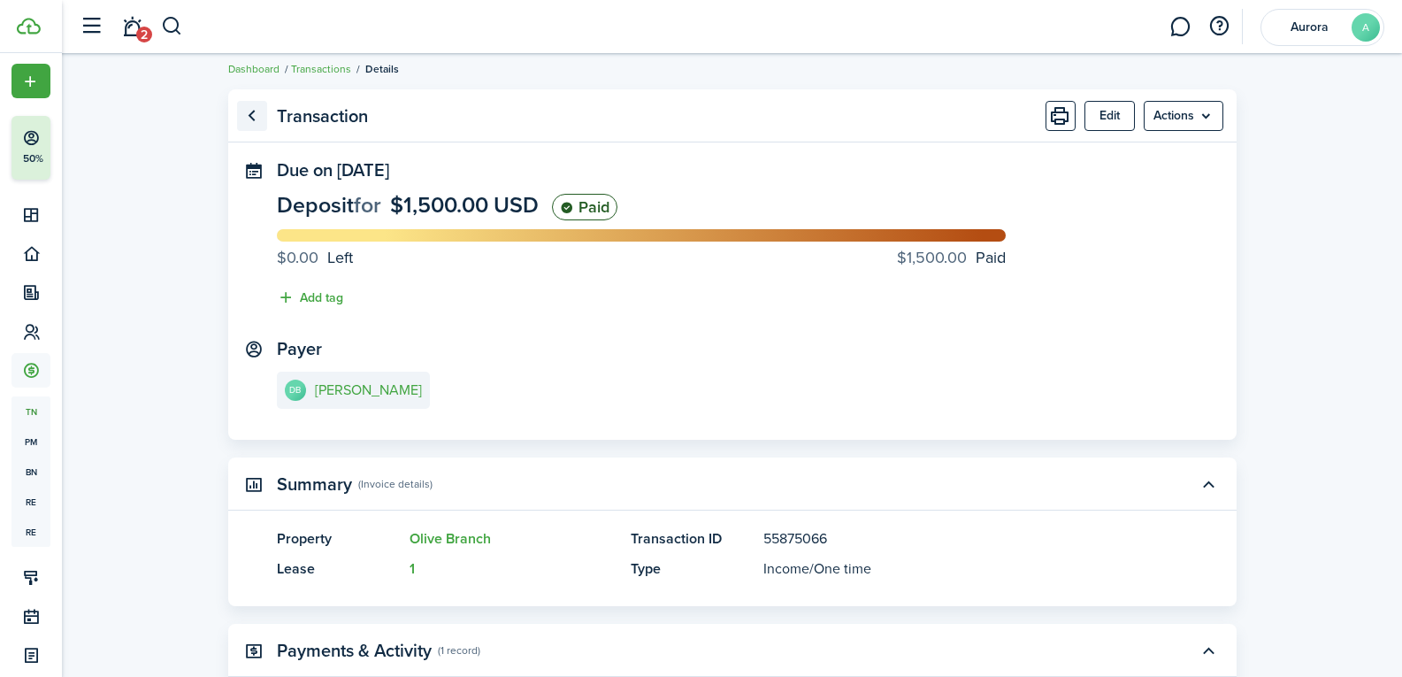
click at [261, 115] on link "Go back" at bounding box center [252, 116] width 30 height 30
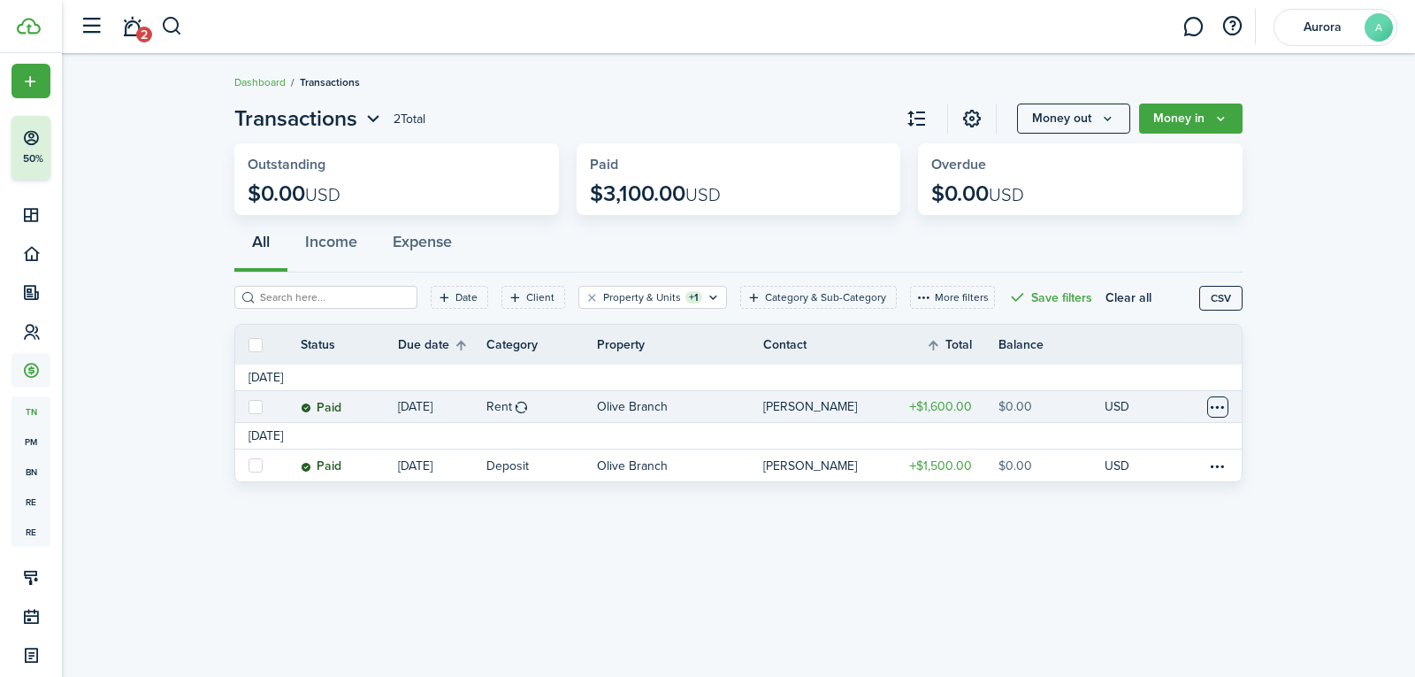
click at [1227, 401] on table-menu-btn-icon at bounding box center [1217, 406] width 21 height 21
click at [613, 539] on div "Transactions 2 Total Money out Money in Outstanding $0.00 USD Paid $3,100.00 US…" at bounding box center [738, 365] width 1353 height 543
click at [252, 400] on label at bounding box center [255, 407] width 14 height 14
click at [248, 406] on input "checkbox" at bounding box center [248, 406] width 1 height 1
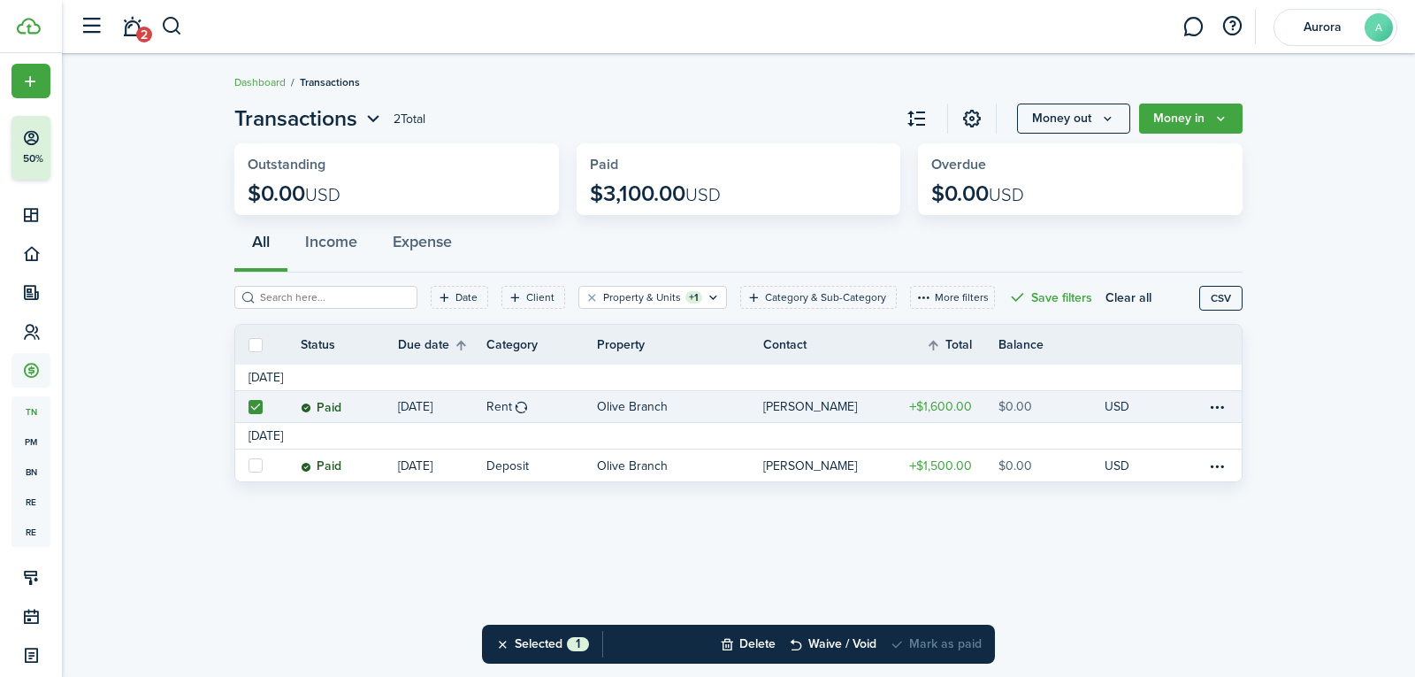
click at [253, 404] on label at bounding box center [255, 407] width 14 height 14
click at [248, 406] on input "checkbox" at bounding box center [248, 406] width 1 height 1
checkbox input "false"
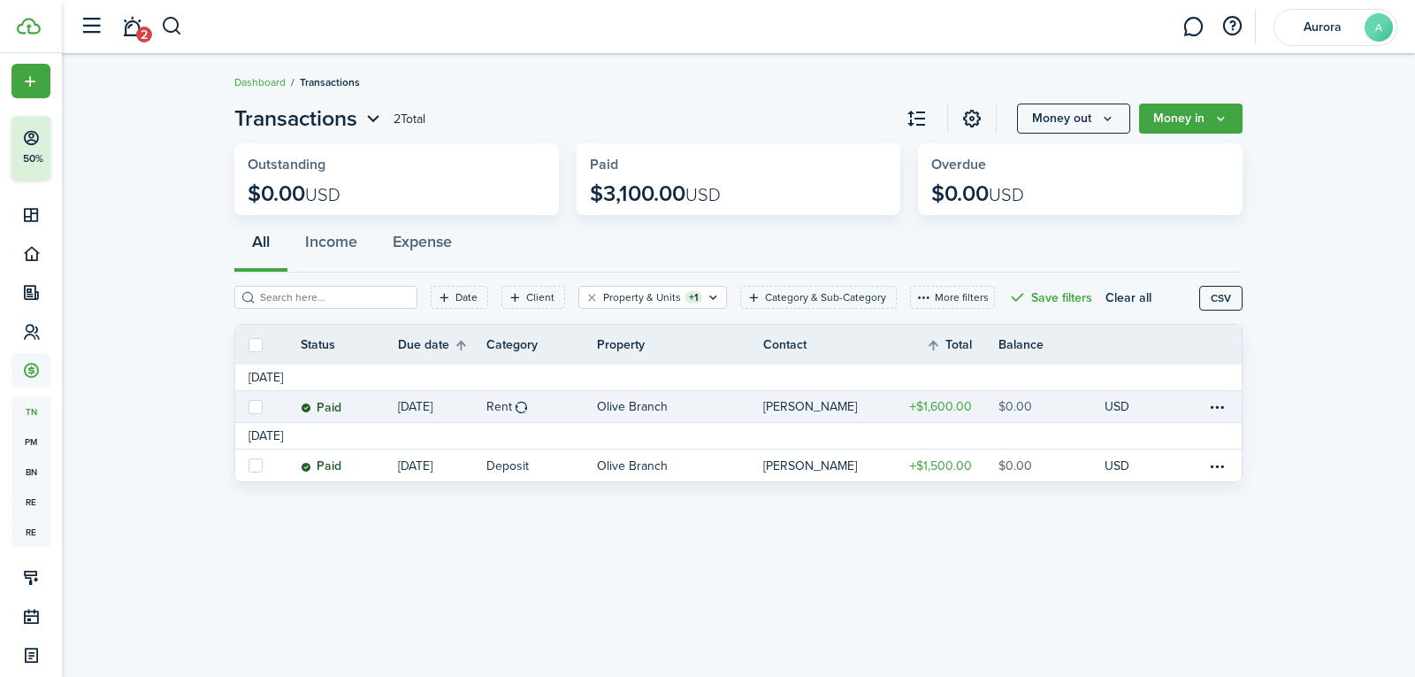
click at [414, 420] on link "[DATE]" at bounding box center [442, 406] width 88 height 31
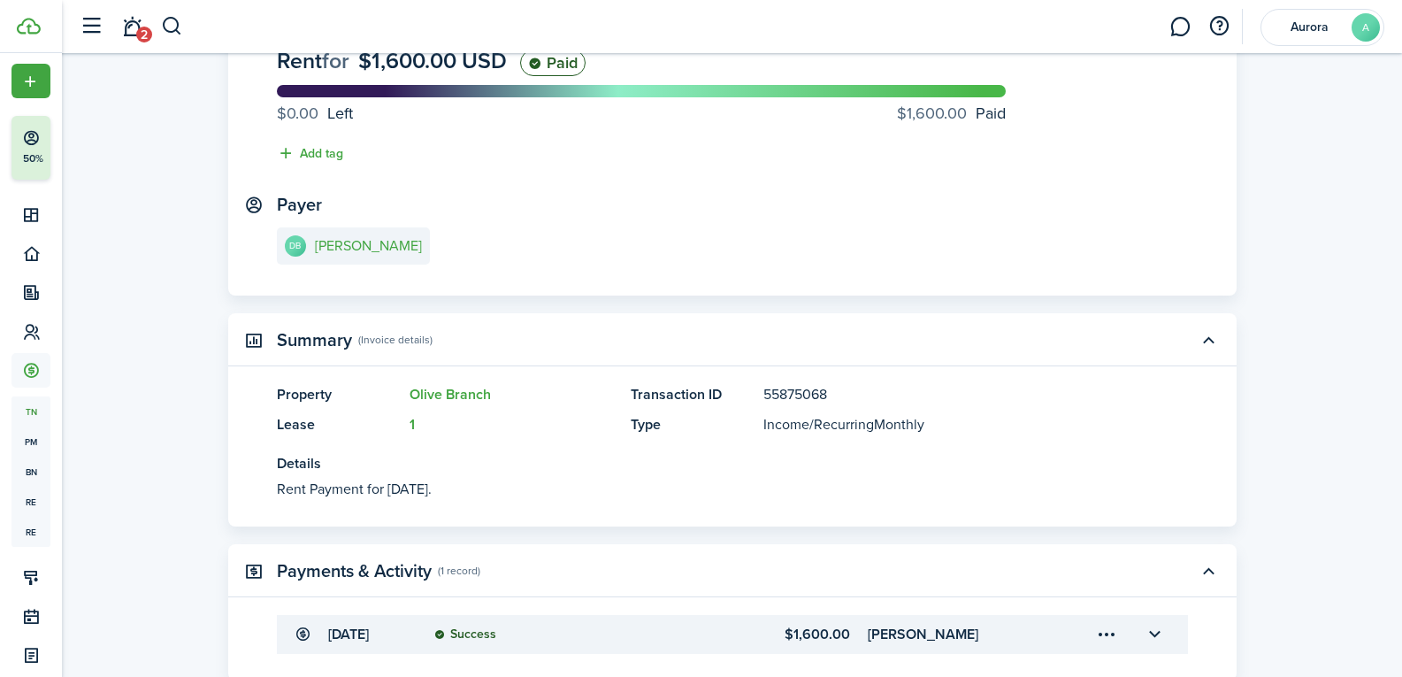
scroll to position [317, 0]
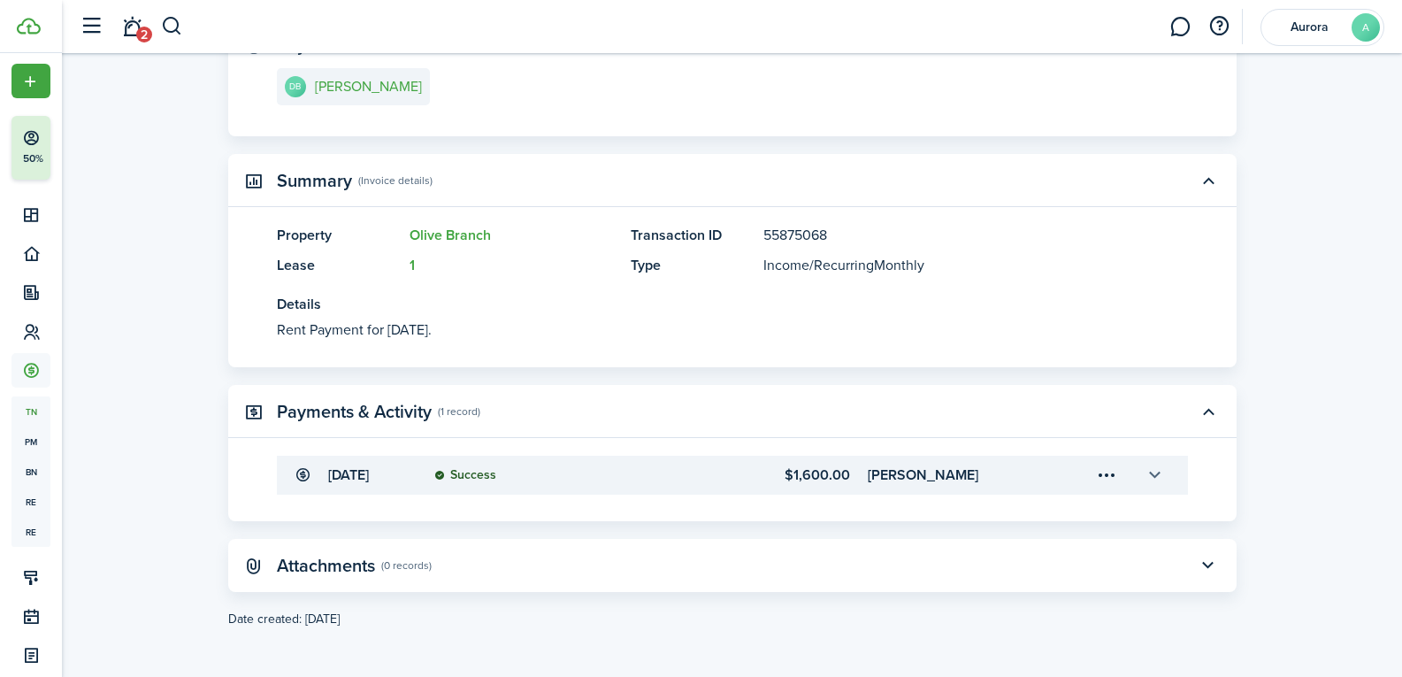
click at [1159, 478] on button "button" at bounding box center [1155, 475] width 30 height 30
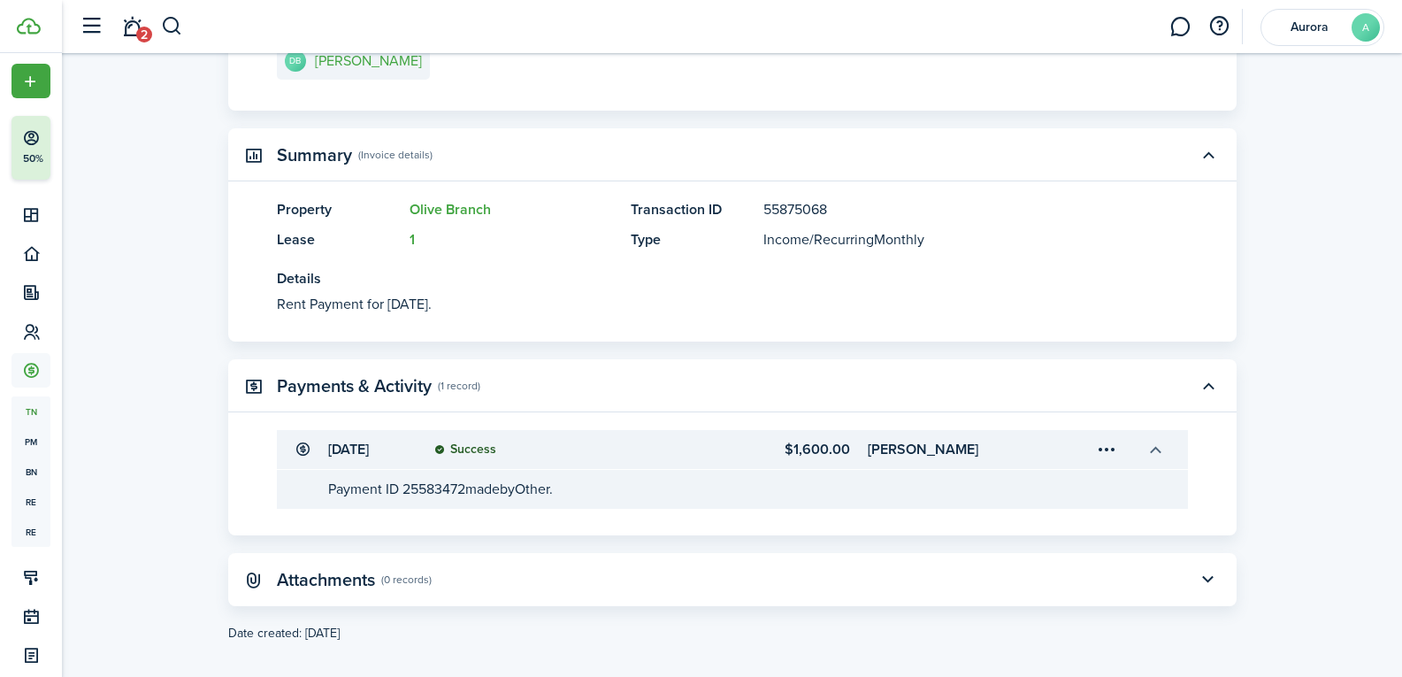
scroll to position [356, 0]
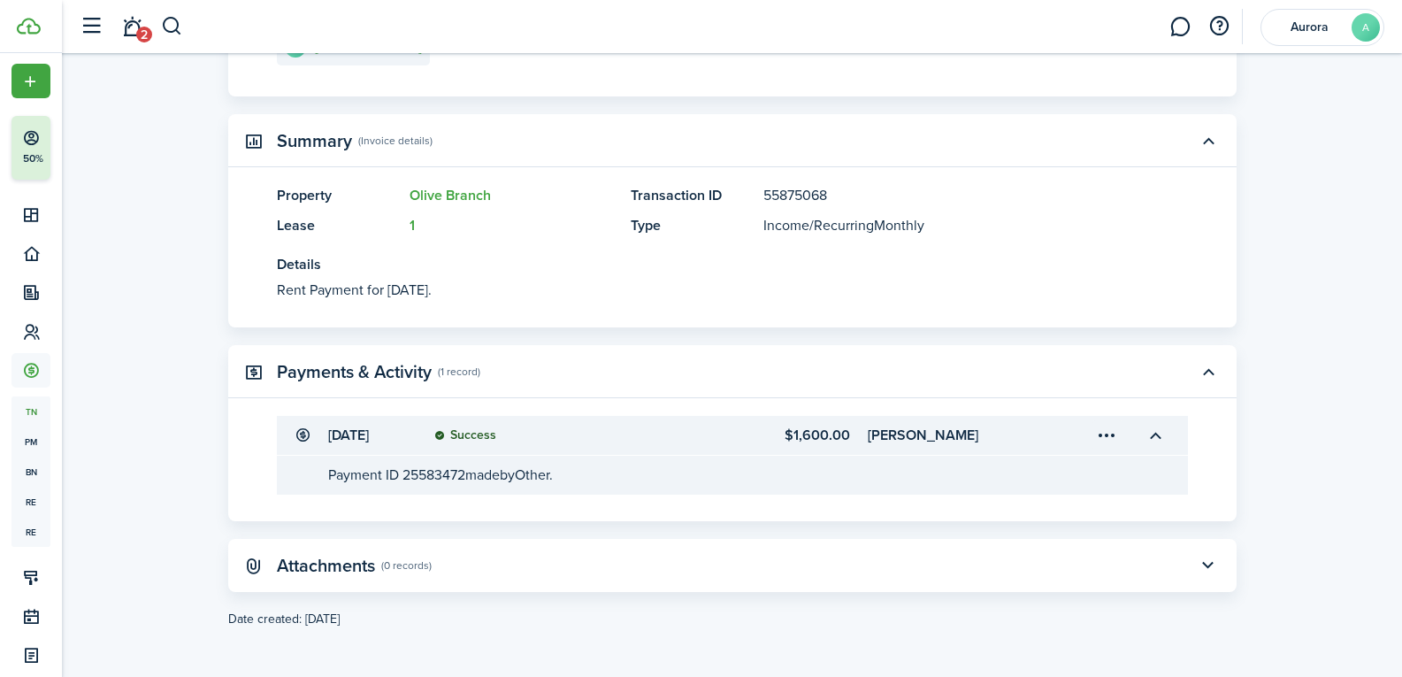
click at [1108, 432] on menu-trigger-card "Open menu" at bounding box center [1107, 435] width 30 height 30
click at [878, 489] on transaction-details-table-item-description "Payment ID 25583472 made by Other." at bounding box center [732, 474] width 911 height 39
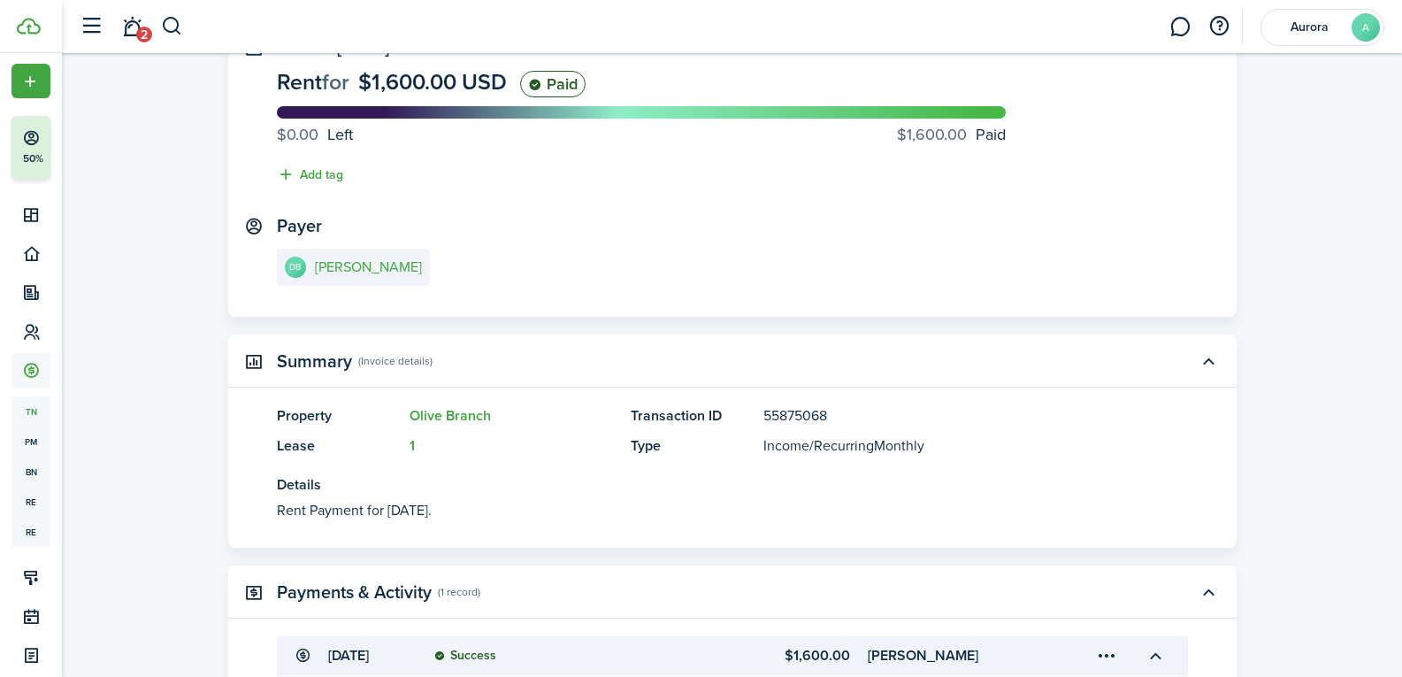
scroll to position [91, 0]
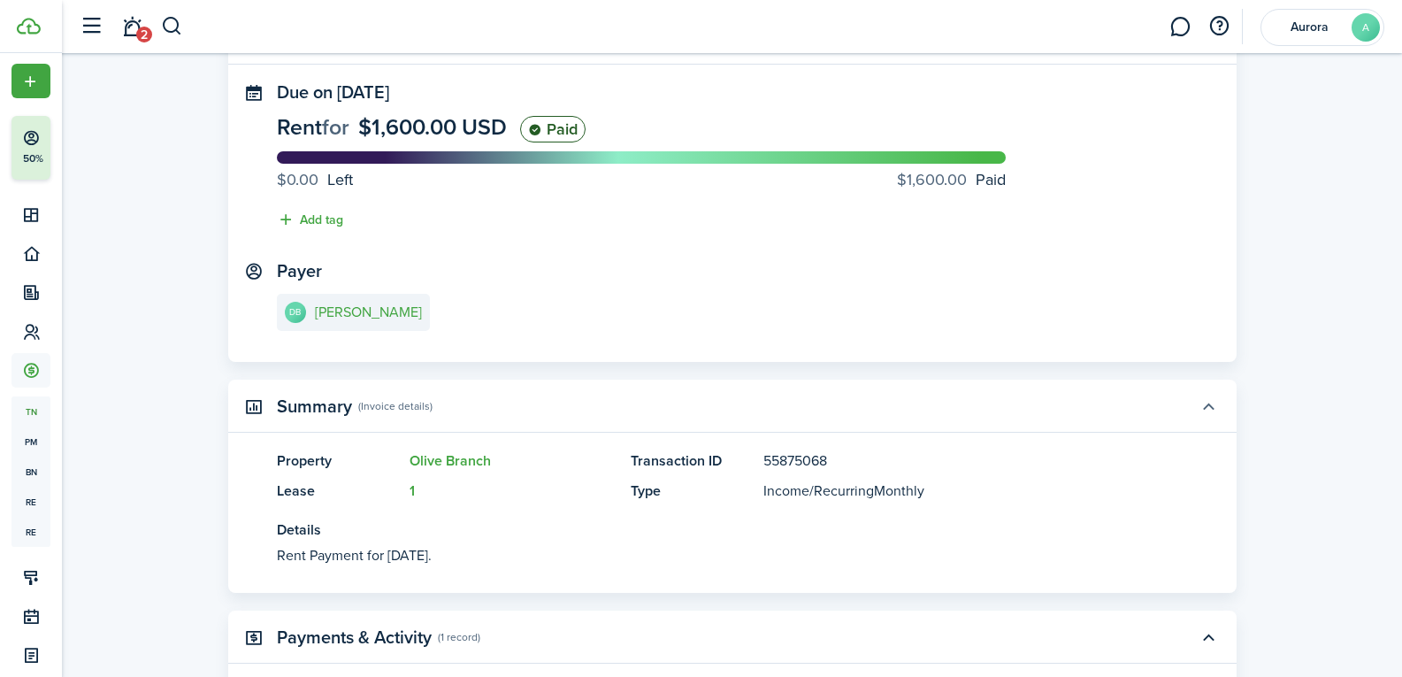
click at [1205, 406] on button "button" at bounding box center [1208, 406] width 30 height 30
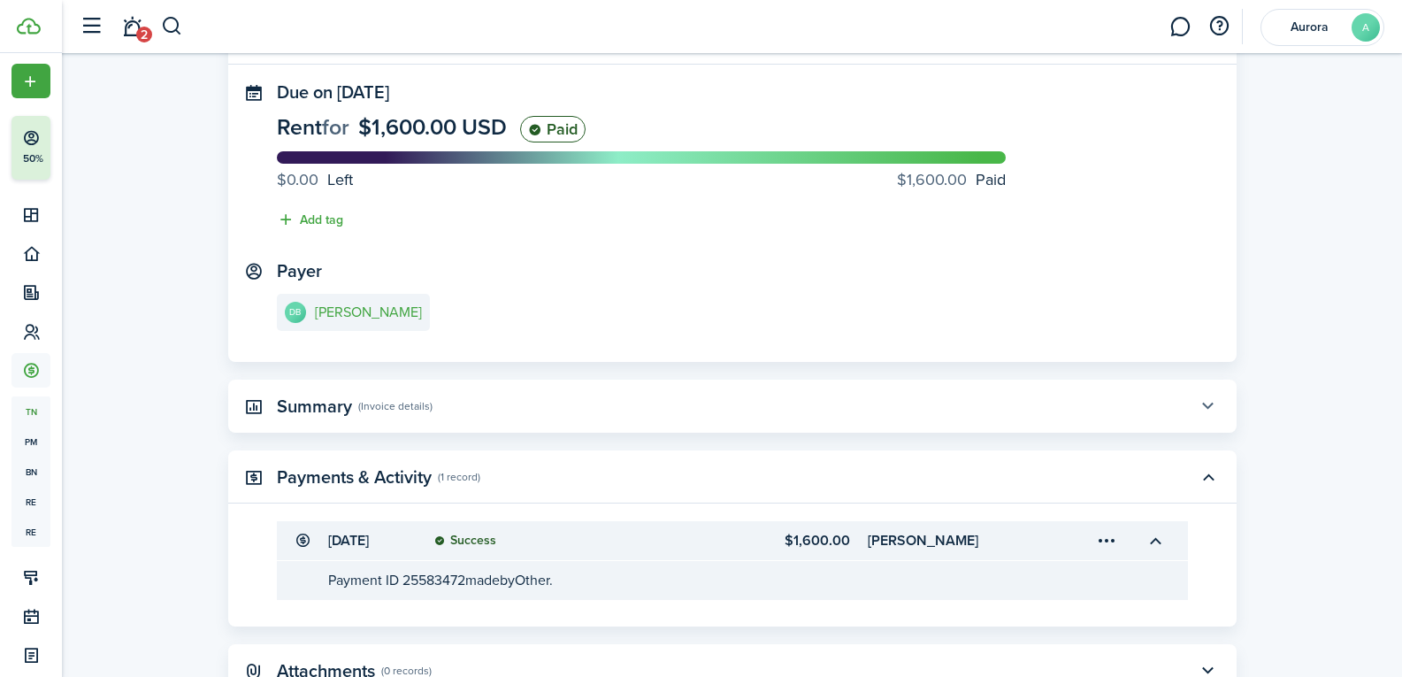
click at [1206, 403] on button "button" at bounding box center [1208, 406] width 30 height 30
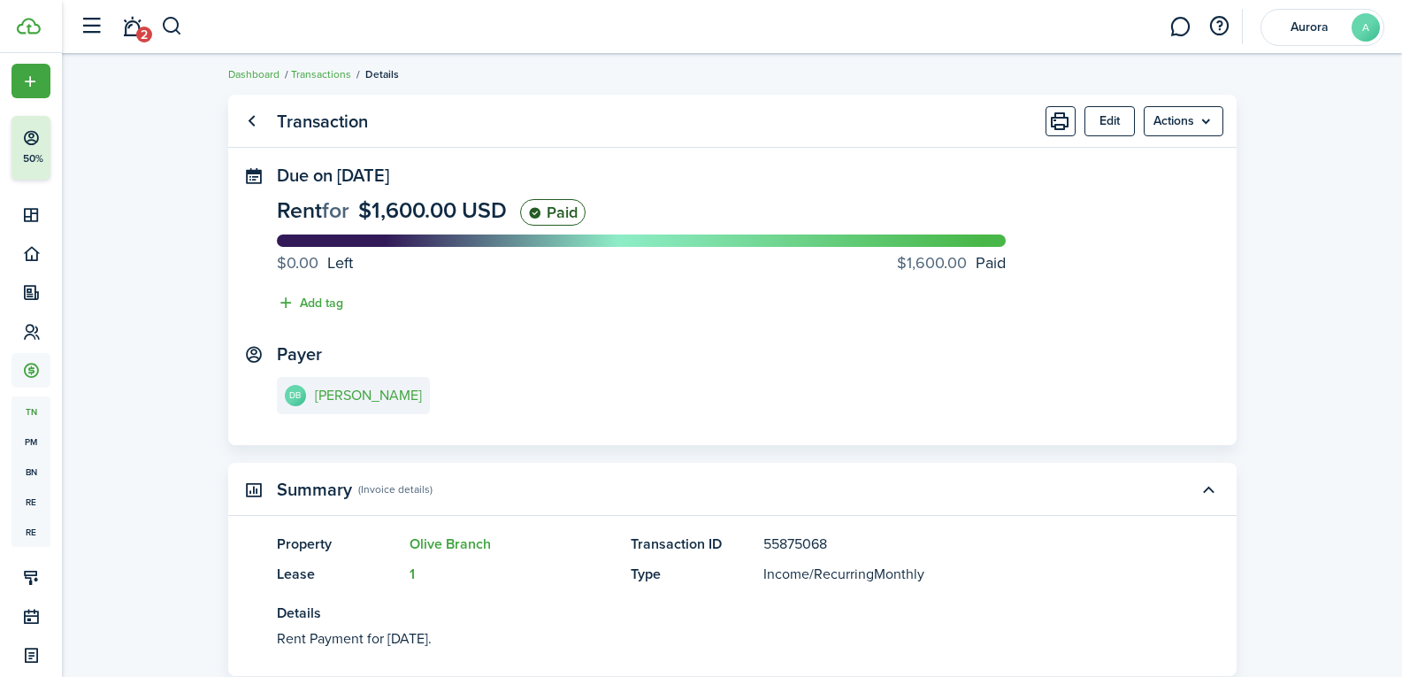
scroll to position [0, 0]
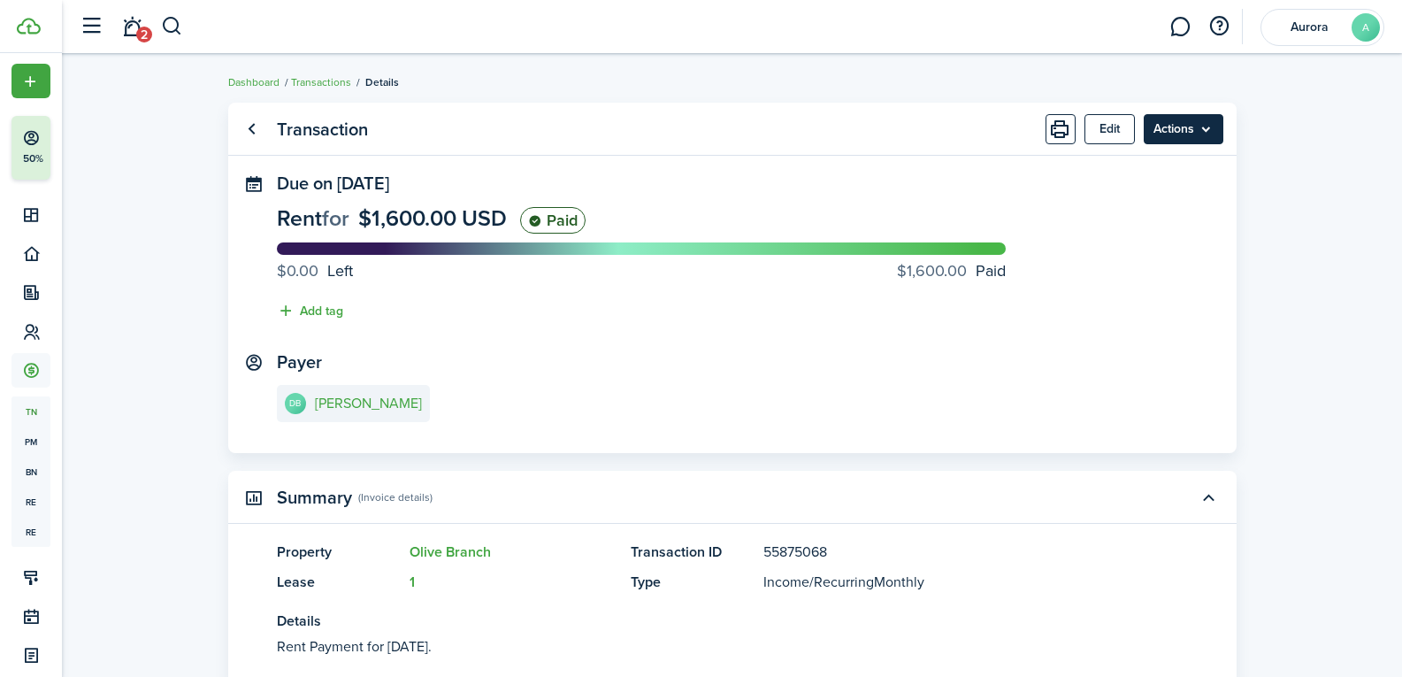
click at [1179, 126] on menu-btn "Actions" at bounding box center [1183, 129] width 80 height 30
click at [1052, 124] on button "Print" at bounding box center [1060, 129] width 30 height 30
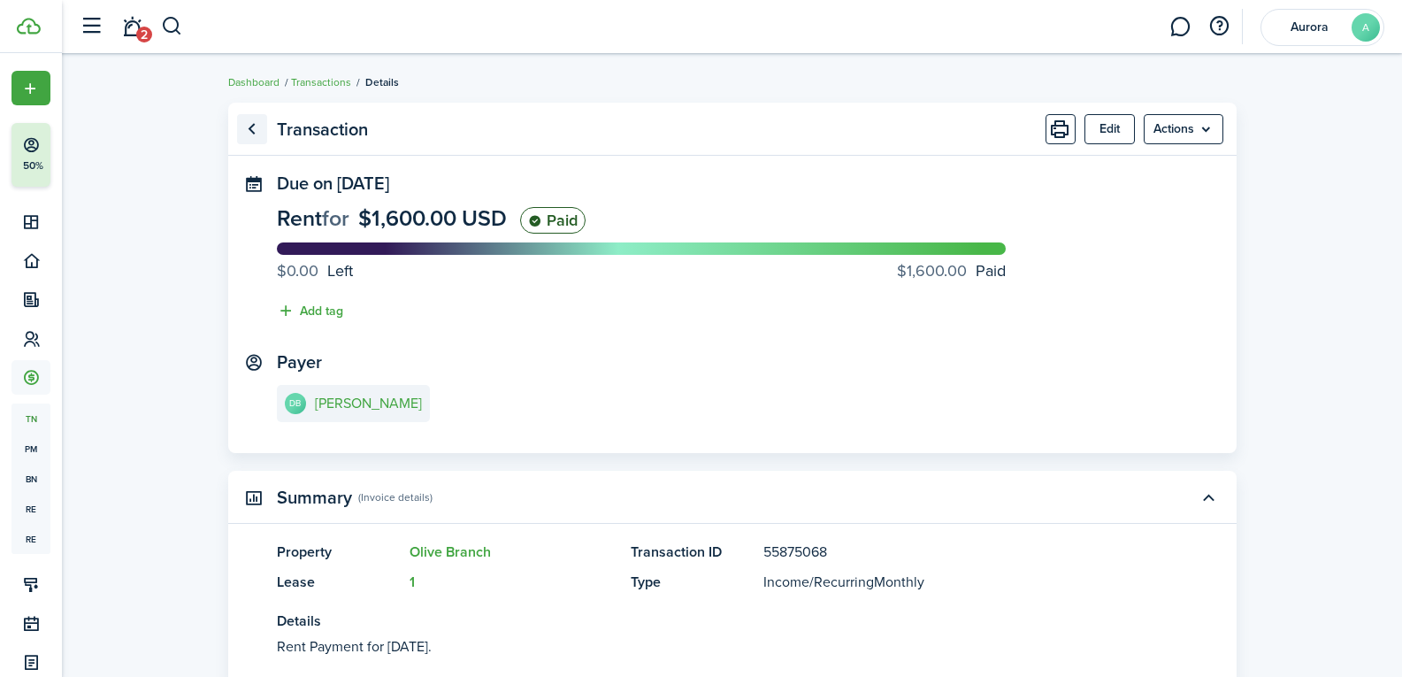
click at [251, 118] on link "Go back" at bounding box center [252, 129] width 30 height 30
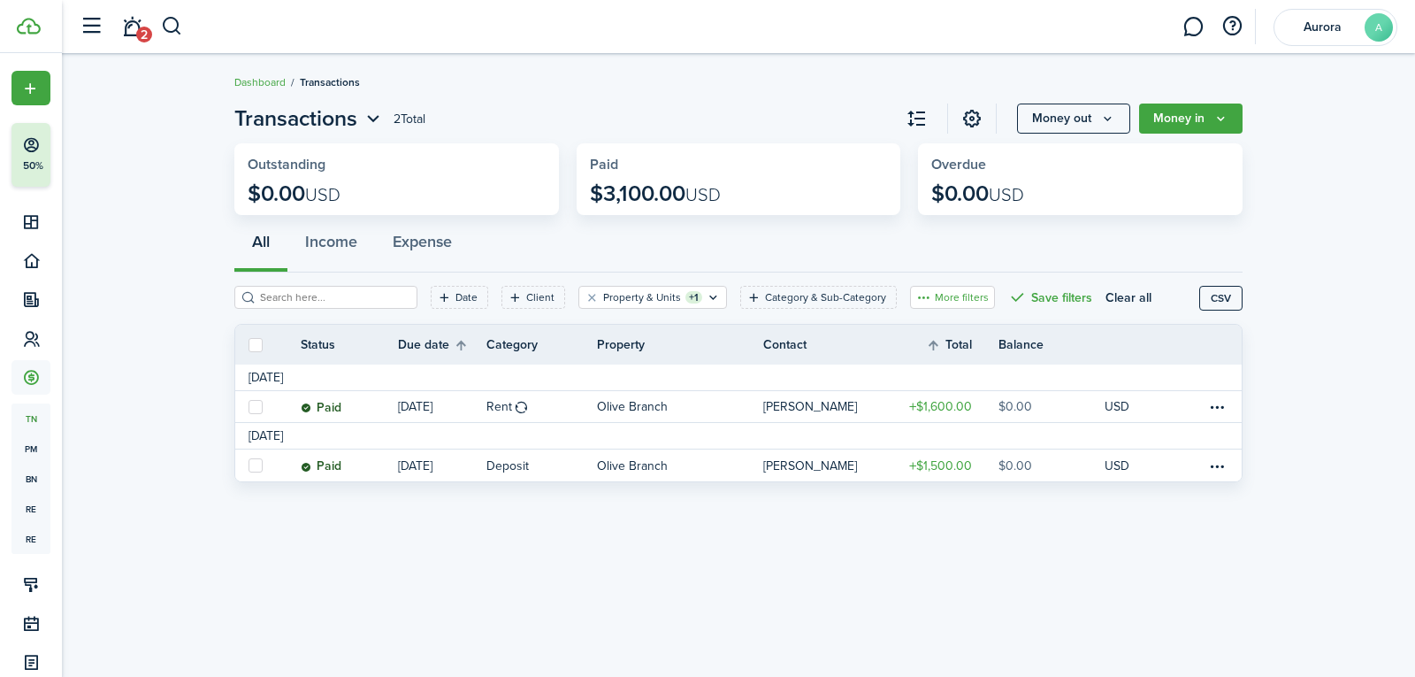
click at [936, 305] on button "More filters" at bounding box center [952, 297] width 85 height 23
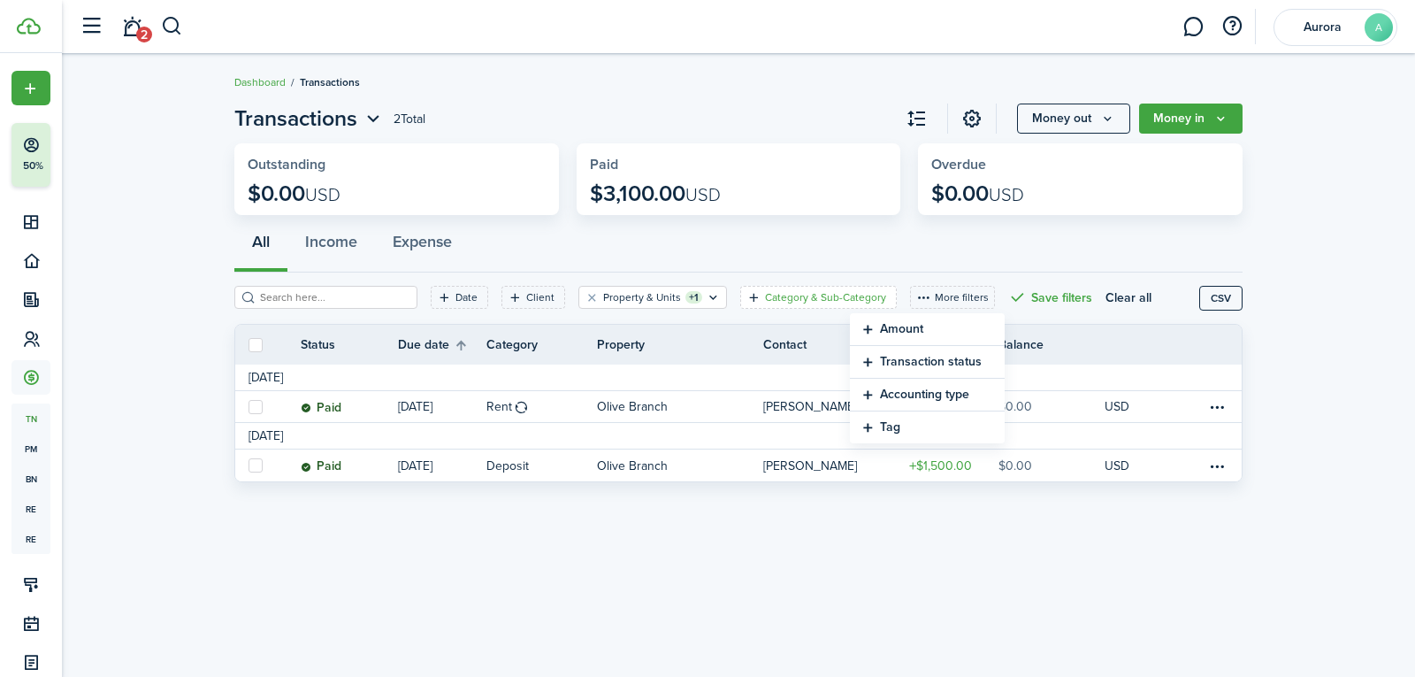
click at [852, 293] on filter-tag-label "Category & Sub-Category" at bounding box center [825, 297] width 121 height 16
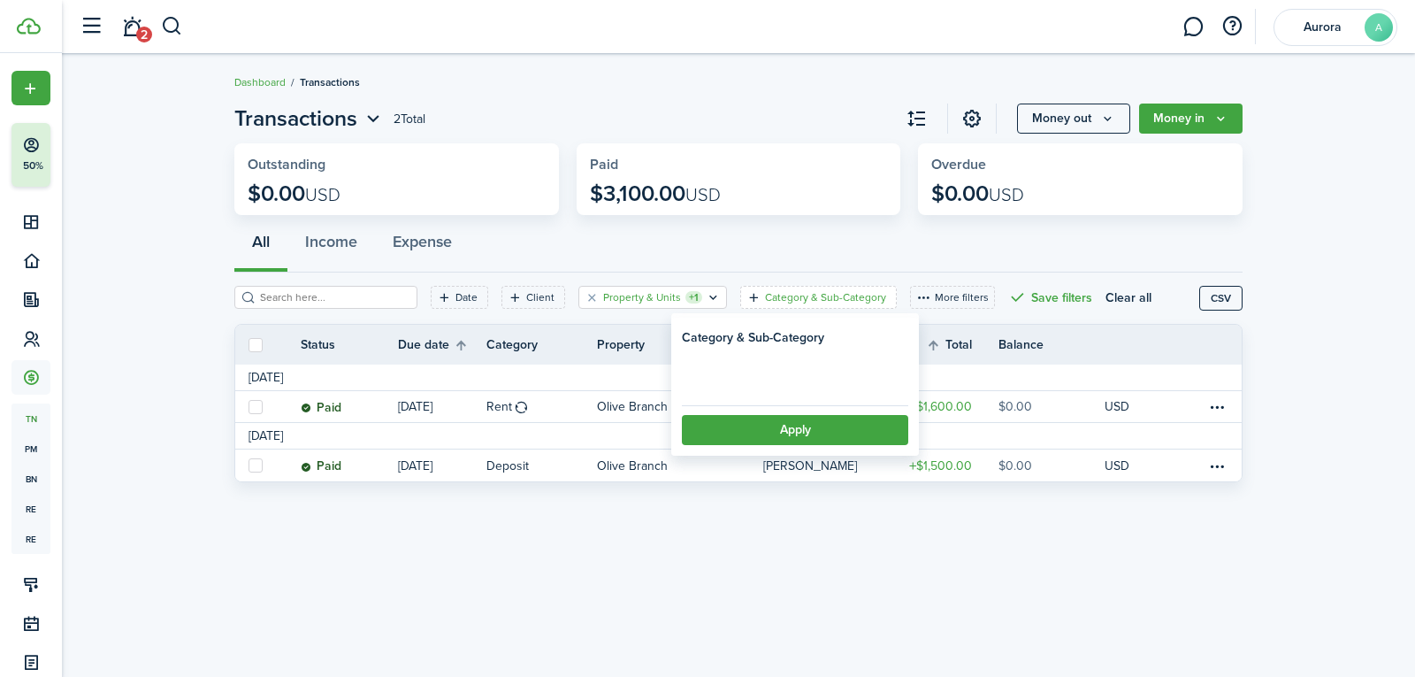
click at [685, 291] on filter-tag-counter "+1" at bounding box center [693, 297] width 17 height 12
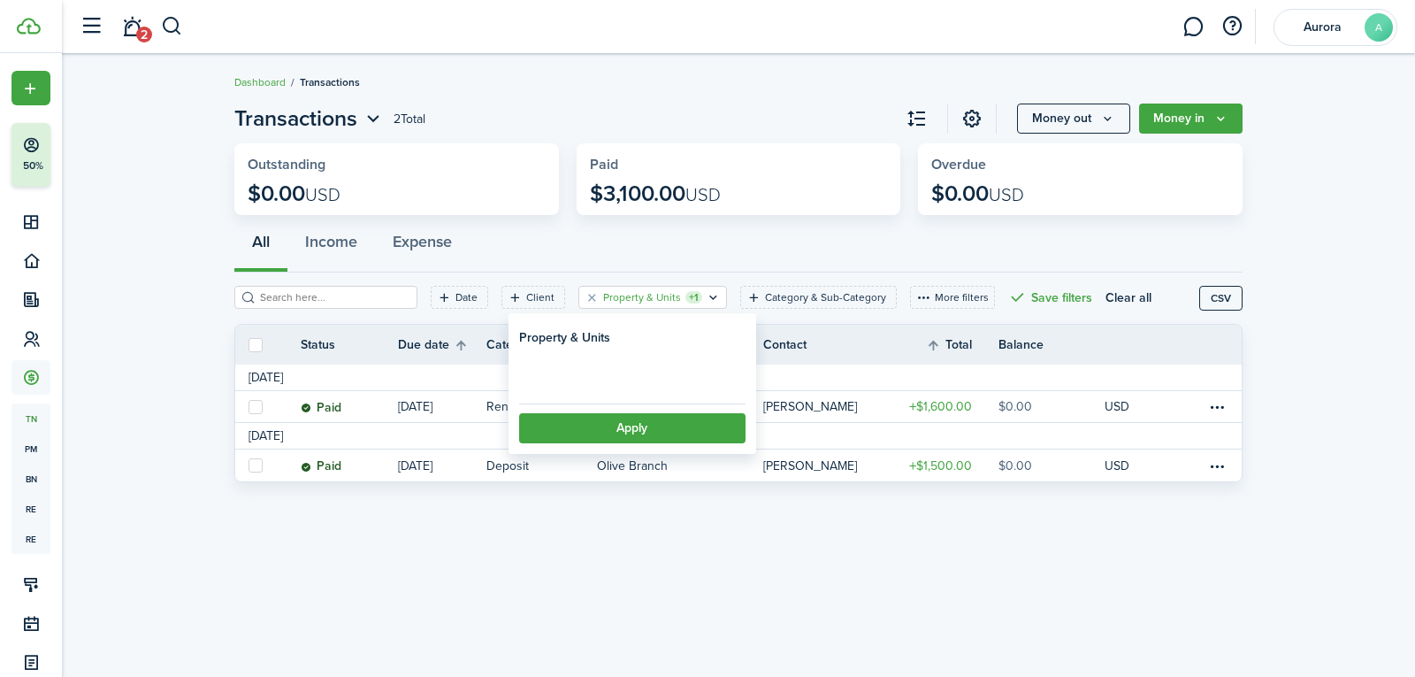
click at [664, 236] on div "All Income Expense" at bounding box center [738, 245] width 1008 height 53
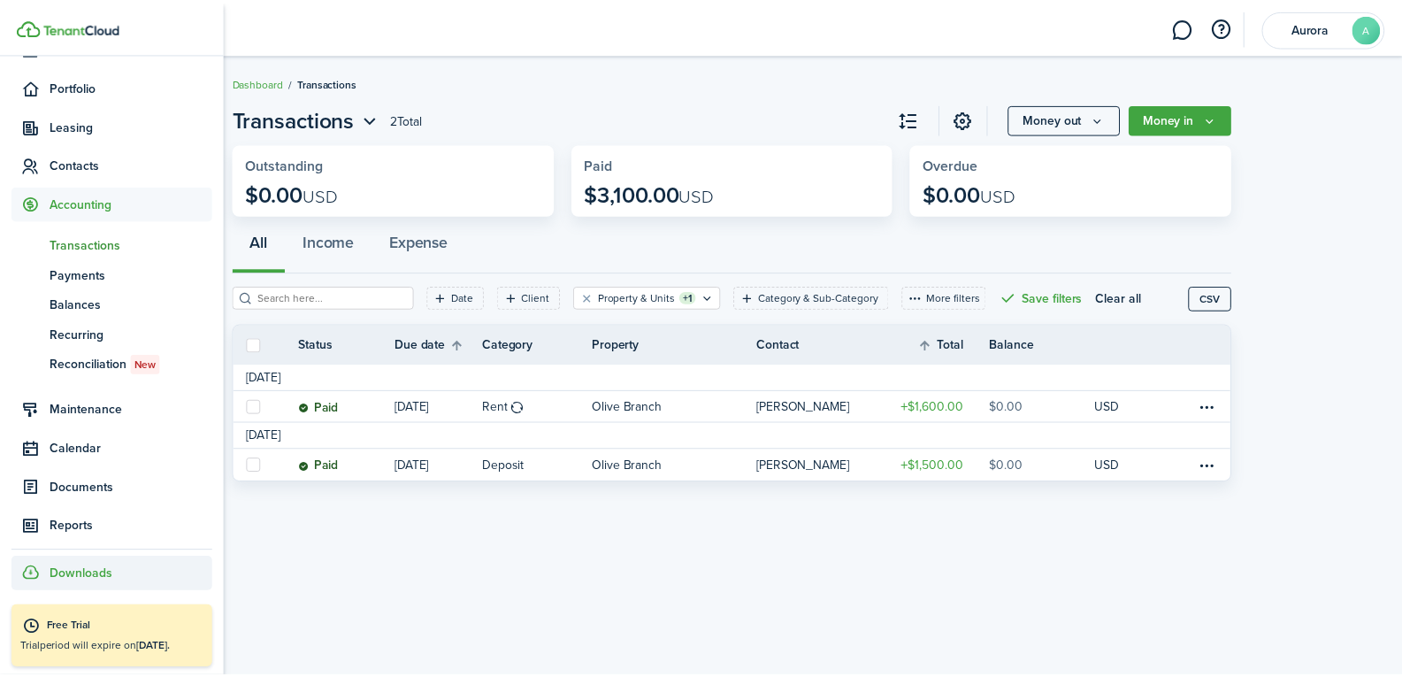
scroll to position [175, 0]
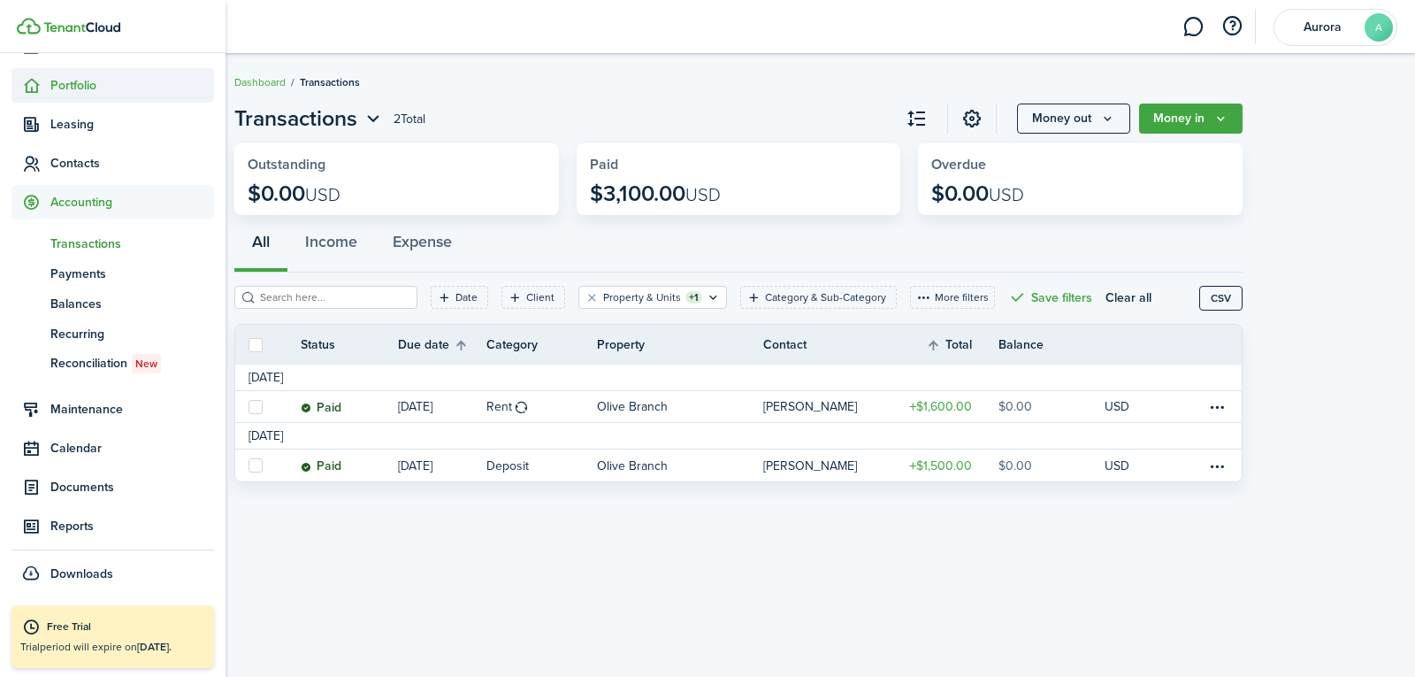
click at [72, 98] on span "Portfolio" at bounding box center [112, 85] width 203 height 34
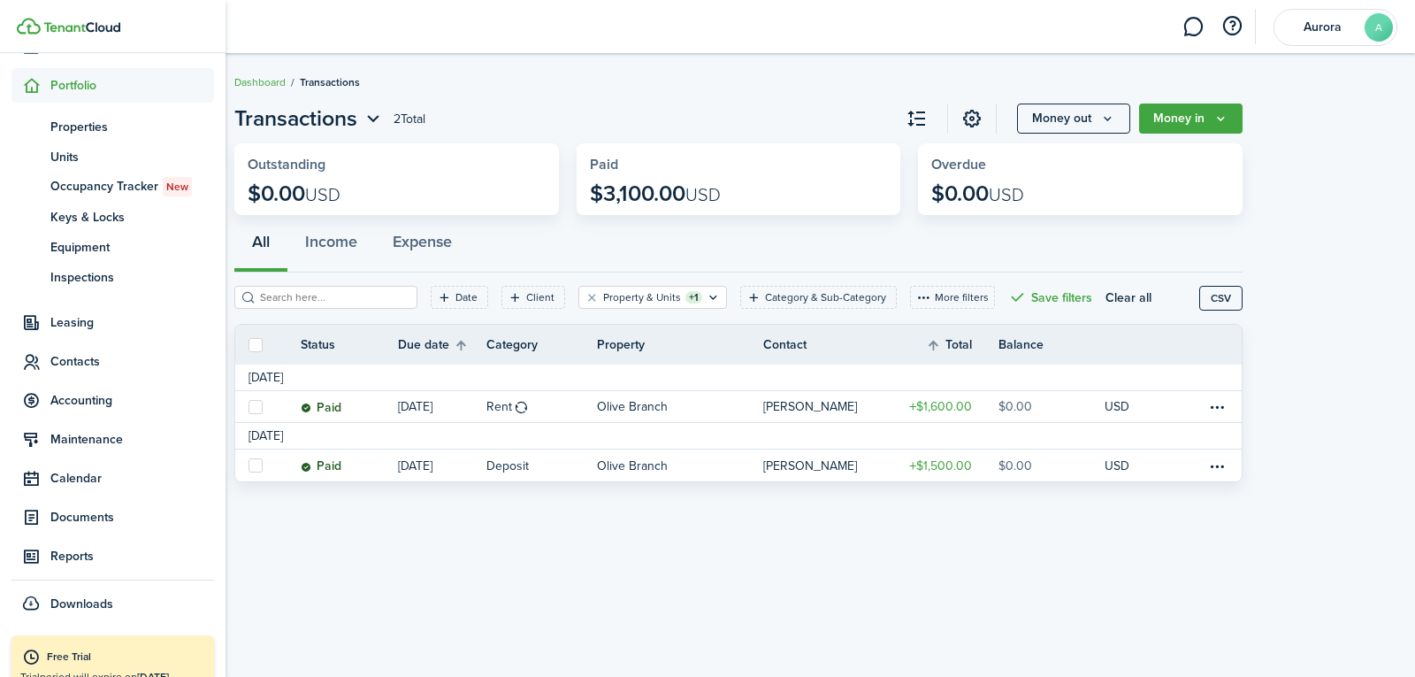
click at [126, 326] on span "Leasing" at bounding box center [132, 322] width 164 height 19
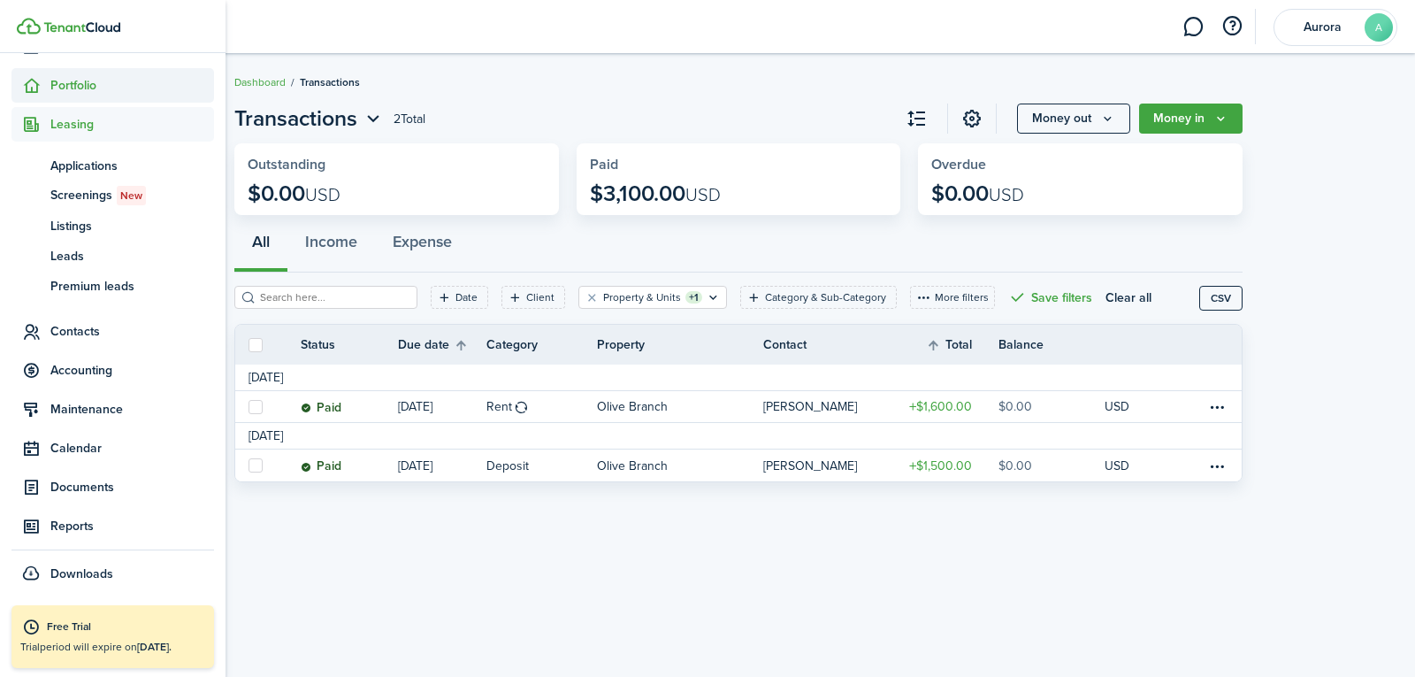
click at [19, 85] on sidebar-link-icon at bounding box center [30, 85] width 39 height 19
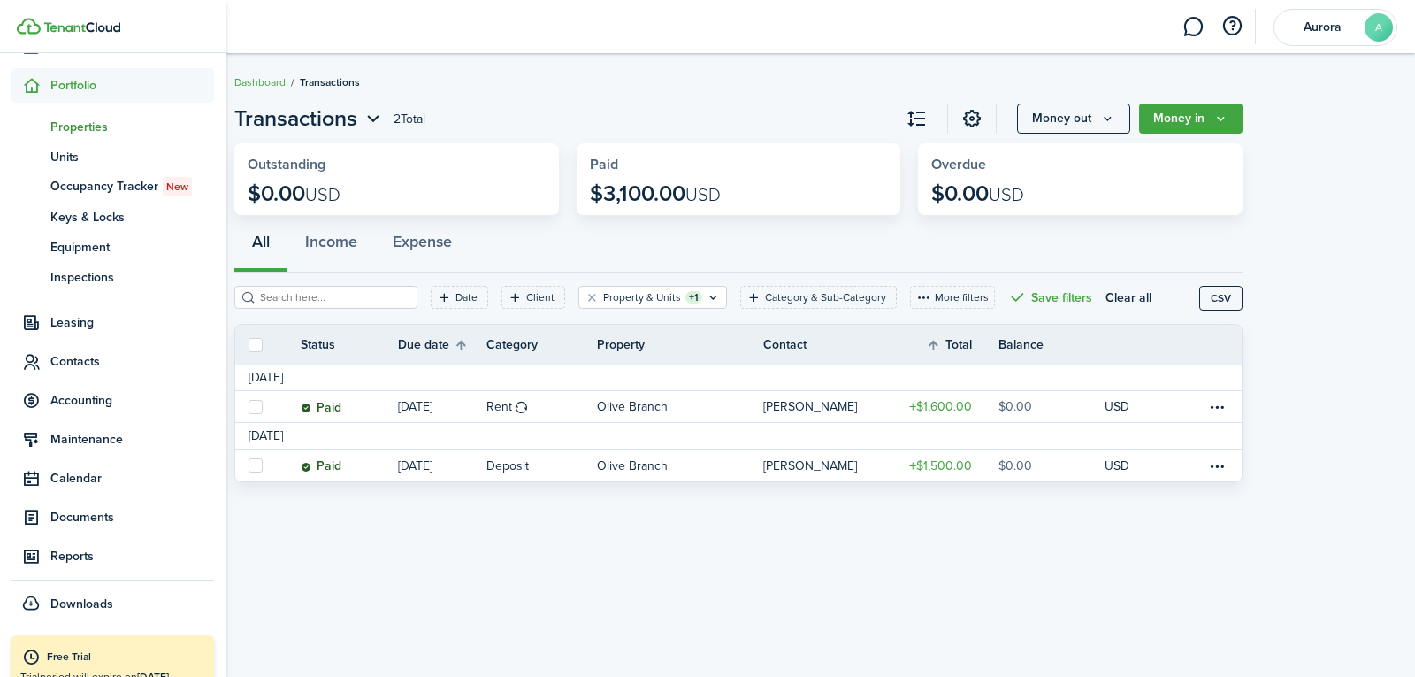
click at [111, 124] on span "Properties" at bounding box center [132, 127] width 164 height 19
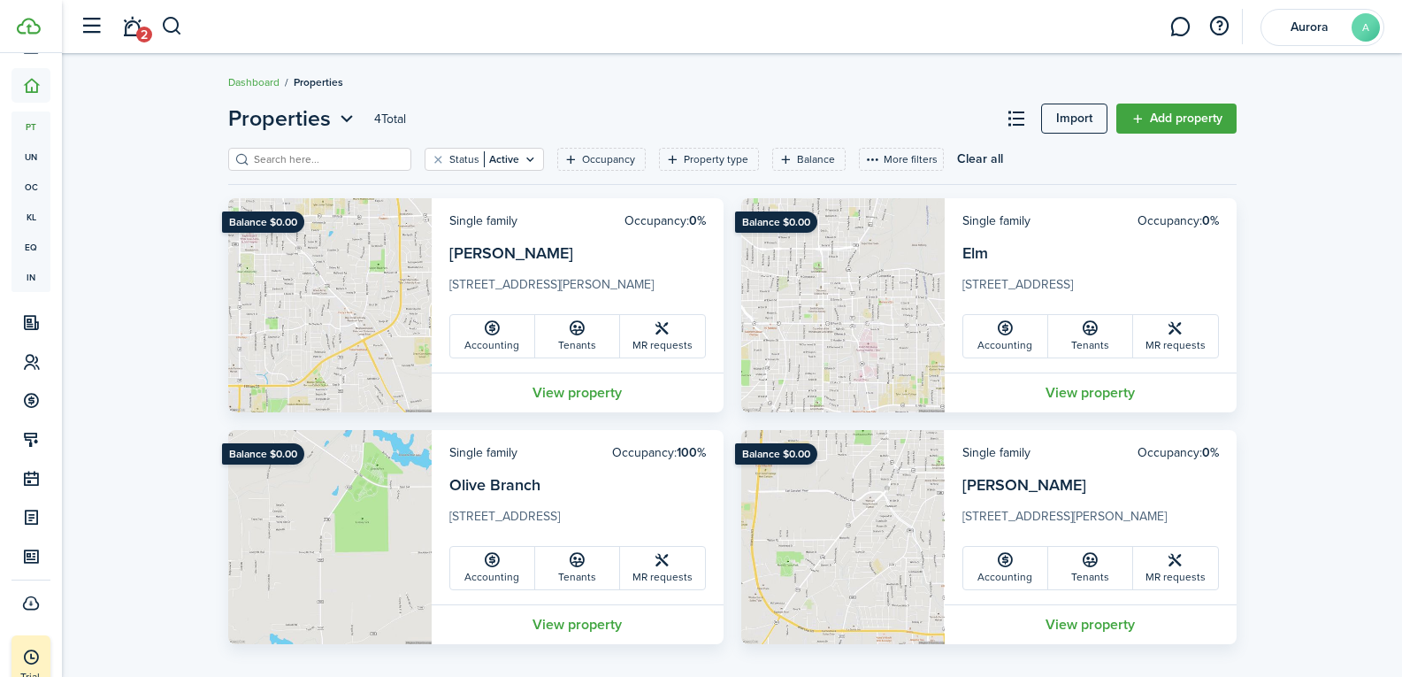
scroll to position [16, 0]
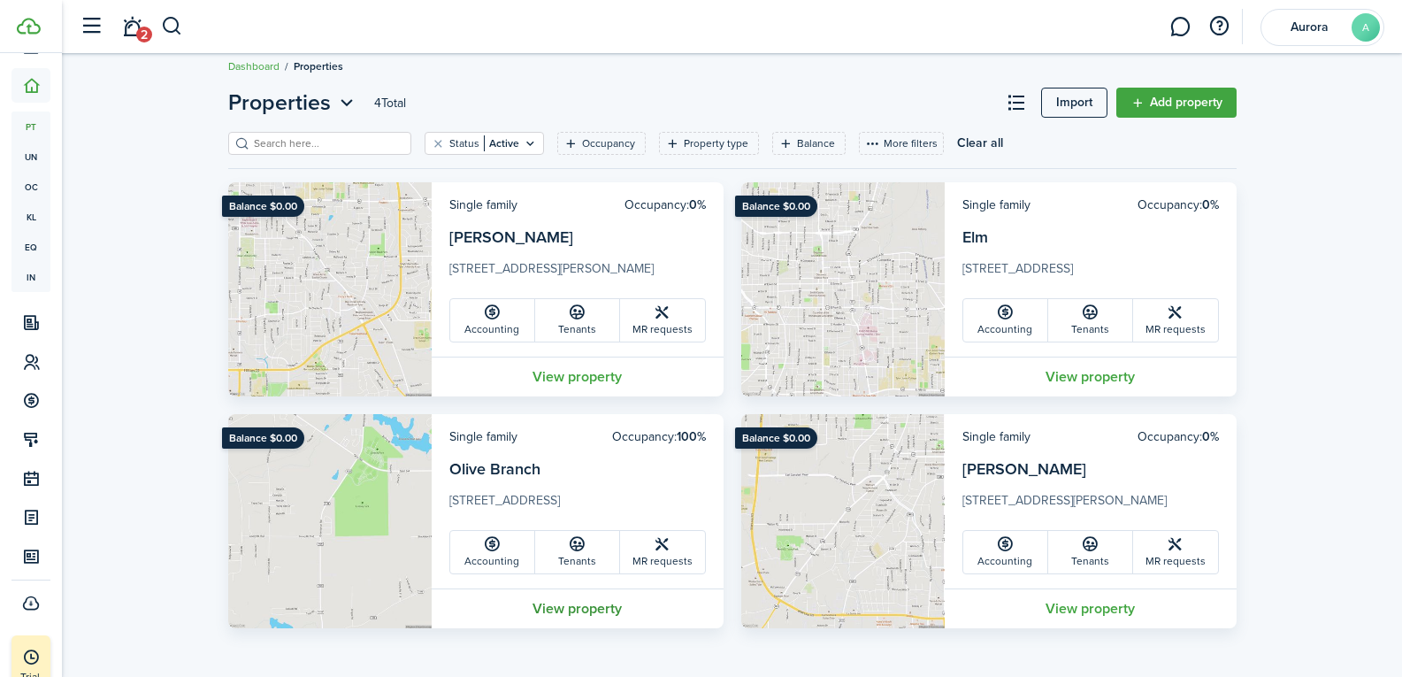
click at [537, 602] on link "View property" at bounding box center [578, 608] width 292 height 40
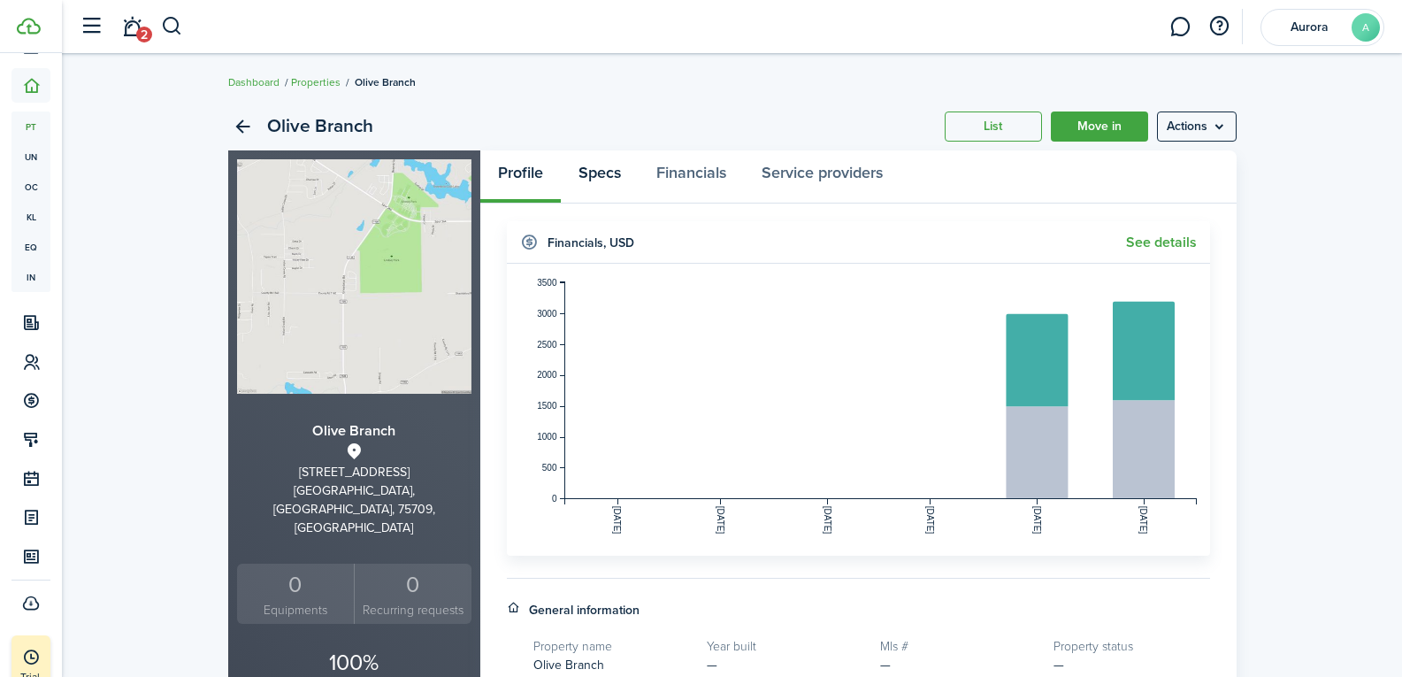
click at [616, 158] on link "Specs" at bounding box center [600, 176] width 78 height 53
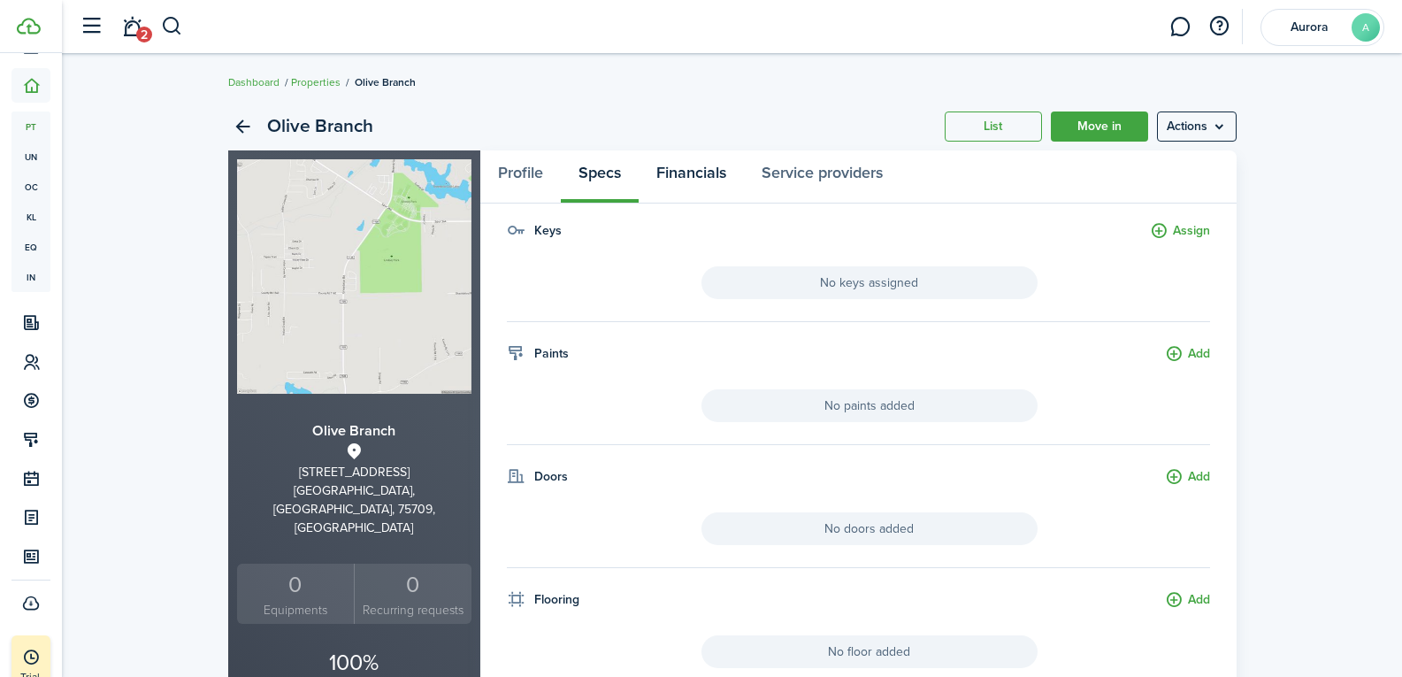
click at [716, 173] on link "Financials" at bounding box center [690, 176] width 105 height 53
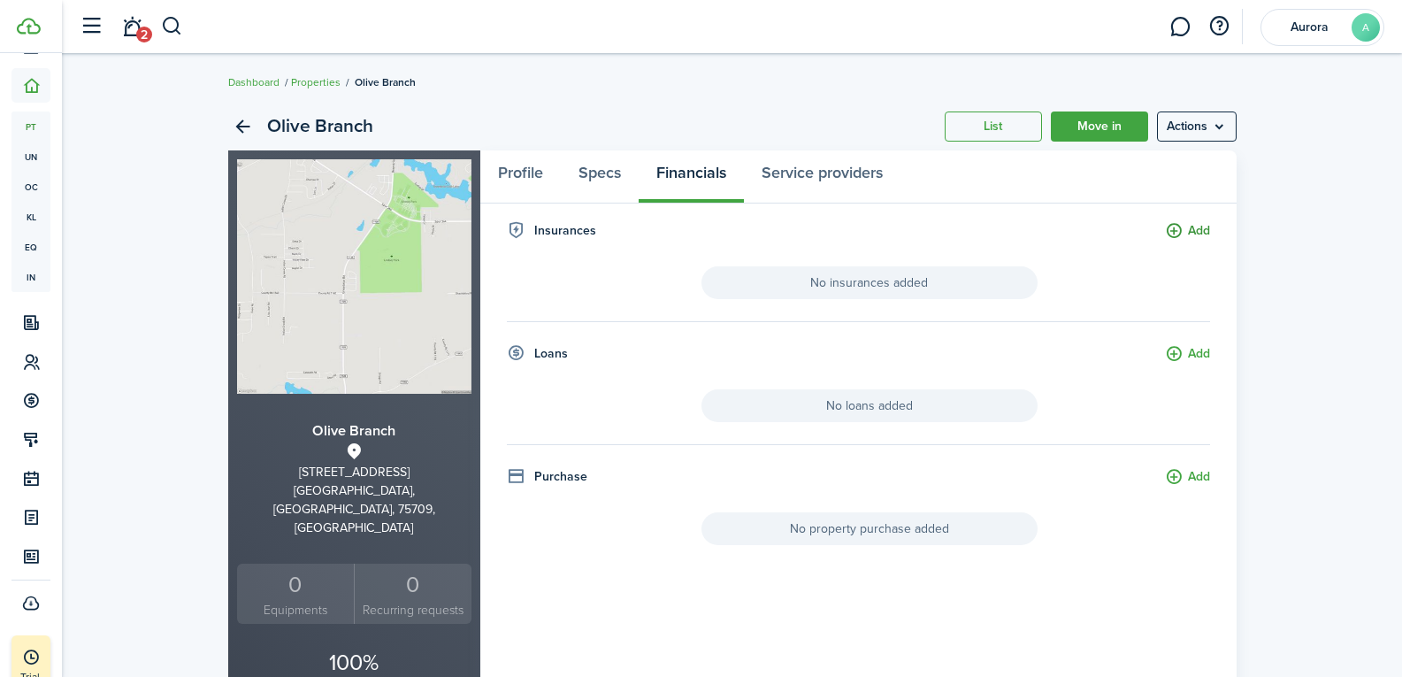
click at [1176, 228] on button "Add" at bounding box center [1187, 231] width 45 height 20
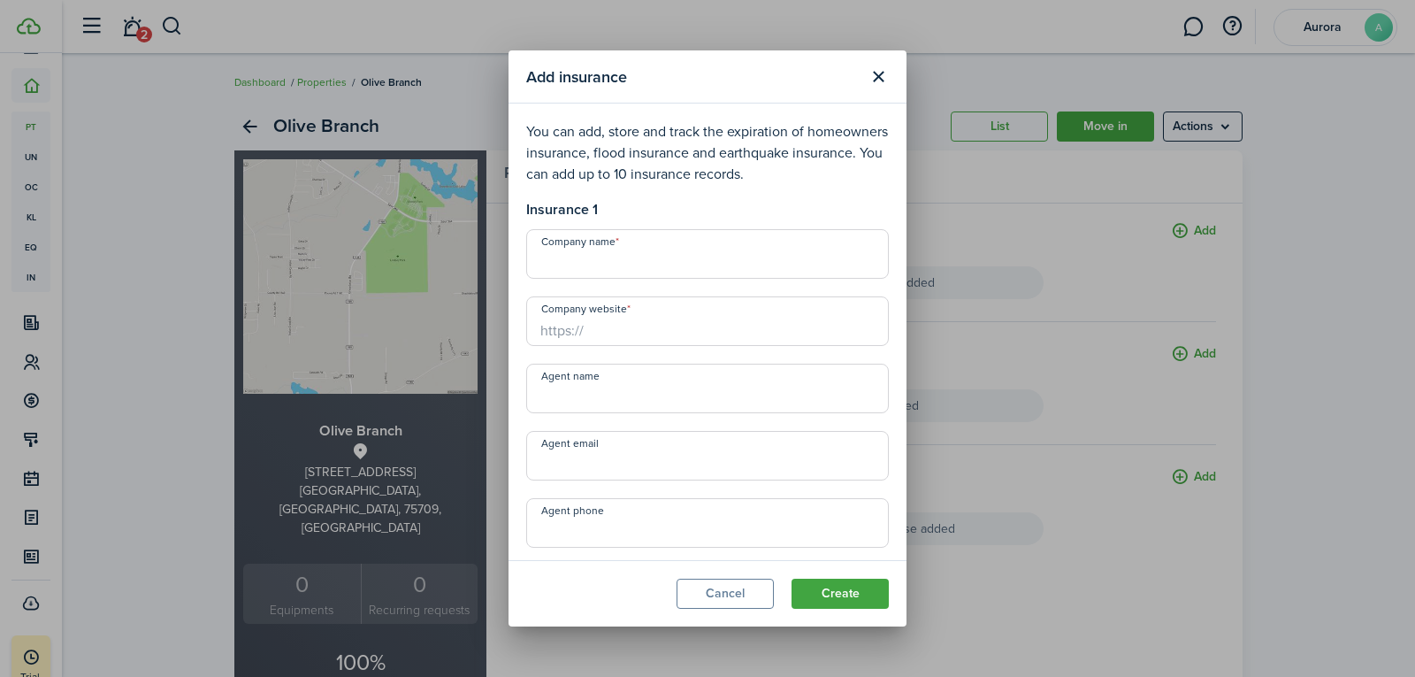
click at [977, 271] on div "Add insurance You can add, store and track the expiration of homeowners insuran…" at bounding box center [707, 338] width 1415 height 677
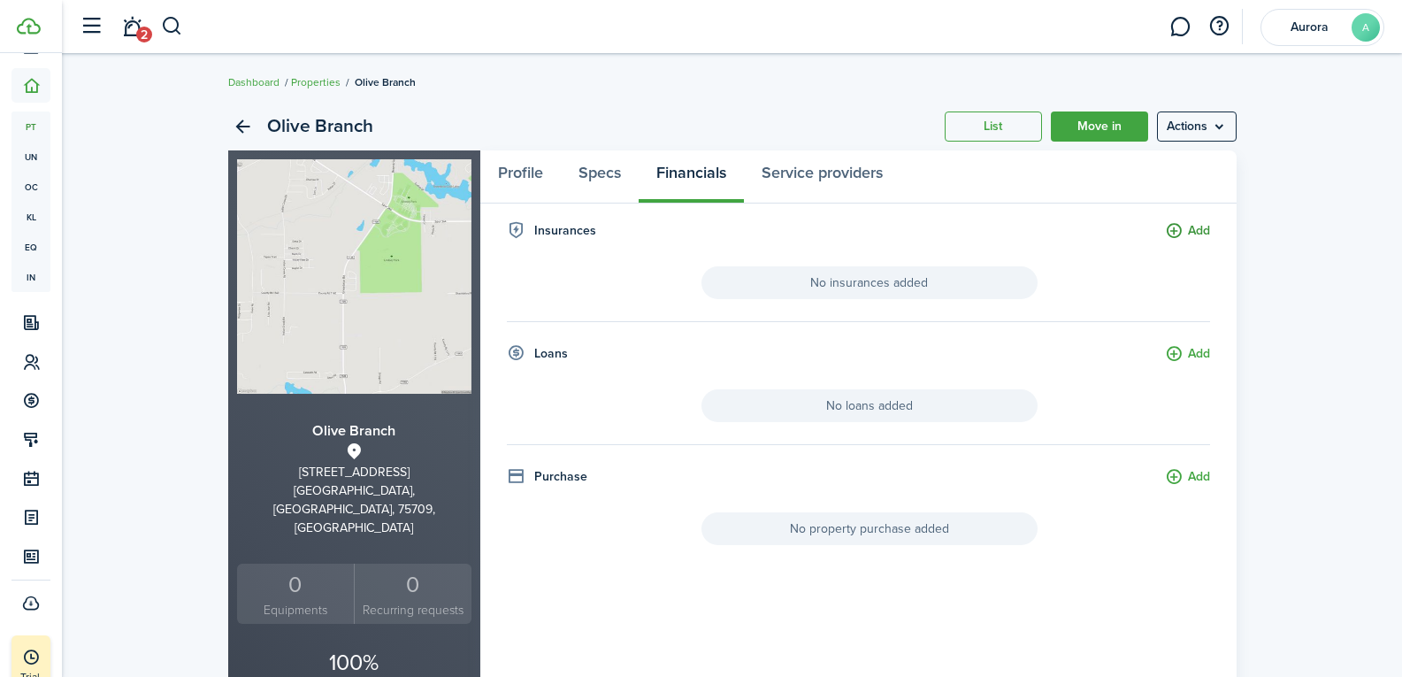
click at [1203, 230] on button "Add" at bounding box center [1187, 231] width 45 height 20
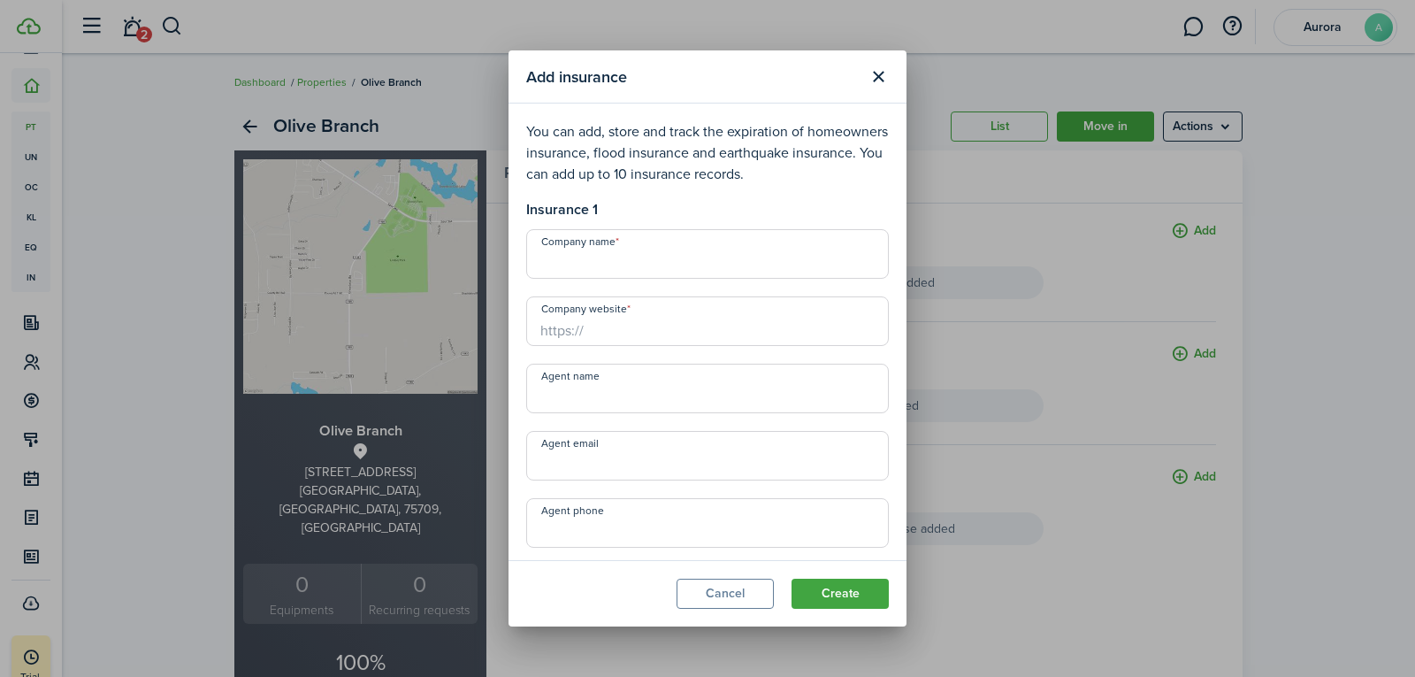
click at [1392, 203] on div "Add insurance You can add, store and track the expiration of homeowners insuran…" at bounding box center [707, 338] width 1415 height 677
